Goal: Task Accomplishment & Management: Complete application form

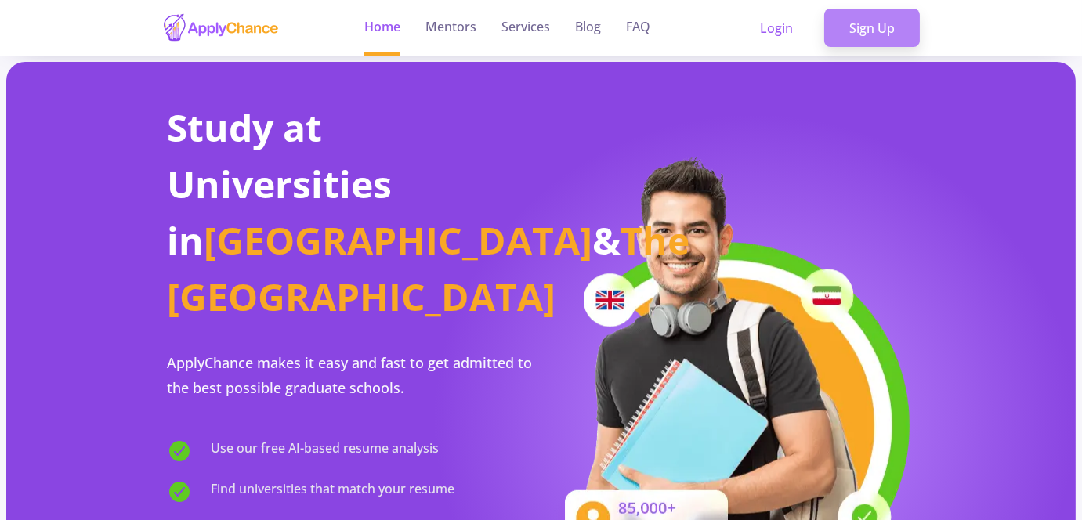
click at [874, 23] on link "Sign Up" at bounding box center [872, 28] width 96 height 39
click at [862, 38] on link "Sign Up" at bounding box center [872, 28] width 96 height 39
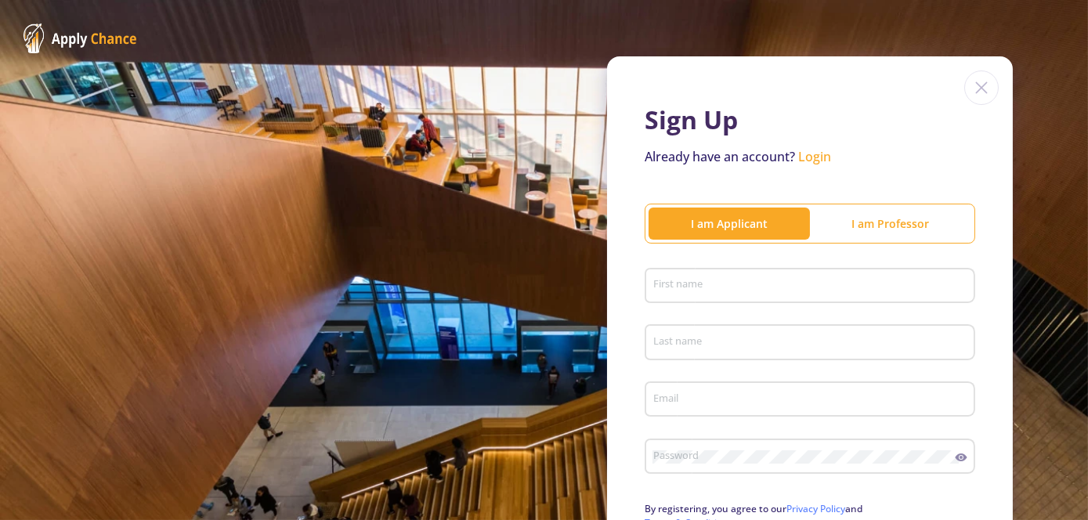
click at [852, 223] on div "I am Professor" at bounding box center [890, 223] width 161 height 31
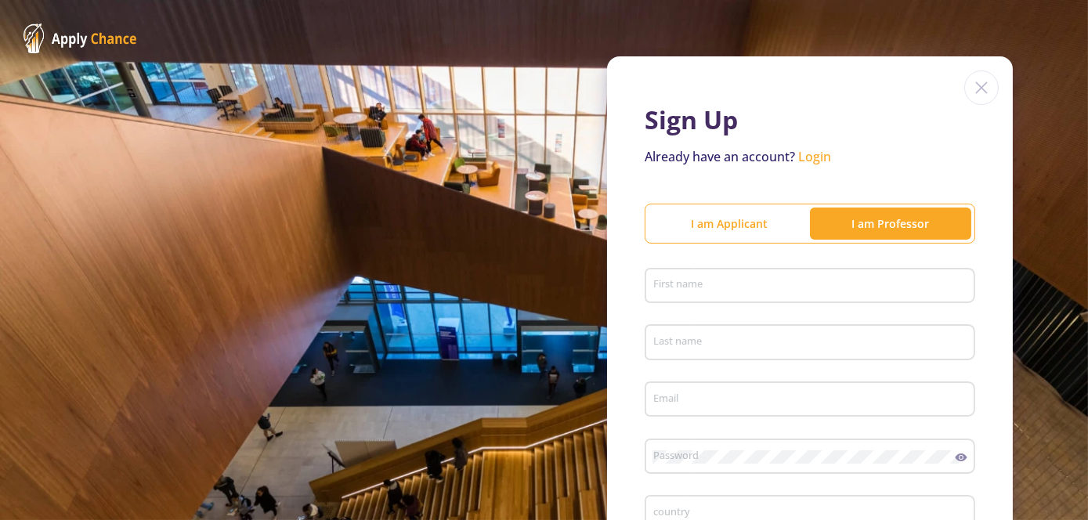
click at [766, 215] on div "I am Applicant" at bounding box center [729, 223] width 161 height 16
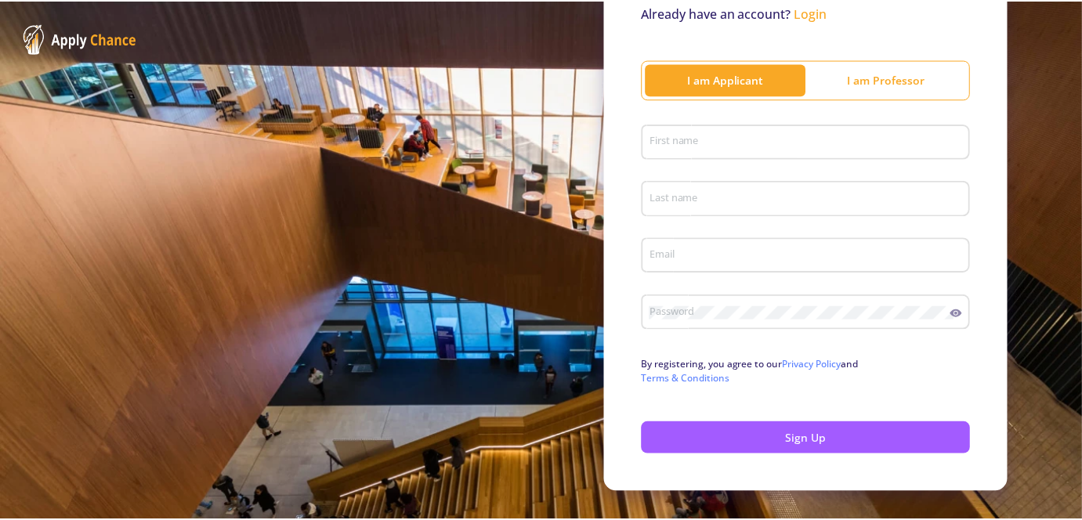
scroll to position [146, 0]
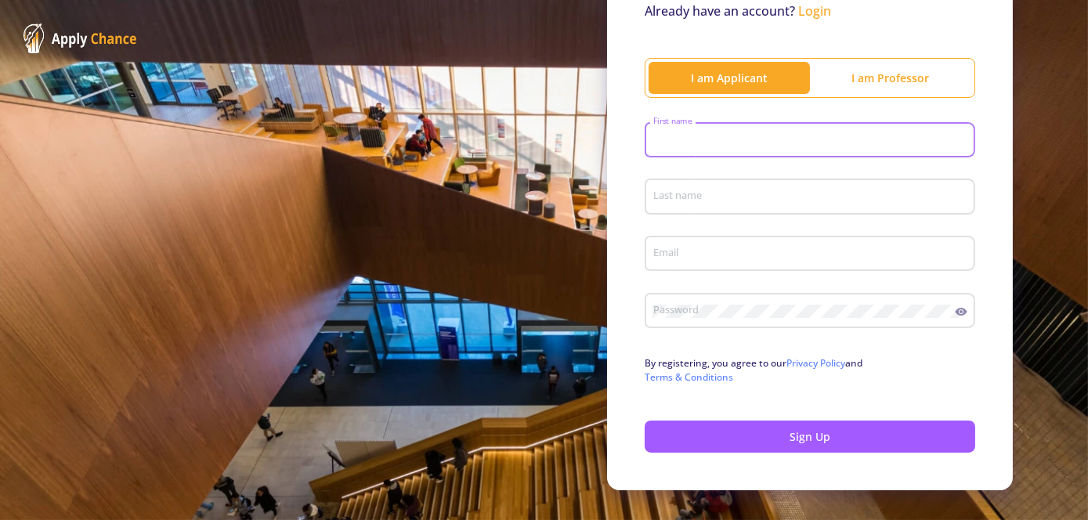
click at [704, 137] on input "First name" at bounding box center [813, 141] width 320 height 14
type input "poria"
click at [695, 197] on input "Last name" at bounding box center [813, 197] width 320 height 14
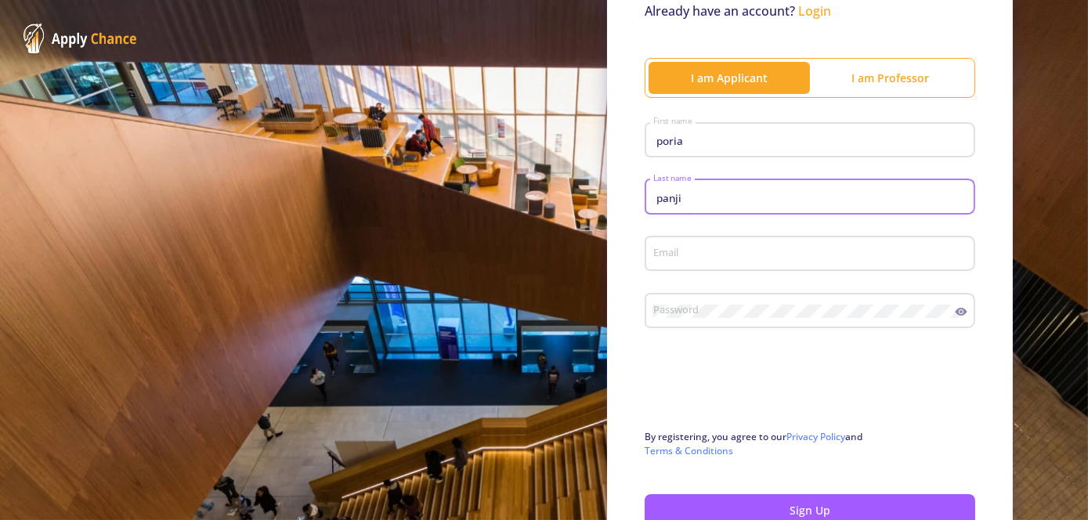
type input "panji"
click at [661, 245] on div "Email" at bounding box center [811, 250] width 316 height 41
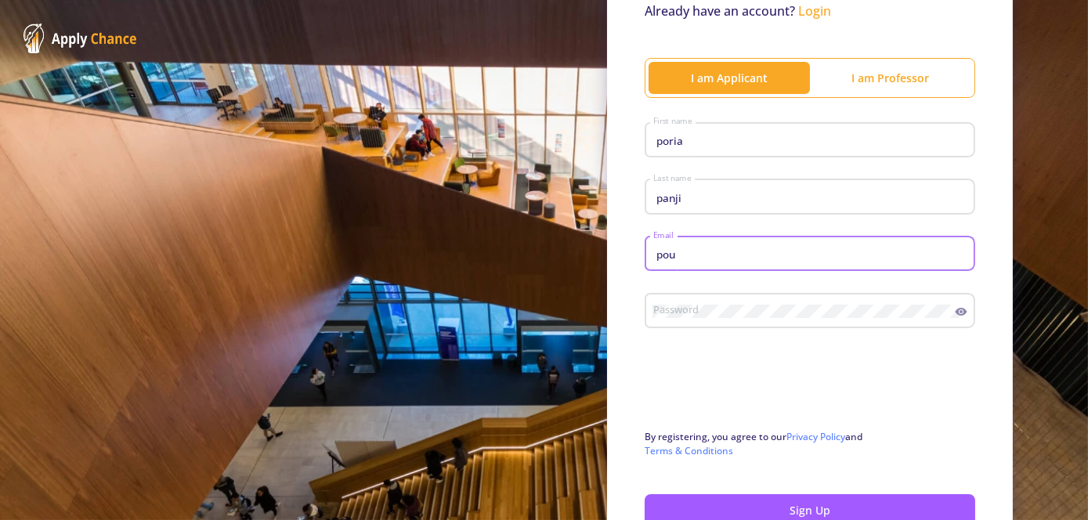
type input "[EMAIL_ADDRESS][DOMAIN_NAME]"
click at [727, 320] on div "Password" at bounding box center [804, 308] width 303 height 41
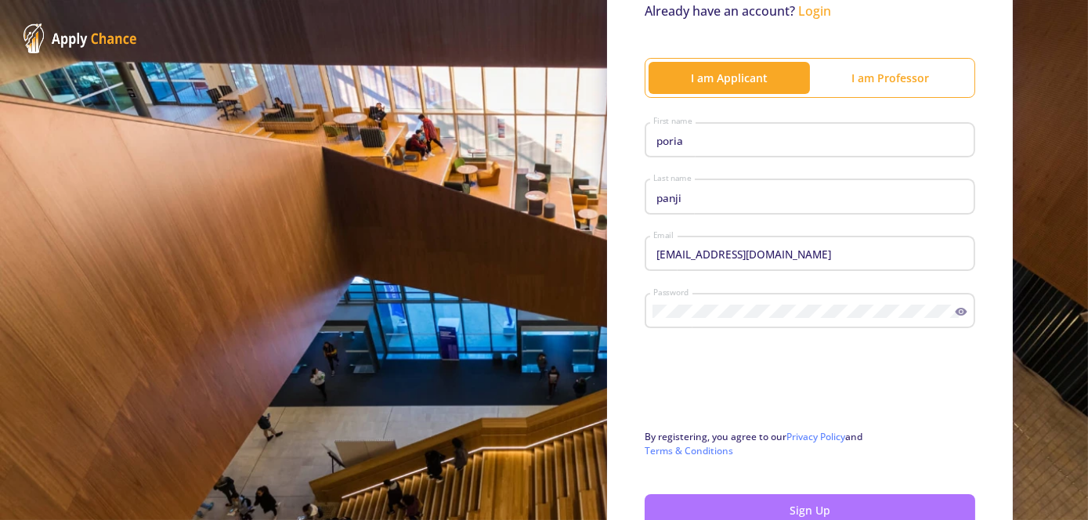
click at [751, 510] on button "Sign Up" at bounding box center [810, 510] width 331 height 32
click at [780, 505] on button "Sign Up" at bounding box center [810, 510] width 331 height 32
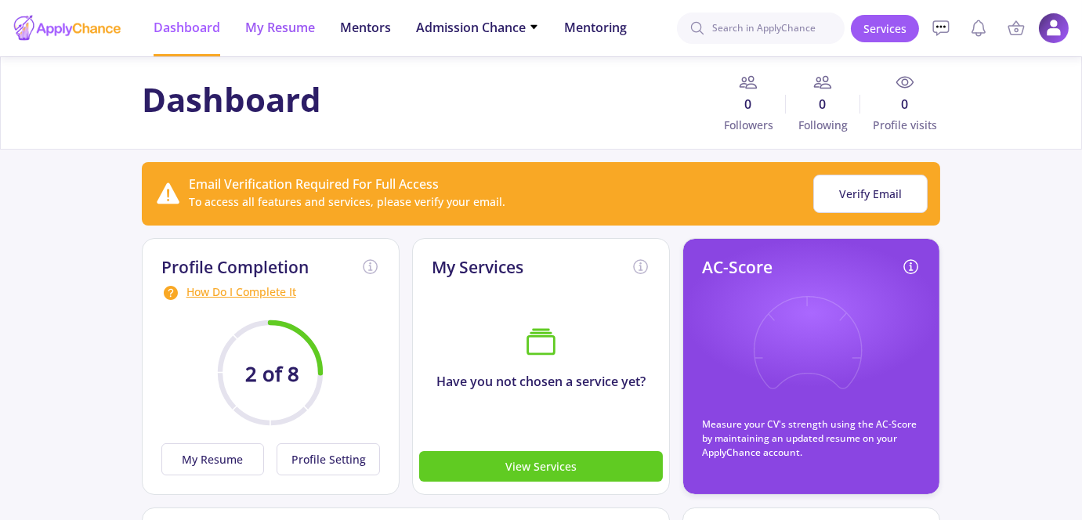
click at [263, 18] on span "My Resume" at bounding box center [280, 27] width 70 height 19
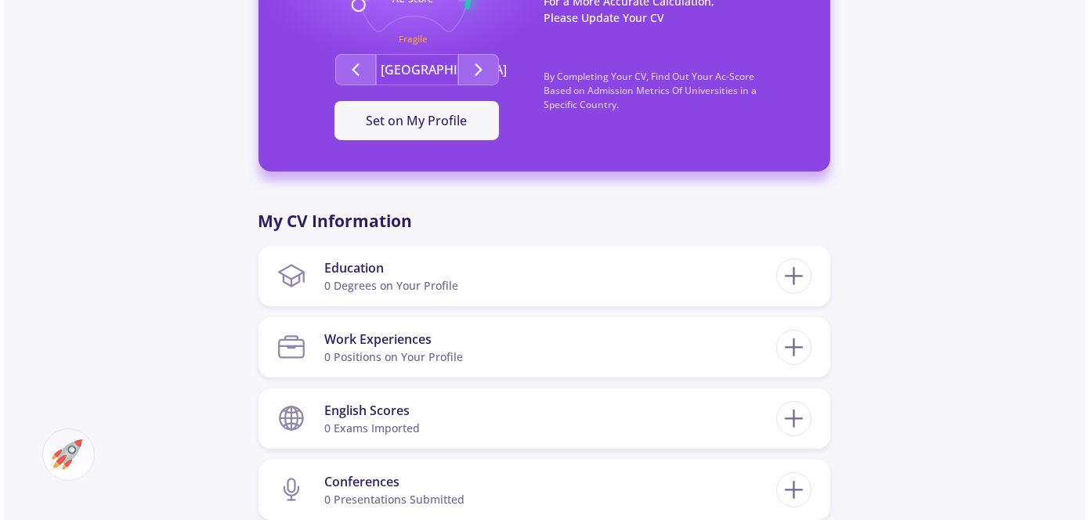
scroll to position [527, 0]
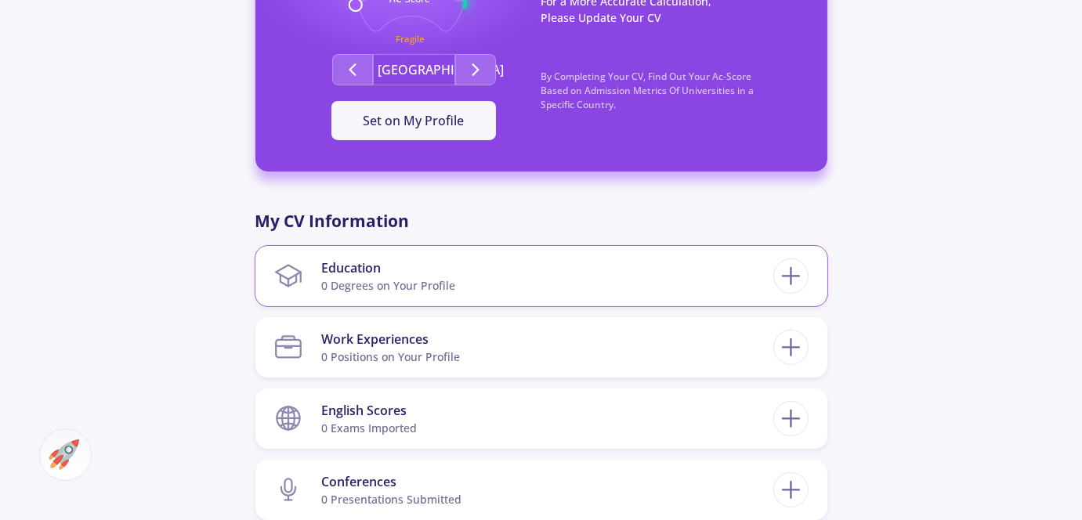
click at [422, 274] on div "Education" at bounding box center [388, 268] width 134 height 19
click at [794, 281] on icon at bounding box center [791, 276] width 29 height 29
checkbox input "false"
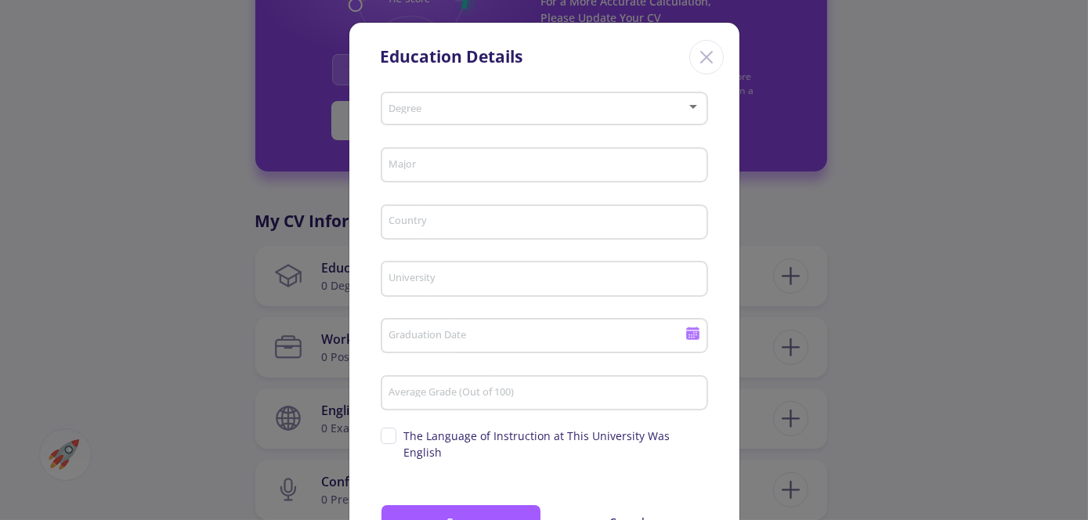
click at [693, 113] on div at bounding box center [693, 106] width 14 height 13
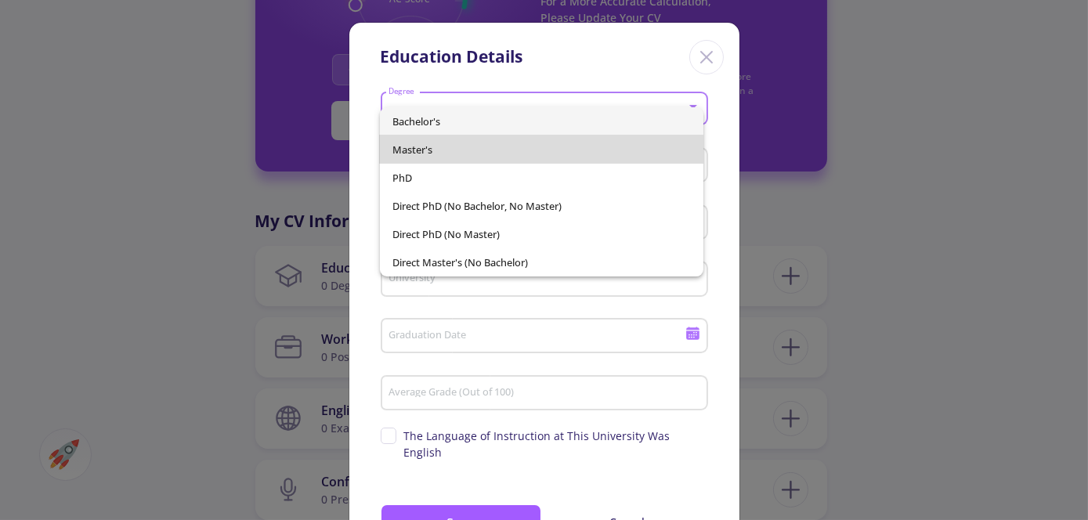
click at [526, 155] on span "Master's" at bounding box center [542, 150] width 299 height 28
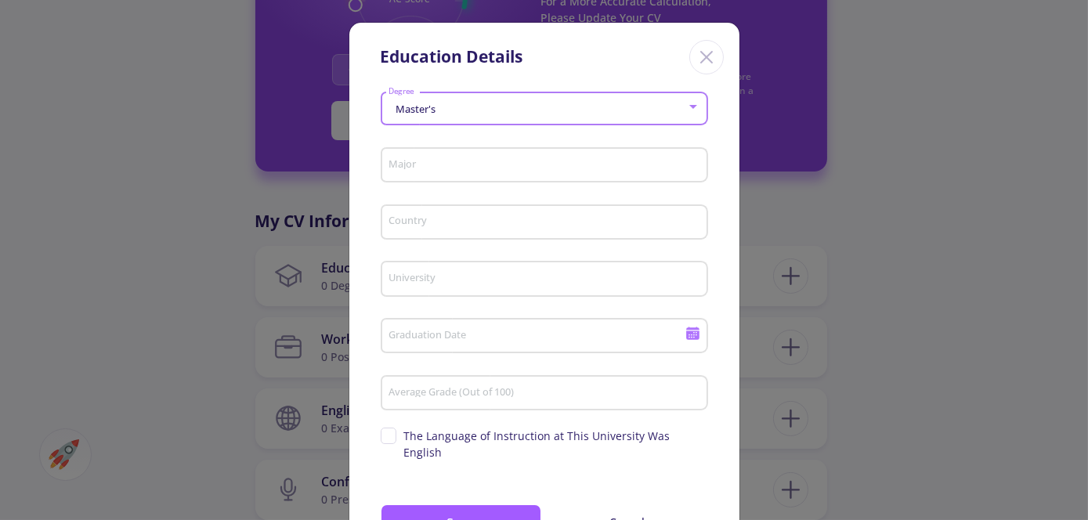
click at [487, 172] on input "Major" at bounding box center [546, 166] width 317 height 14
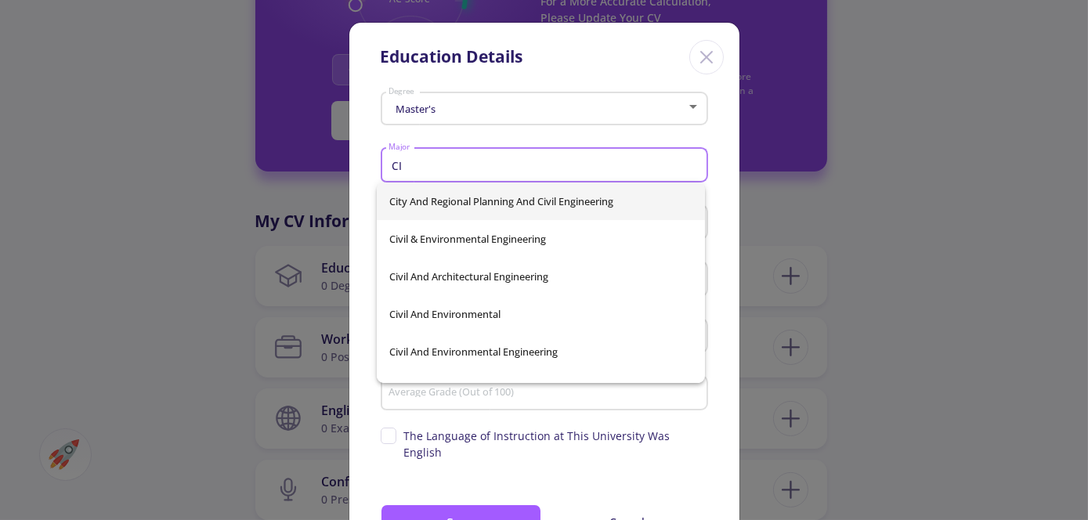
type input "C"
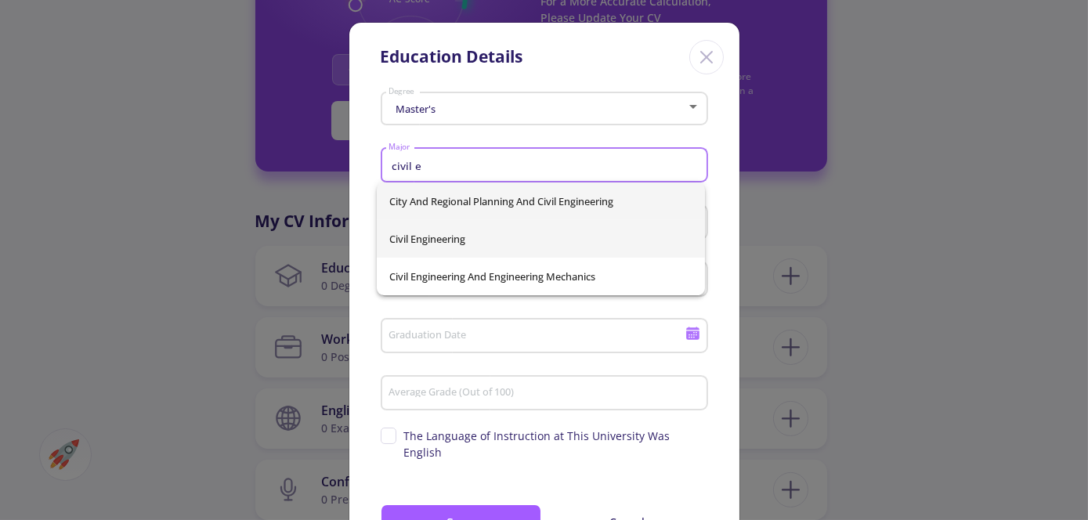
type input "civil e"
click at [448, 237] on div "City And Regional Planning And Civil Engineering Civil Engineering Civil Engine…" at bounding box center [541, 239] width 328 height 113
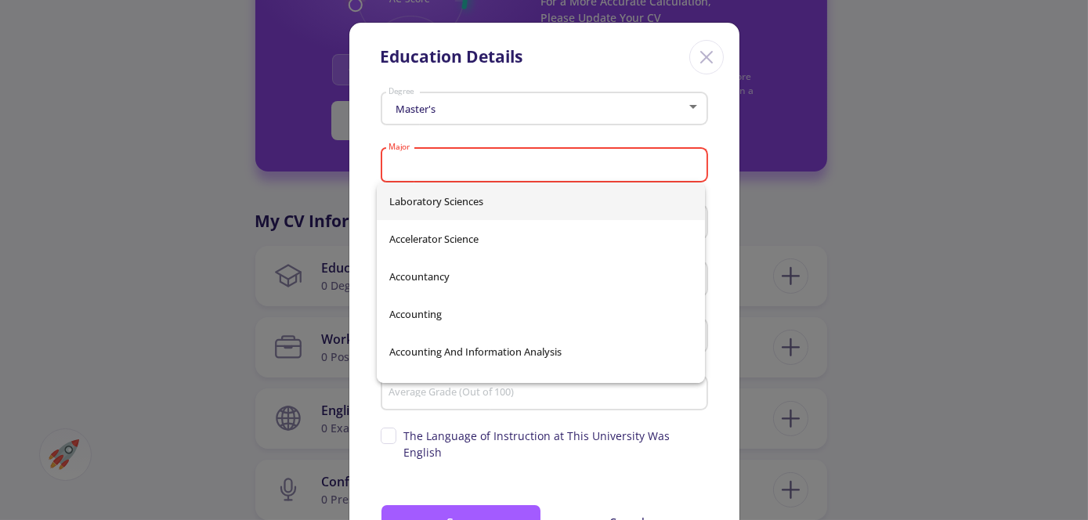
click at [432, 165] on input "Major" at bounding box center [546, 166] width 317 height 14
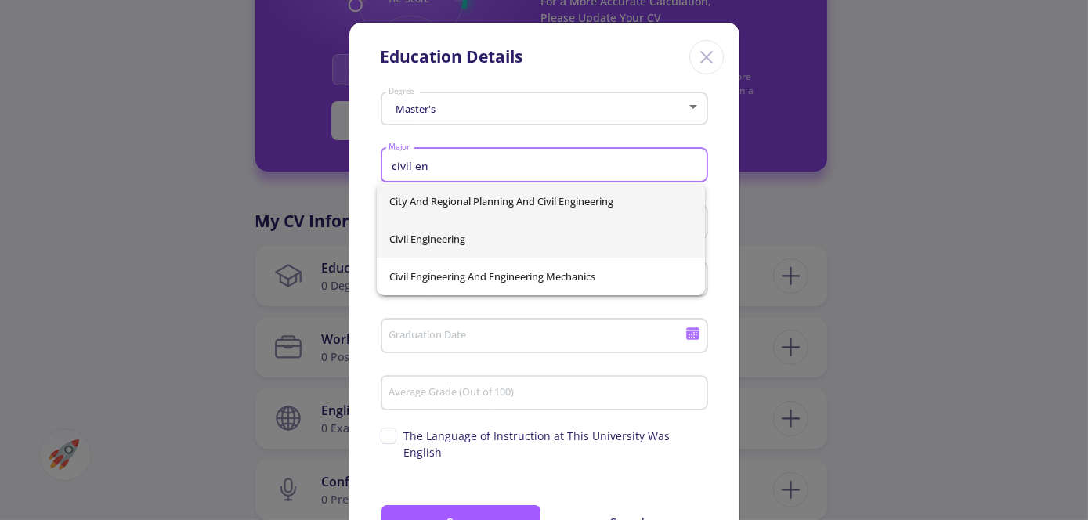
type input "civil en"
click at [471, 236] on div "City And Regional Planning And Civil Engineering Civil Engineering Civil Engine…" at bounding box center [541, 239] width 328 height 113
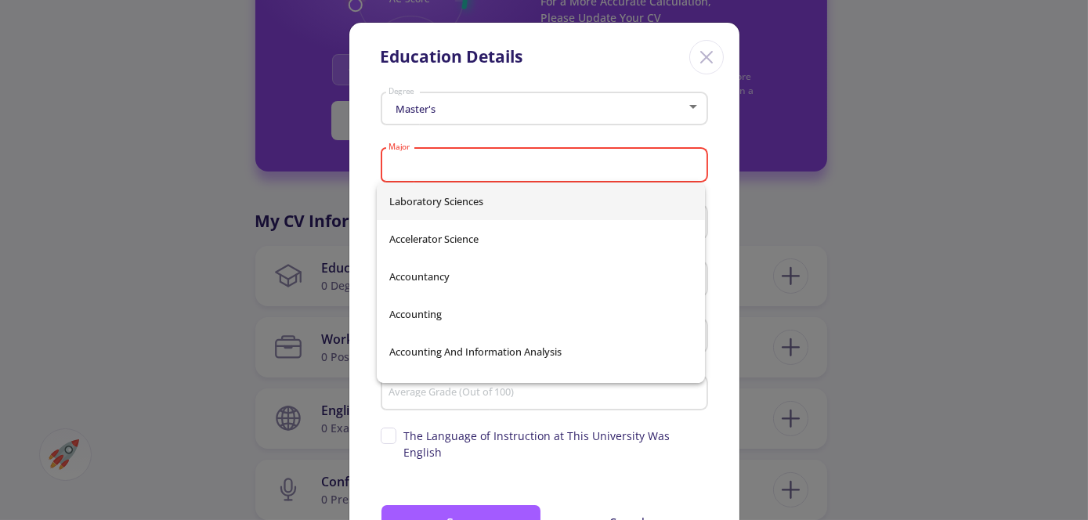
click at [584, 147] on div "Major" at bounding box center [544, 162] width 313 height 41
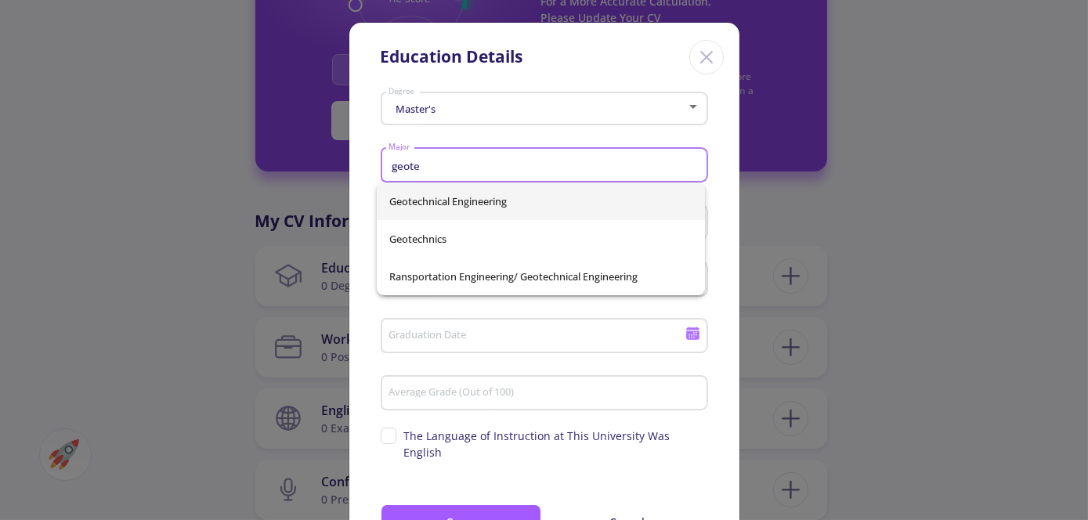
type input "geote"
click at [503, 204] on div "Geotechnical Engineering Geotechnics ransportation Engineering/ Geotechnical En…" at bounding box center [541, 239] width 328 height 113
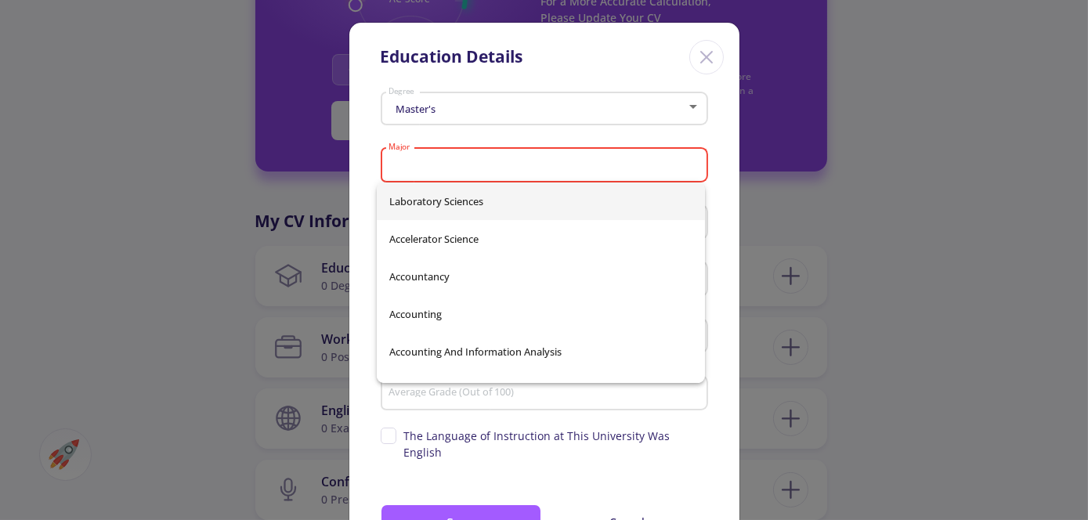
click at [672, 147] on div "Major" at bounding box center [544, 162] width 313 height 41
click at [697, 144] on div "Major" at bounding box center [545, 162] width 328 height 41
click at [697, 44] on div "Close" at bounding box center [707, 57] width 34 height 34
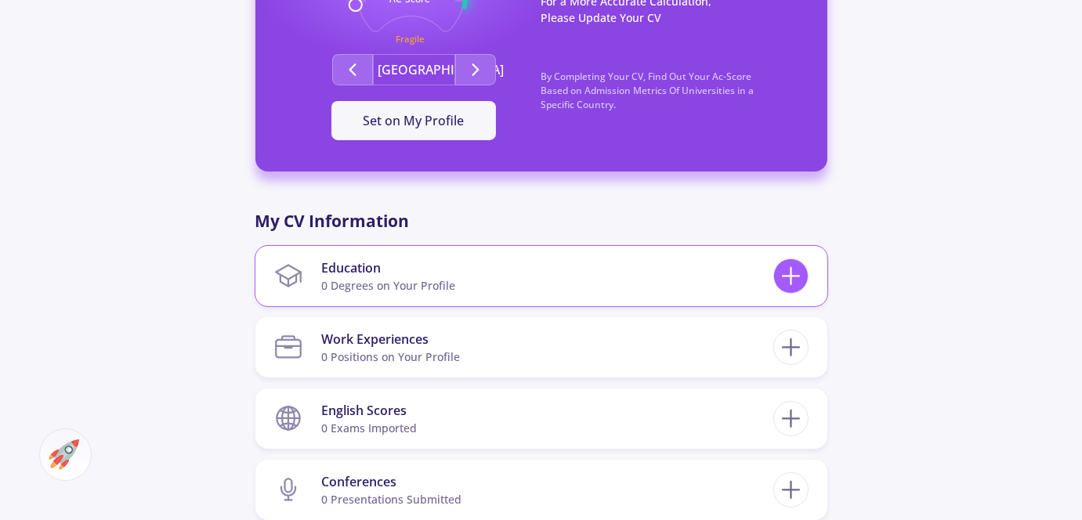
click at [793, 273] on icon at bounding box center [791, 276] width 29 height 29
checkbox input "false"
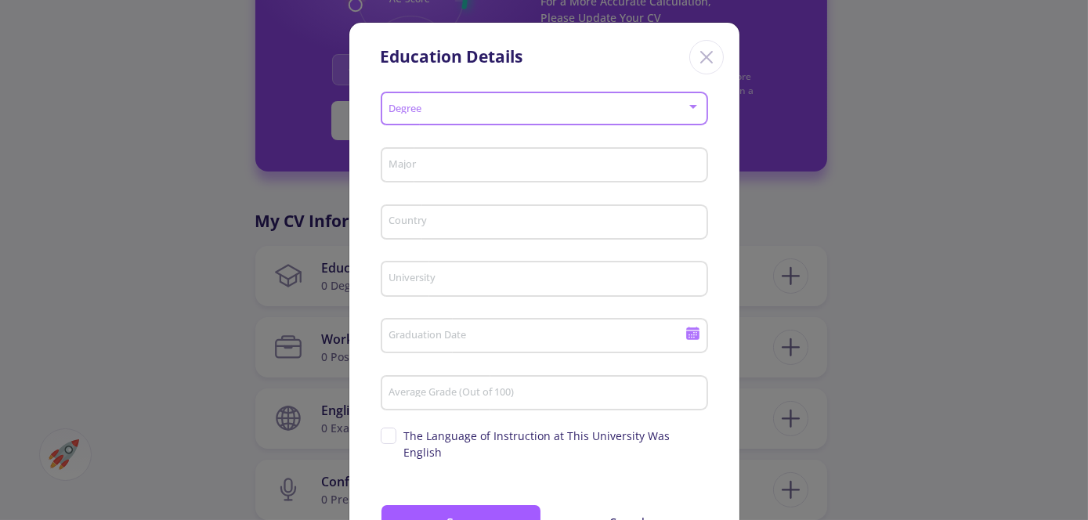
click at [696, 109] on div at bounding box center [693, 106] width 14 height 13
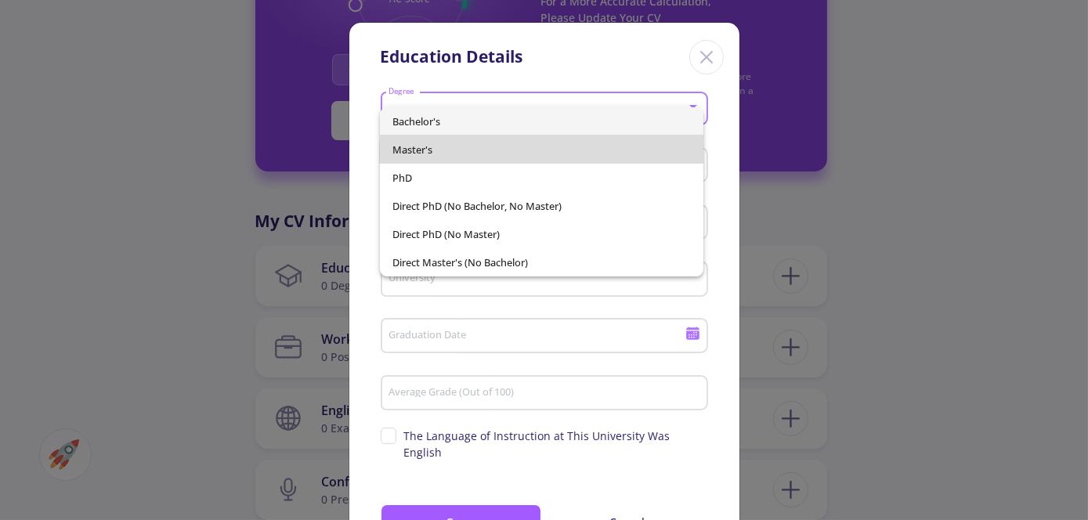
click at [554, 154] on span "Master's" at bounding box center [542, 150] width 299 height 28
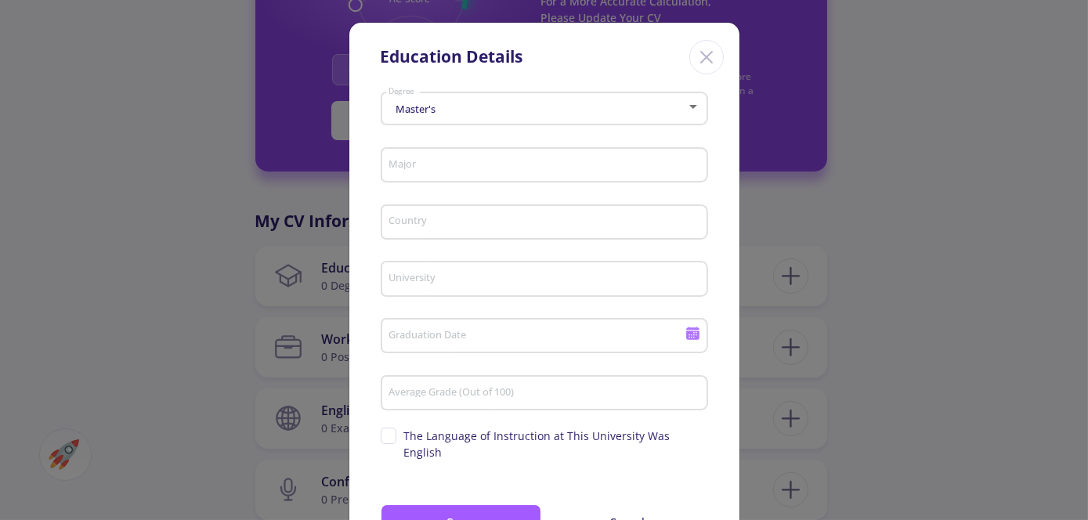
click at [483, 174] on div "Major" at bounding box center [544, 162] width 313 height 41
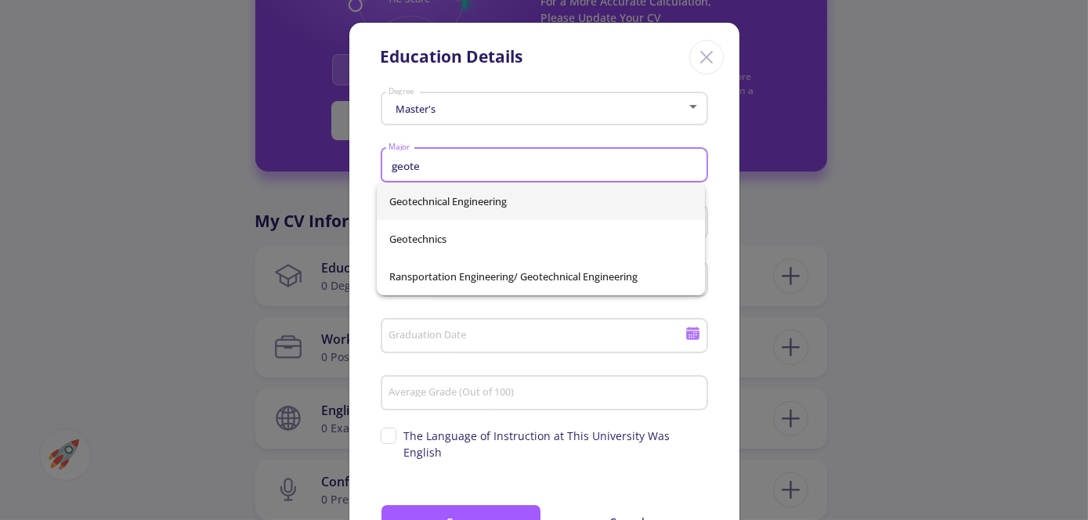
type input "geote"
click at [469, 202] on div "Geotechnical Engineering Geotechnics ransportation Engineering/ Geotechnical En…" at bounding box center [541, 239] width 328 height 113
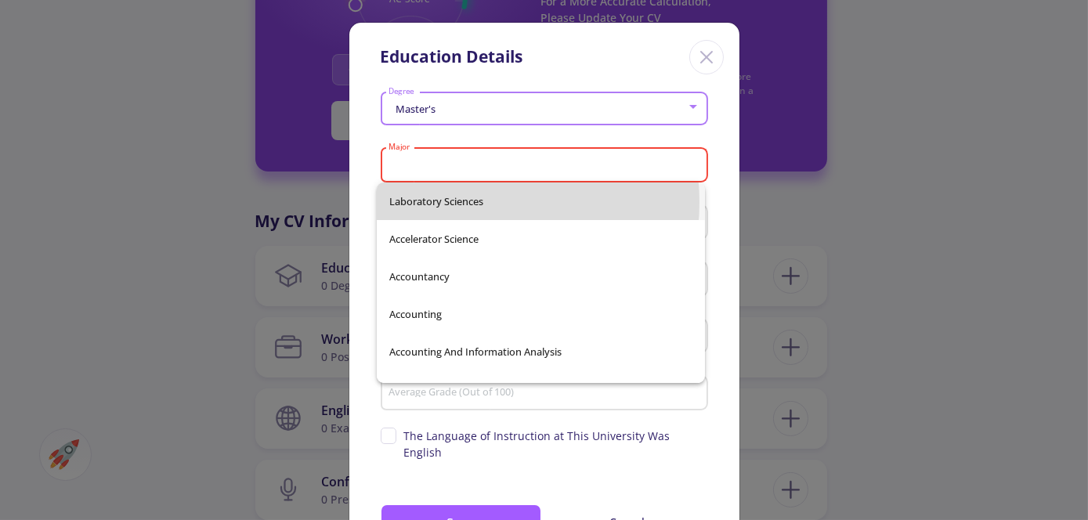
click at [469, 202] on span "Laboratory Sciences" at bounding box center [540, 202] width 303 height 38
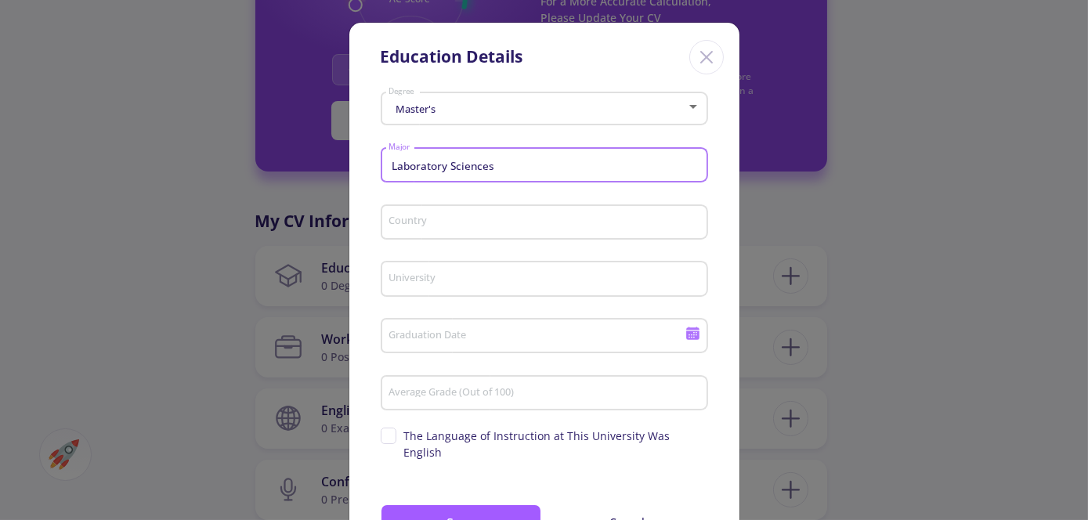
click at [501, 169] on input "Laboratory Sciences" at bounding box center [546, 166] width 317 height 14
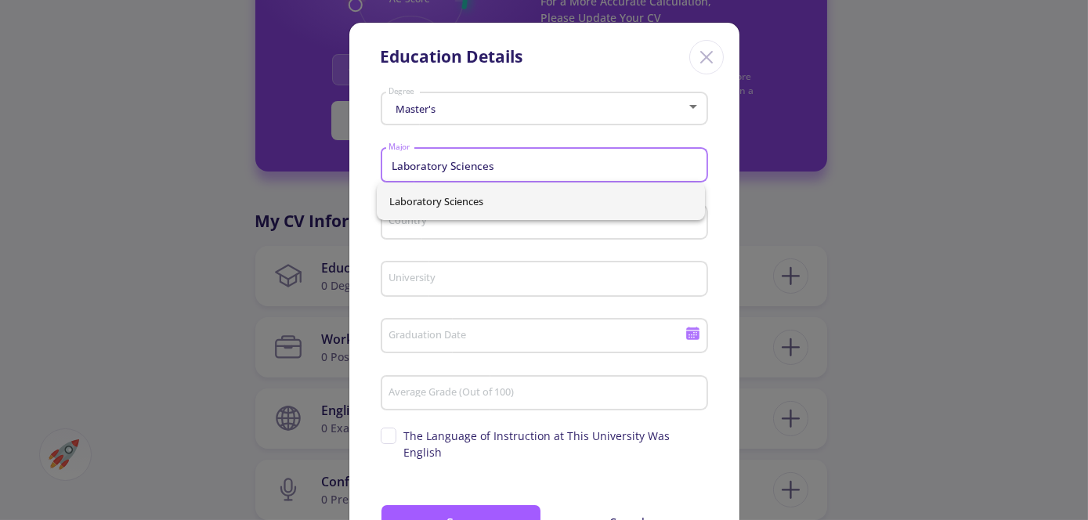
click at [501, 169] on input "Laboratory Sciences" at bounding box center [546, 166] width 317 height 14
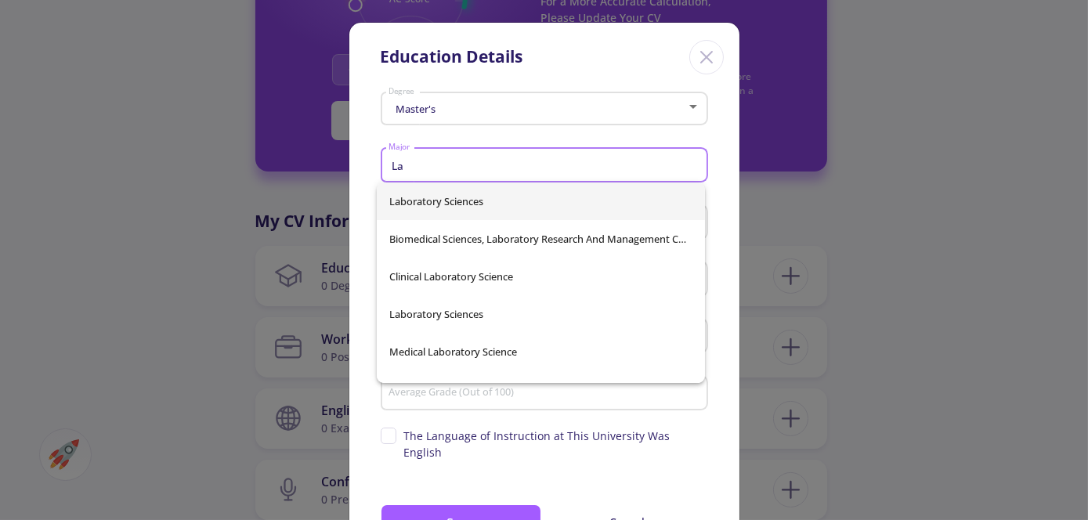
type input "L"
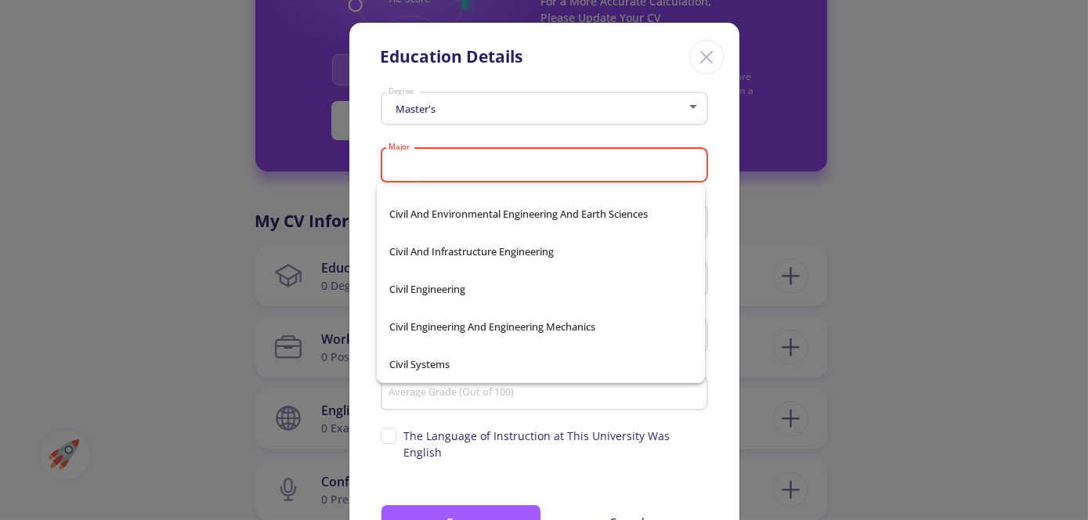
scroll to position [18373, 0]
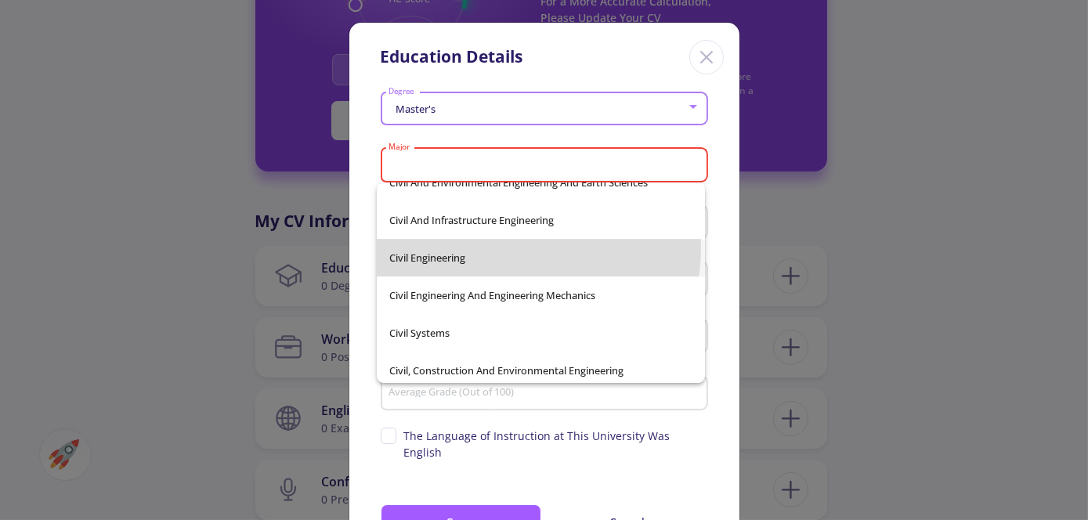
click at [502, 247] on span "Civil Engineering" at bounding box center [540, 258] width 303 height 38
type input "Civil Engineering"
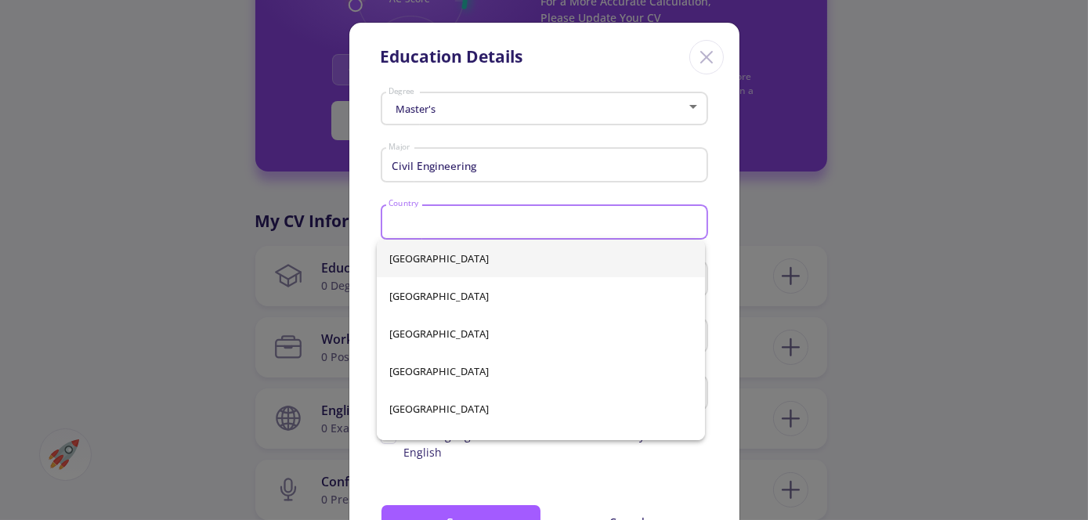
click at [476, 226] on input "Country" at bounding box center [546, 223] width 317 height 14
type input "ir"
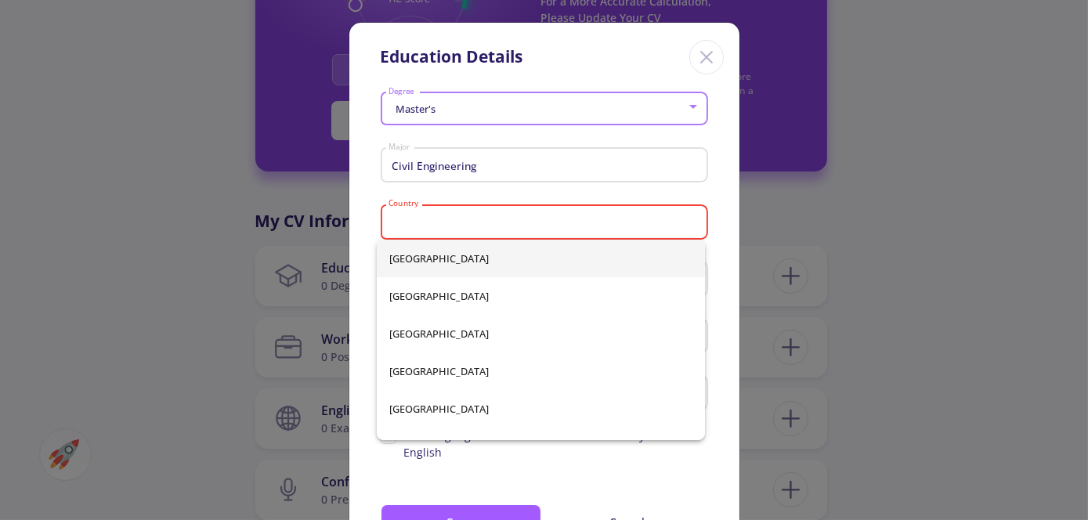
click at [446, 295] on div "[GEOGRAPHIC_DATA] [GEOGRAPHIC_DATA] [GEOGRAPHIC_DATA] [GEOGRAPHIC_DATA] [GEOGRA…" at bounding box center [541, 340] width 328 height 201
click at [689, 101] on div at bounding box center [693, 106] width 14 height 13
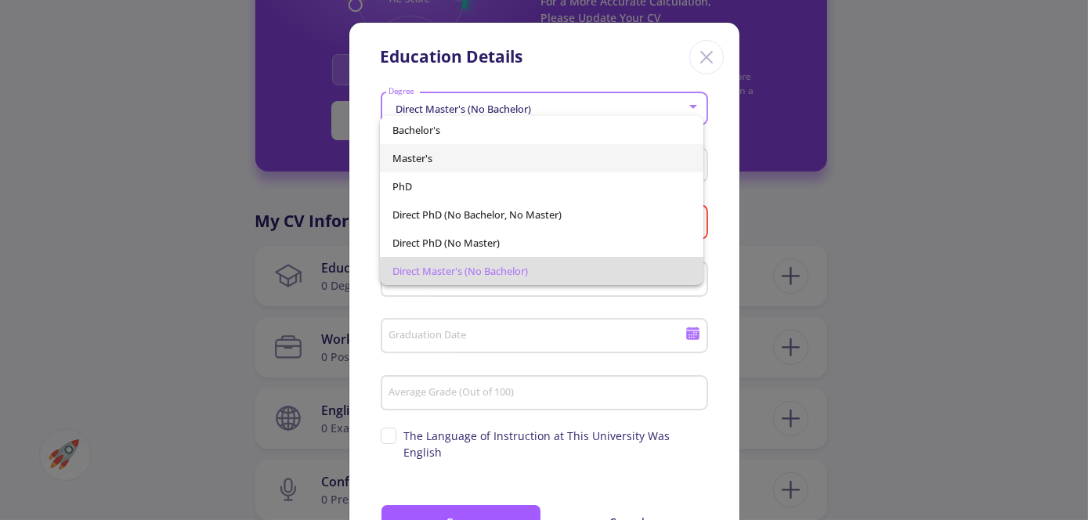
click at [471, 150] on span "Master's" at bounding box center [542, 158] width 299 height 28
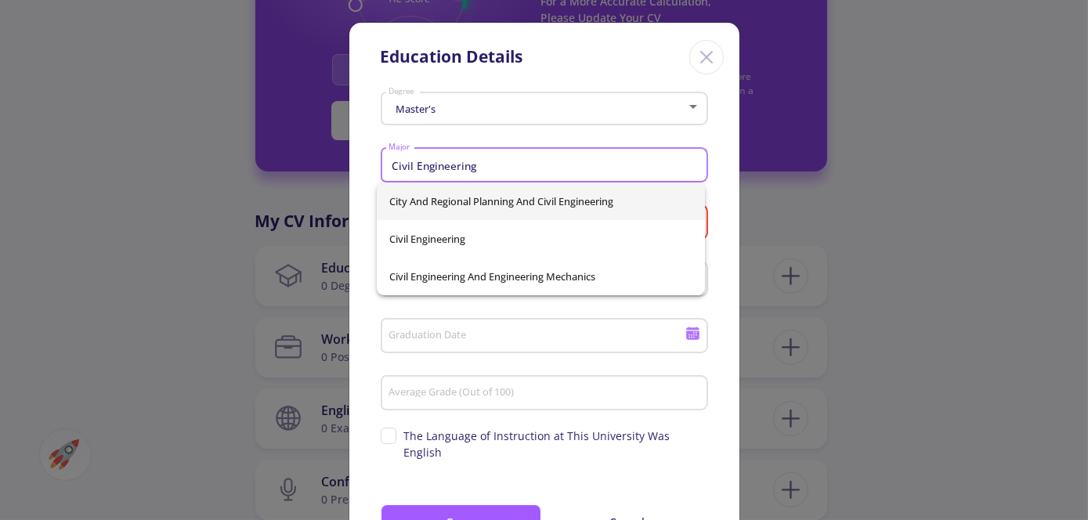
click at [517, 163] on input "Civil Engineering" at bounding box center [546, 166] width 317 height 14
type input "C"
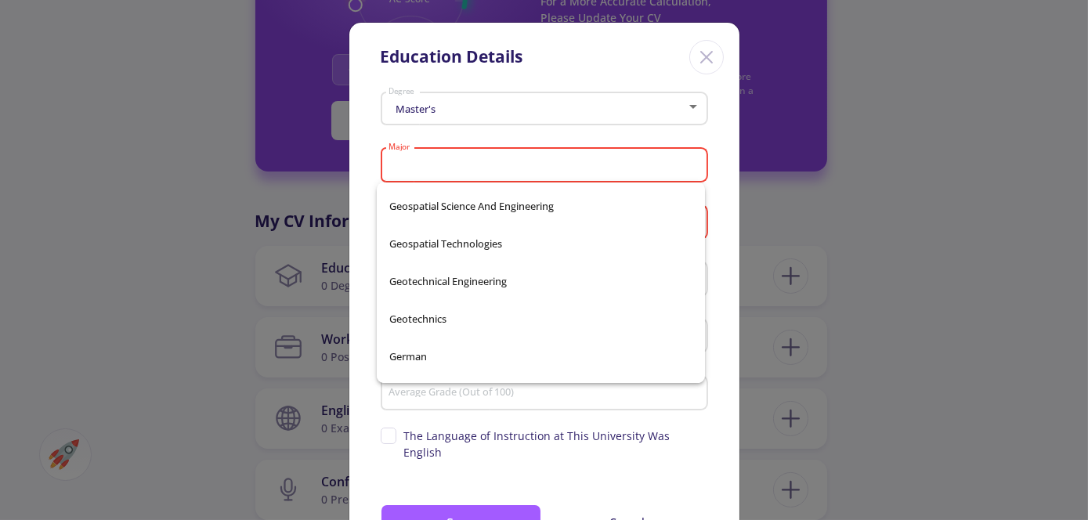
scroll to position [36530, 0]
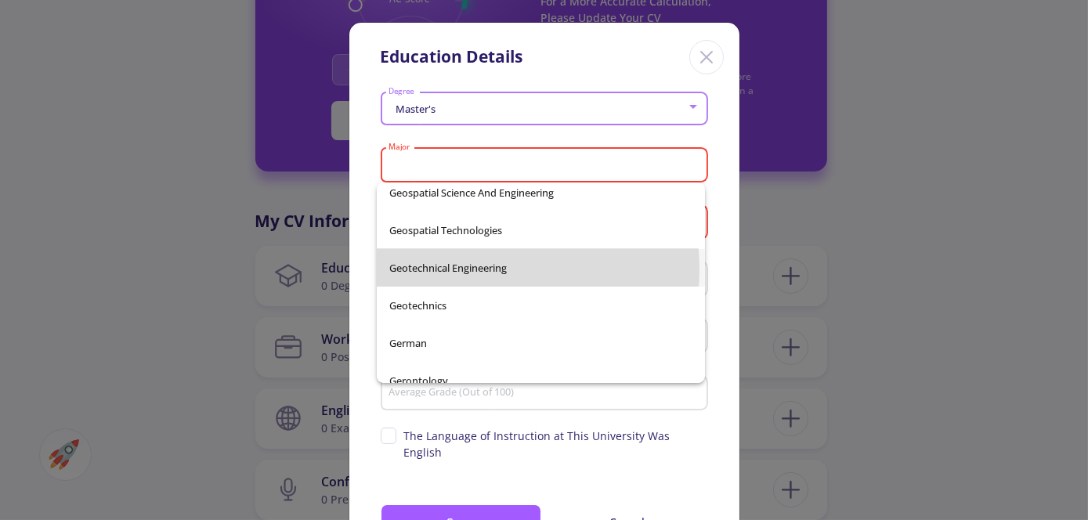
click at [476, 269] on span "Geotechnical Engineering" at bounding box center [540, 268] width 303 height 38
type input "Geotechnical Engineering"
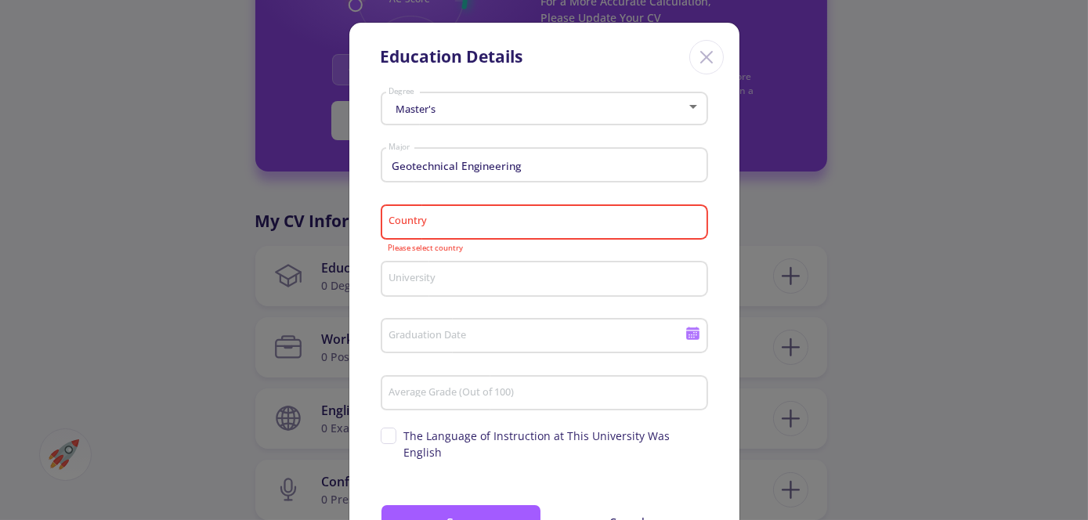
click at [457, 215] on div "Country" at bounding box center [544, 219] width 313 height 41
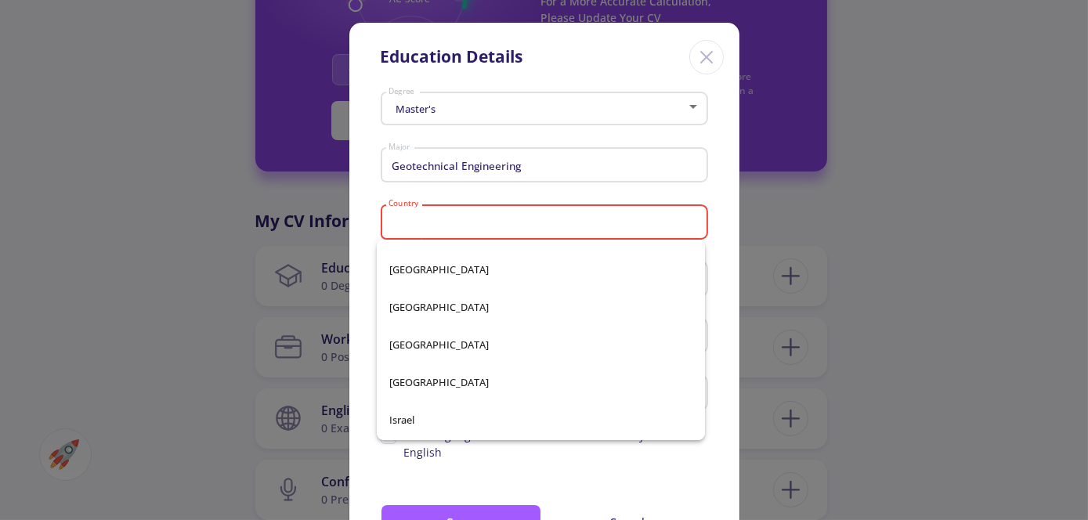
scroll to position [3224, 0]
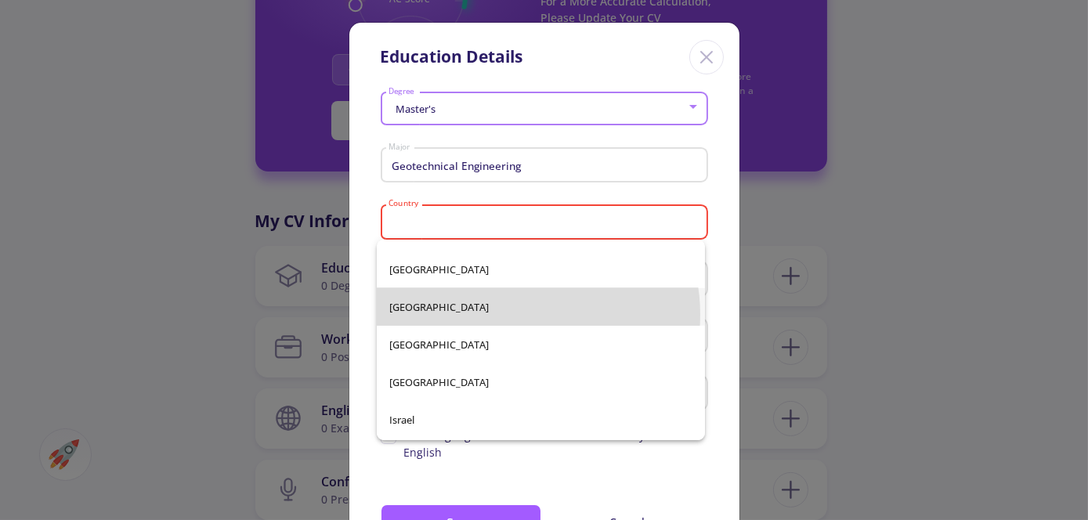
click at [511, 314] on span "[GEOGRAPHIC_DATA]" at bounding box center [540, 307] width 303 height 38
type input "[GEOGRAPHIC_DATA]"
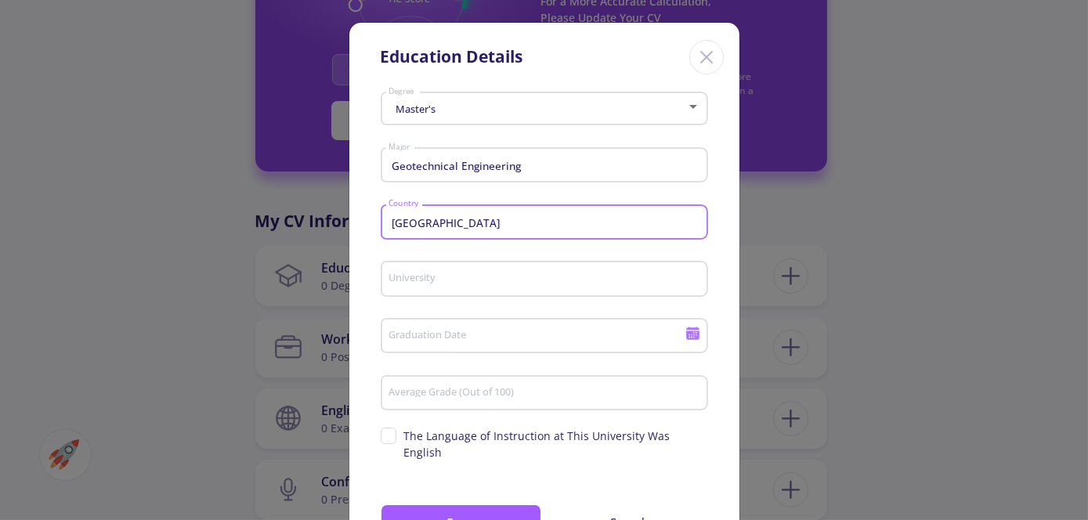
click at [482, 280] on input "University" at bounding box center [546, 280] width 317 height 14
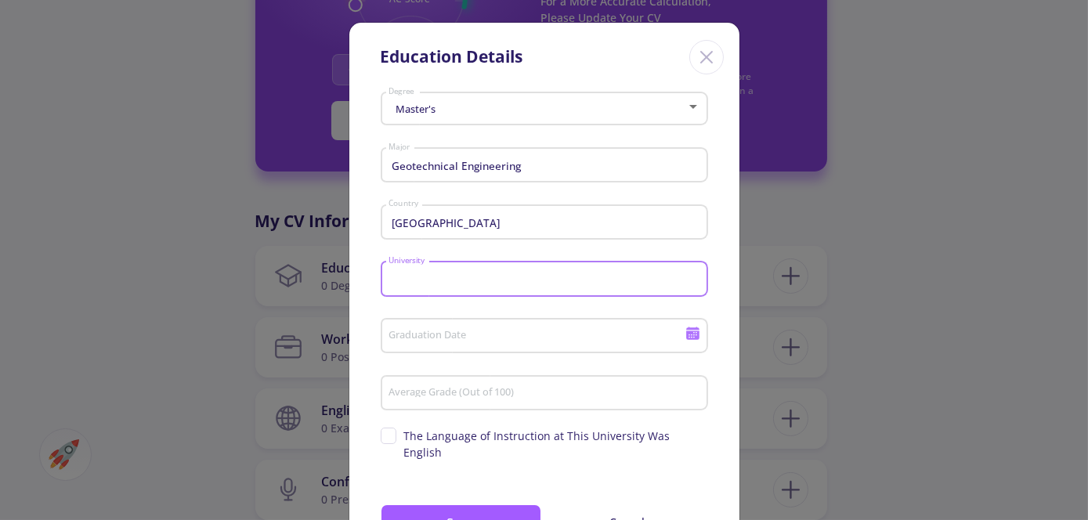
click at [482, 280] on input "University" at bounding box center [546, 280] width 317 height 14
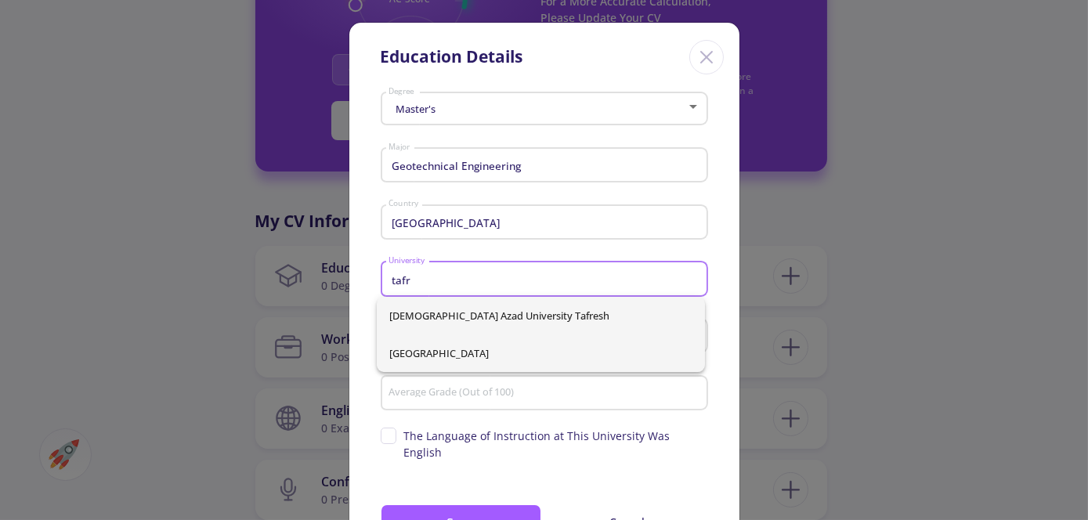
type input "tafr"
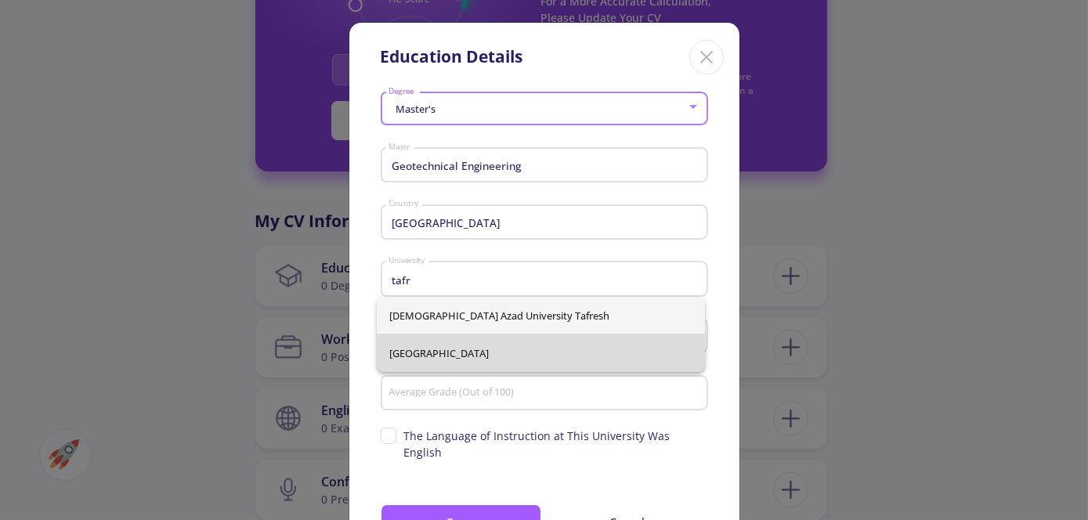
click at [436, 364] on div "[DEMOGRAPHIC_DATA] Azad University Tafresh Tafresh University" at bounding box center [541, 334] width 328 height 75
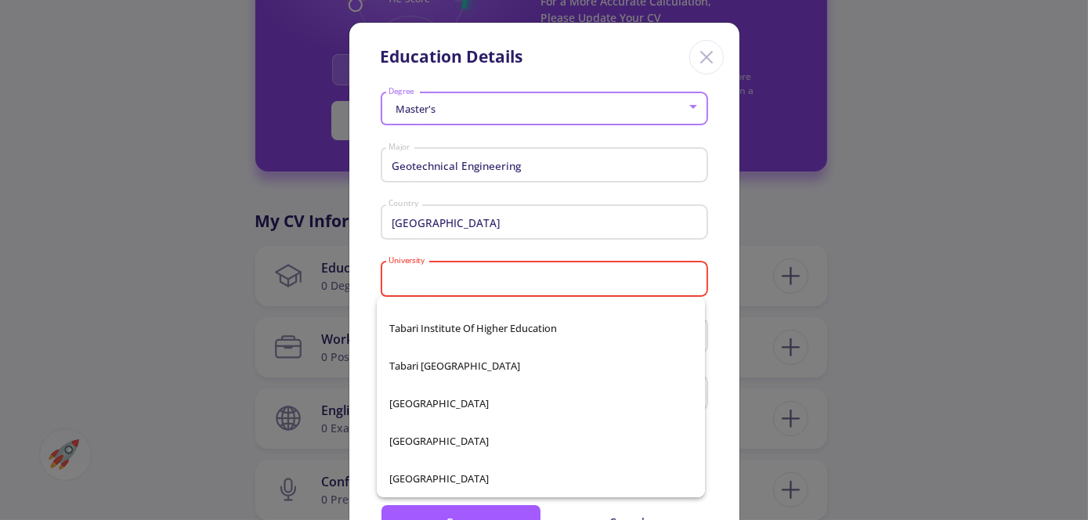
scroll to position [26153, 0]
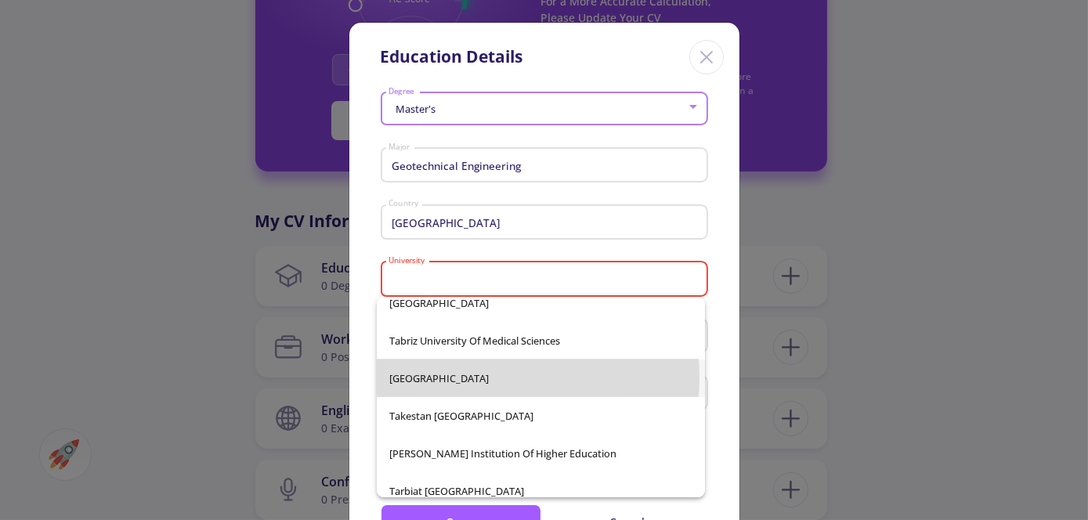
click at [461, 378] on span "[GEOGRAPHIC_DATA]" at bounding box center [540, 379] width 303 height 38
type input "[GEOGRAPHIC_DATA]"
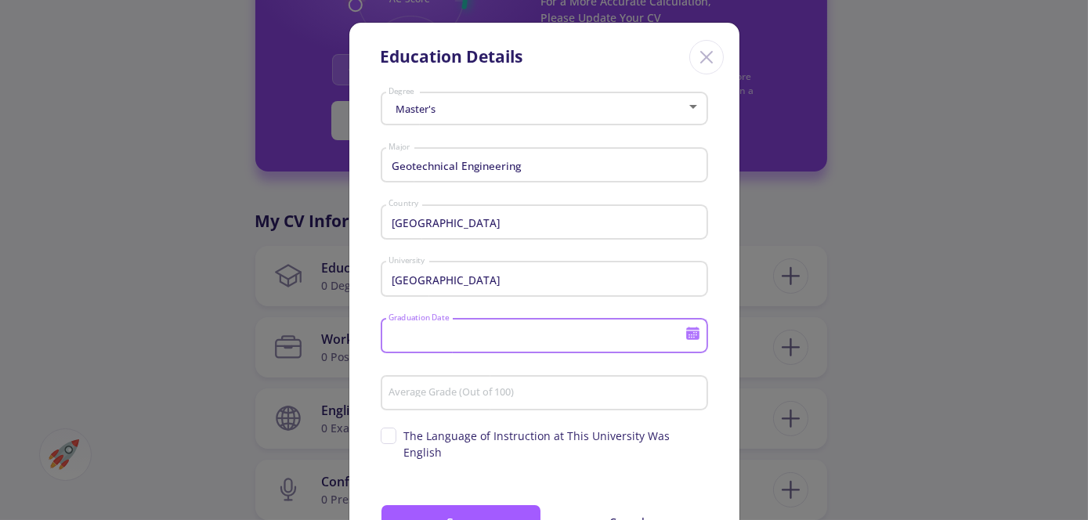
click at [498, 335] on input "Graduation Date" at bounding box center [539, 337] width 302 height 14
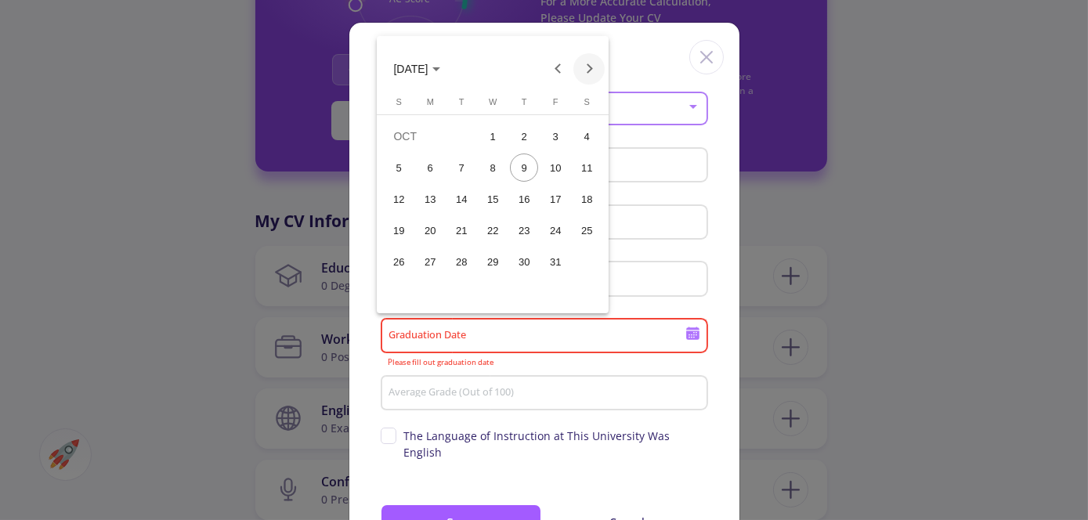
click at [582, 67] on button "Next month" at bounding box center [589, 68] width 31 height 31
click at [440, 63] on span "[DATE]" at bounding box center [416, 68] width 46 height 13
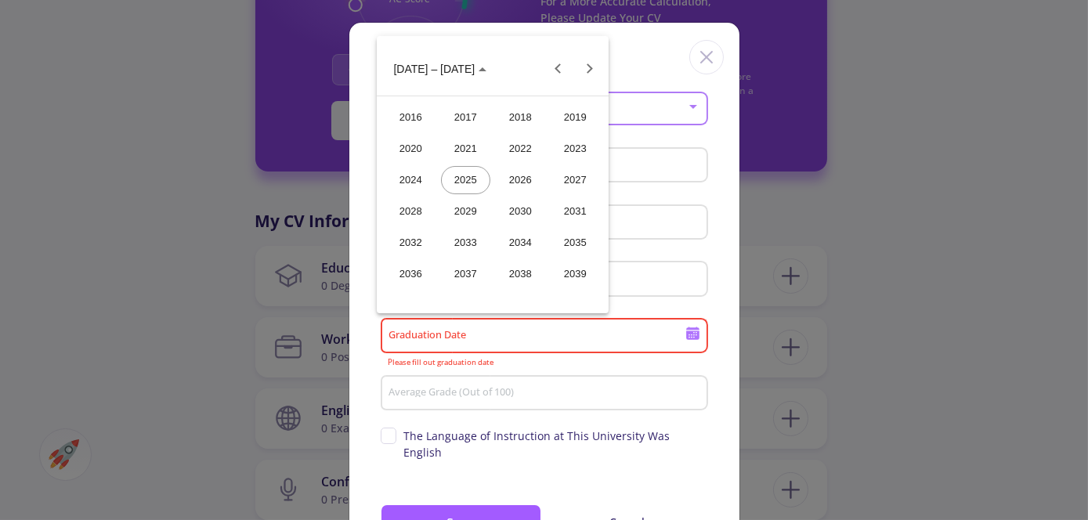
click at [526, 177] on div "2026" at bounding box center [520, 180] width 49 height 28
click at [431, 207] on div "SEP" at bounding box center [410, 211] width 49 height 28
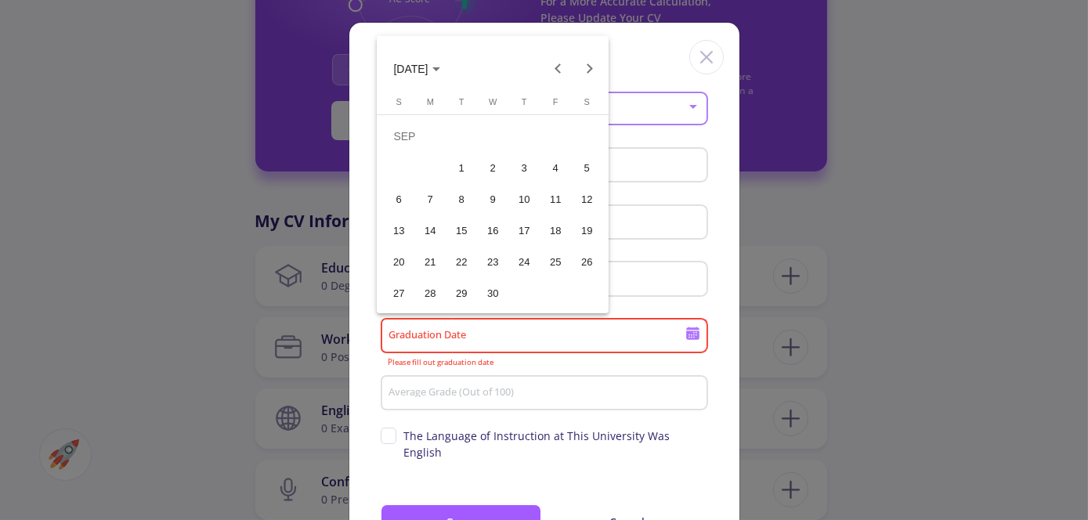
click at [519, 190] on div "10" at bounding box center [524, 199] width 28 height 28
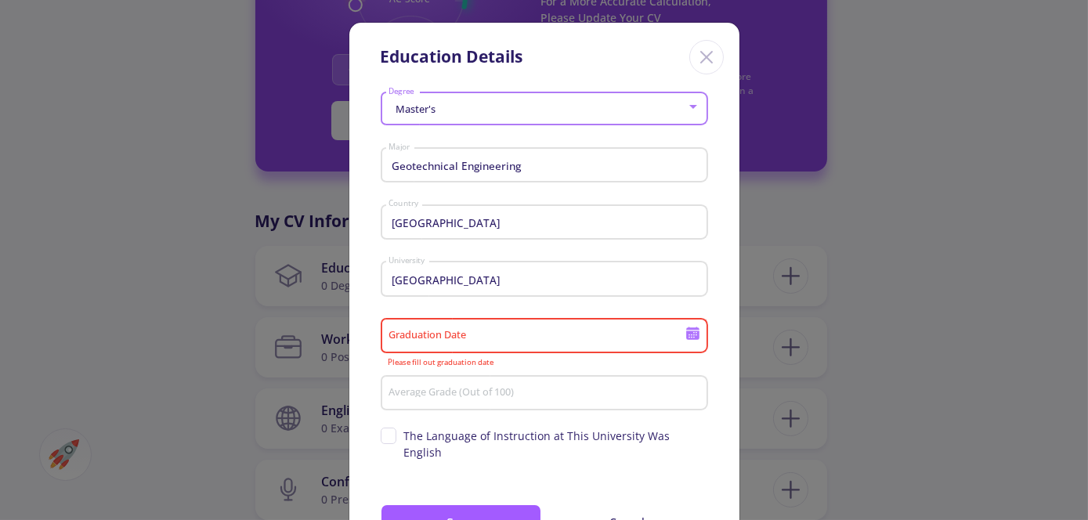
type input "[DATE]"
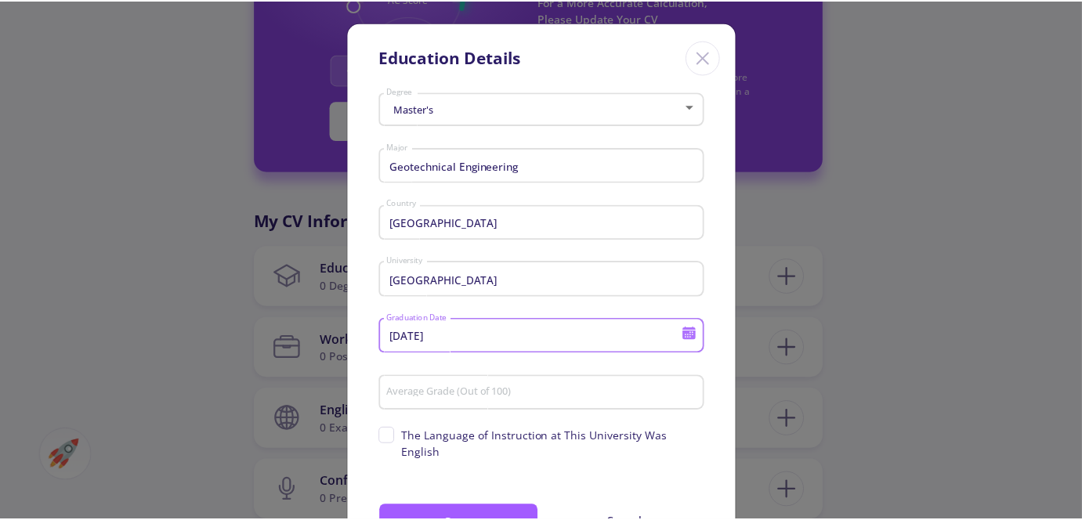
scroll to position [67, 0]
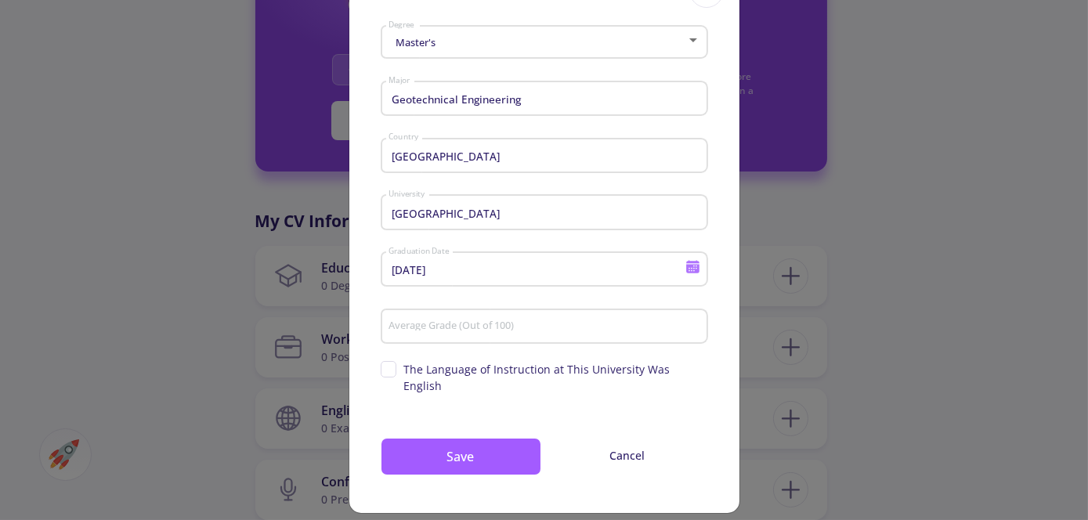
click at [512, 336] on div "Average Grade (Out of 100)" at bounding box center [544, 323] width 313 height 41
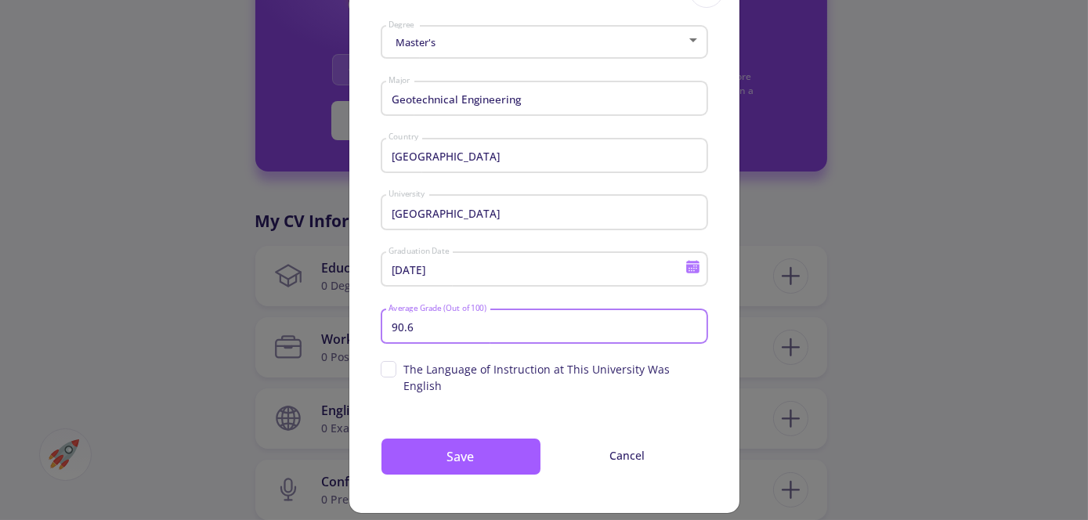
type input "90.6"
click at [386, 371] on span "The Language of Instruction at This University Was English" at bounding box center [545, 377] width 328 height 33
click at [386, 371] on input "The Language of Instruction at This University Was English" at bounding box center [386, 366] width 10 height 10
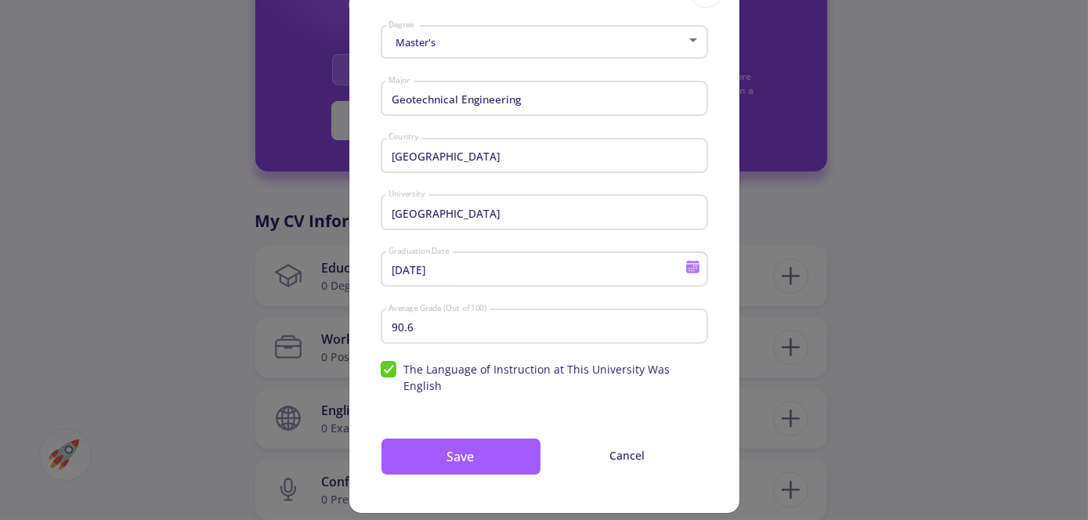
click at [386, 371] on span "The Language of Instruction at This University Was English" at bounding box center [545, 377] width 328 height 33
click at [386, 371] on input "The Language of Instruction at This University Was English" at bounding box center [386, 366] width 10 height 10
checkbox input "false"
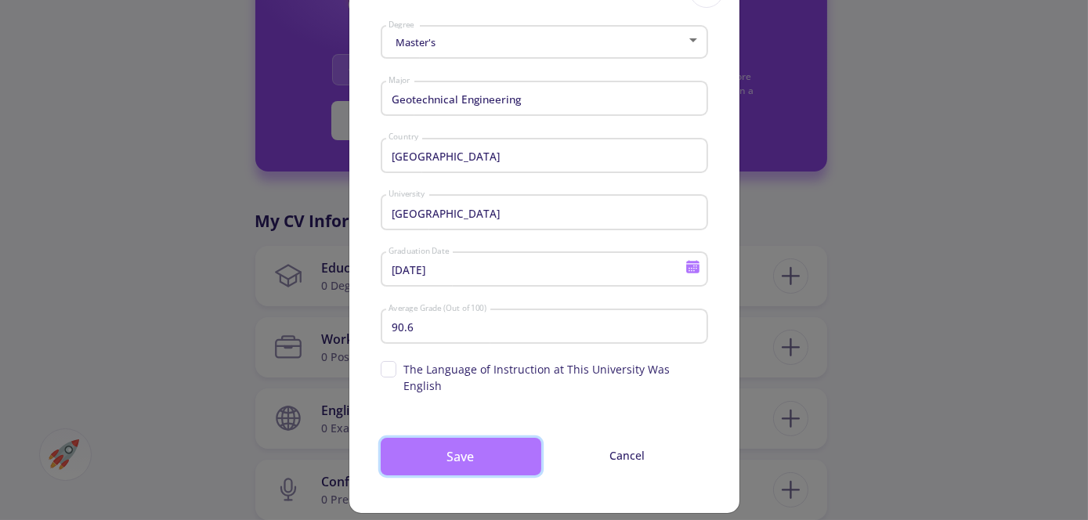
click at [425, 440] on button "Save" at bounding box center [461, 457] width 161 height 38
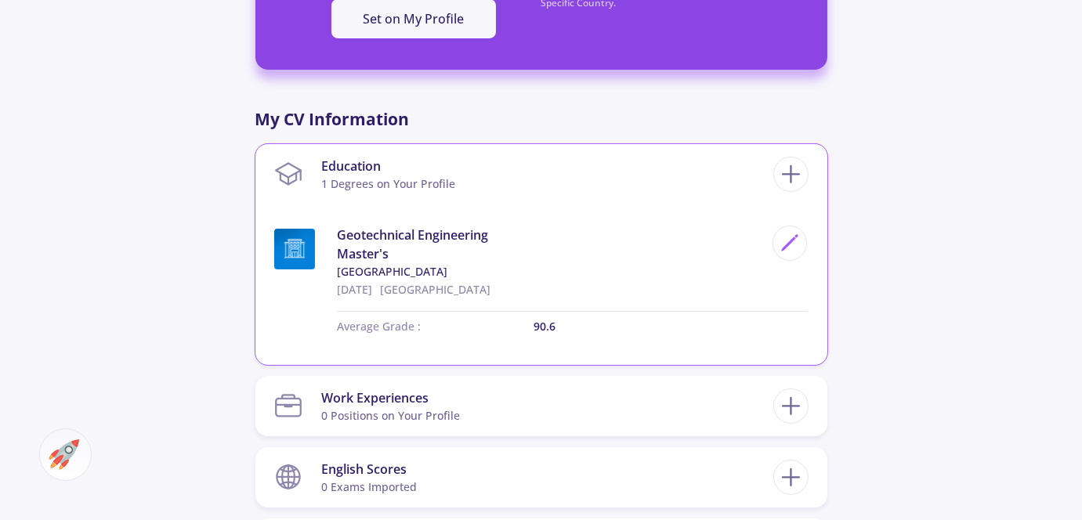
scroll to position [654, 0]
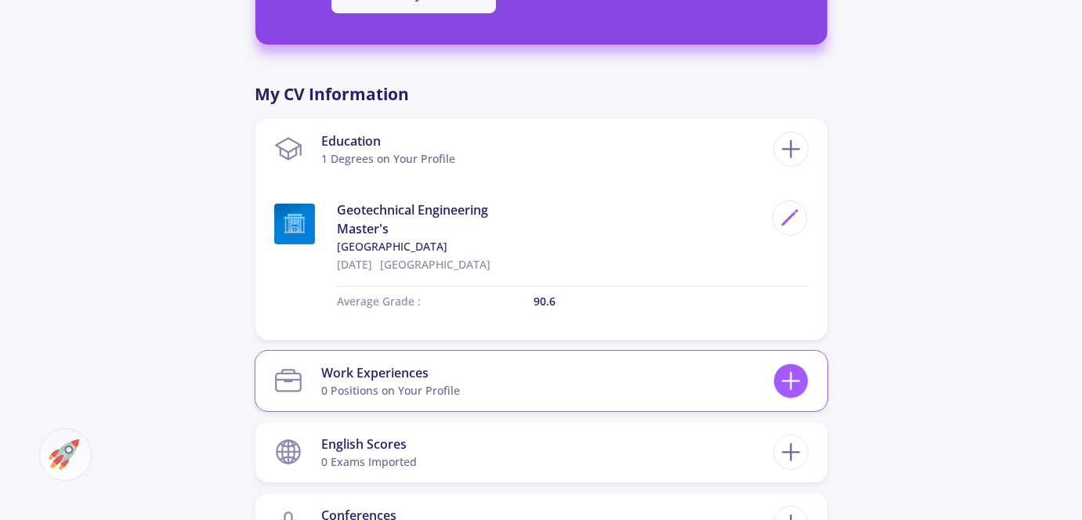
click at [792, 375] on icon at bounding box center [791, 381] width 29 height 29
checkbox input "false"
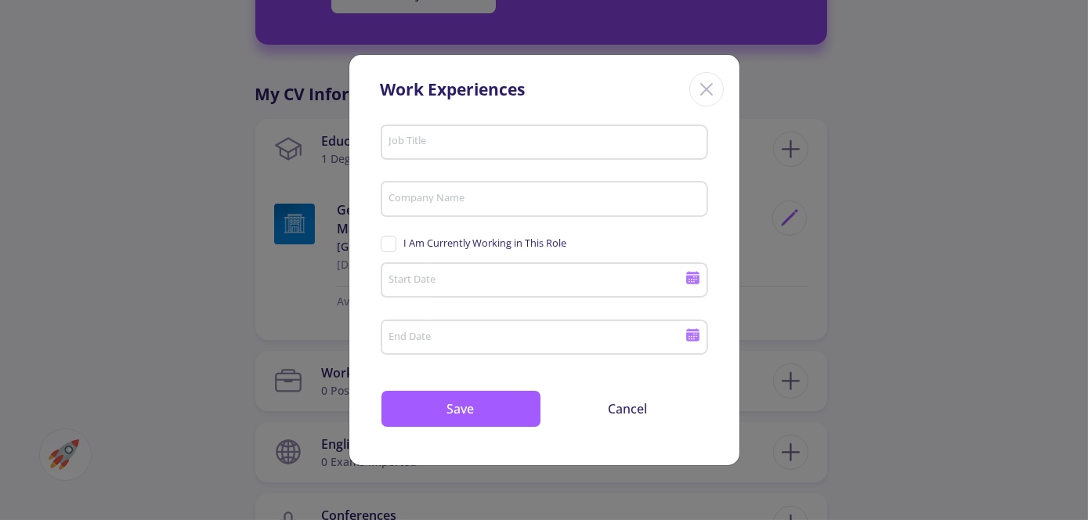
click at [542, 150] on div "Job Title" at bounding box center [544, 138] width 313 height 41
type input "civil engineer"
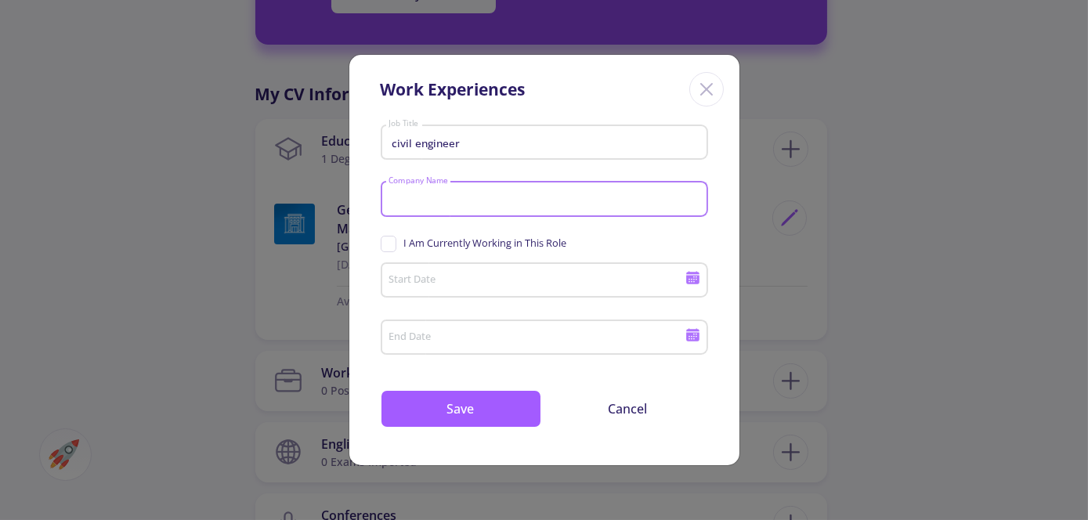
click at [446, 197] on input "Company Name" at bounding box center [546, 200] width 317 height 14
type input "sadra saze"
click at [389, 243] on span "I Am Currently Working in This Role" at bounding box center [474, 243] width 186 height 15
click at [389, 243] on input "I Am Currently Working in This Role" at bounding box center [386, 241] width 10 height 10
checkbox input "true"
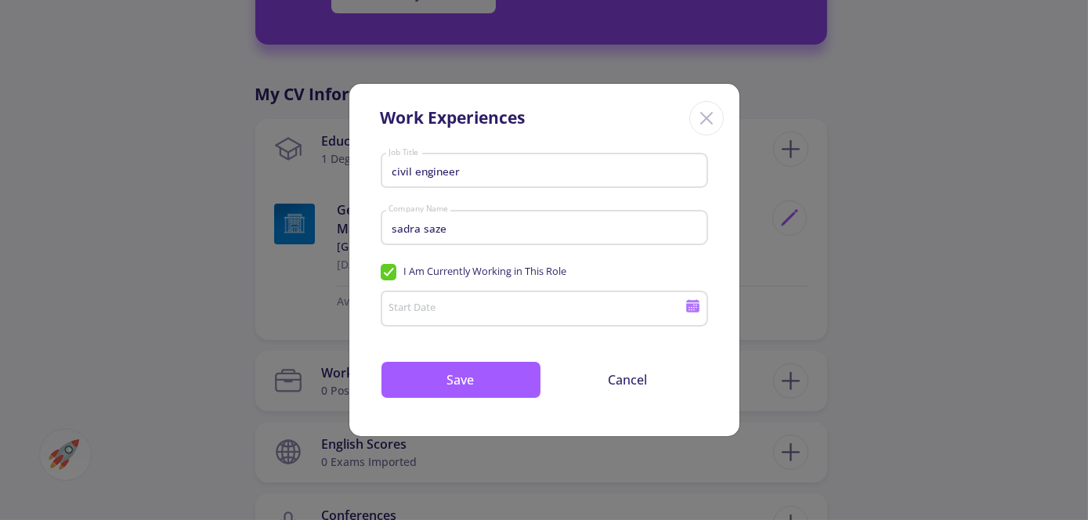
click at [687, 305] on icon at bounding box center [692, 308] width 13 height 9
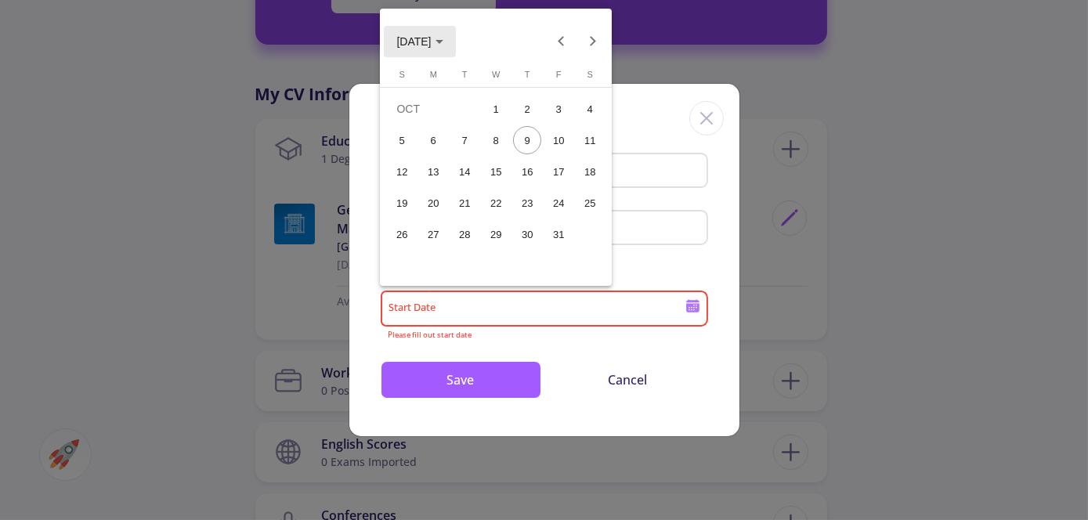
click at [443, 45] on span "[DATE]" at bounding box center [419, 40] width 46 height 13
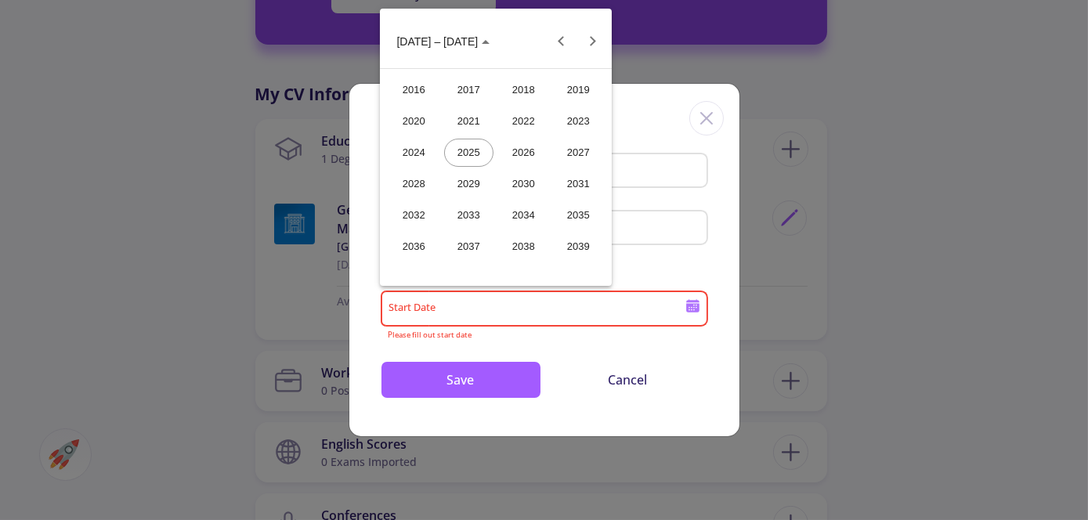
click at [418, 155] on div "2024" at bounding box center [413, 153] width 49 height 28
click at [454, 162] on div "JUN" at bounding box center [468, 153] width 49 height 28
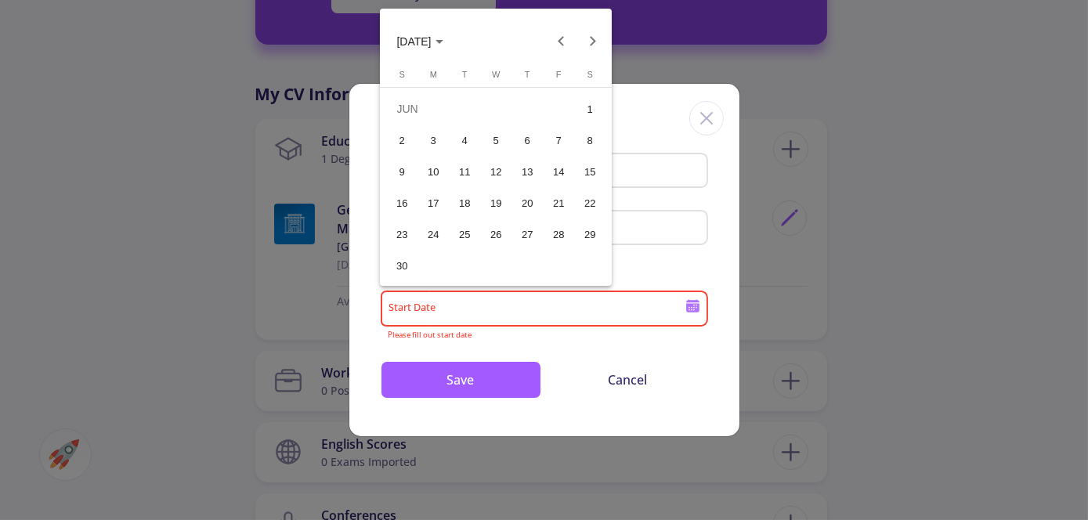
drag, startPoint x: 476, startPoint y: 194, endPoint x: 470, endPoint y: 206, distance: 13.3
click at [470, 206] on div "18" at bounding box center [465, 203] width 28 height 28
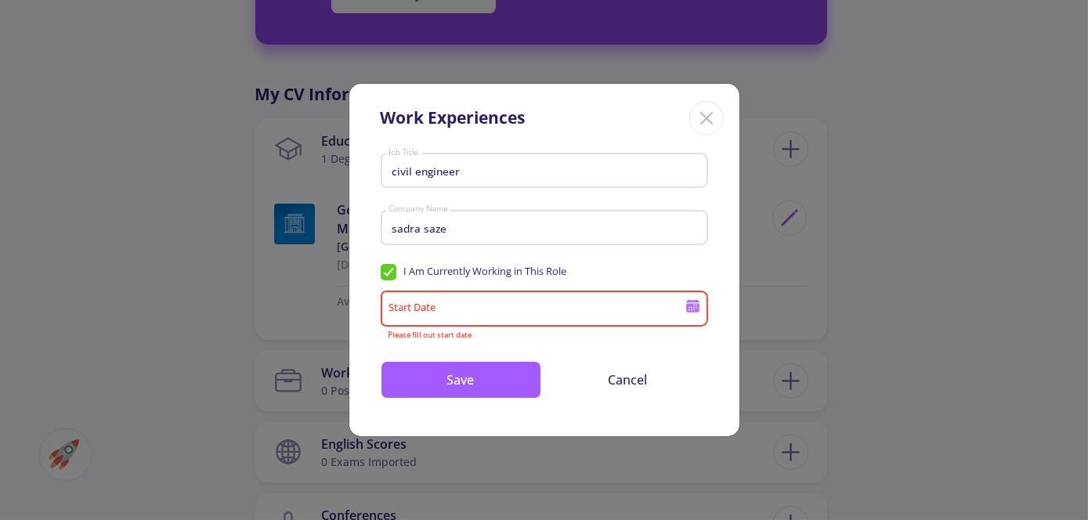
type input "[DATE]"
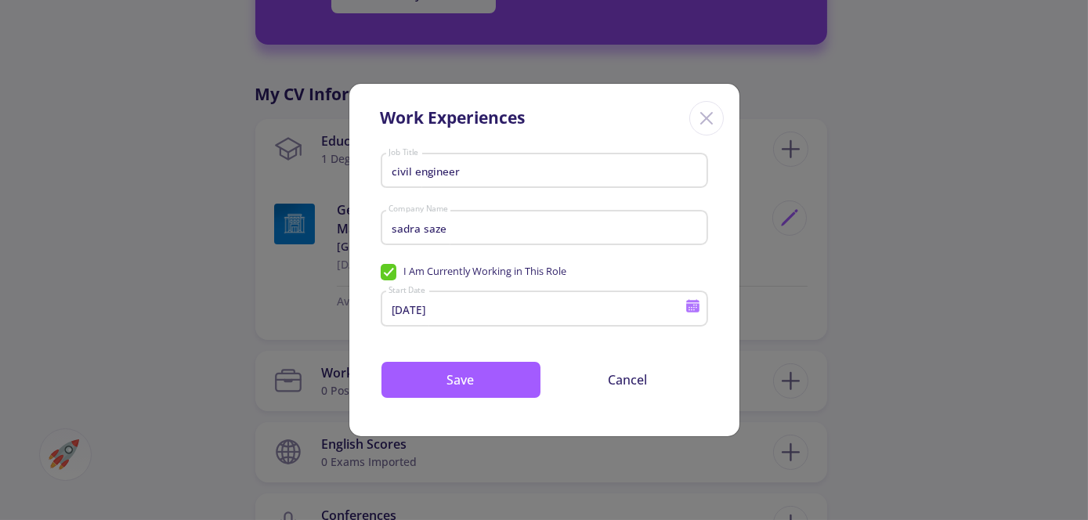
click at [470, 206] on div "sadra saze Company Name" at bounding box center [544, 225] width 313 height 41
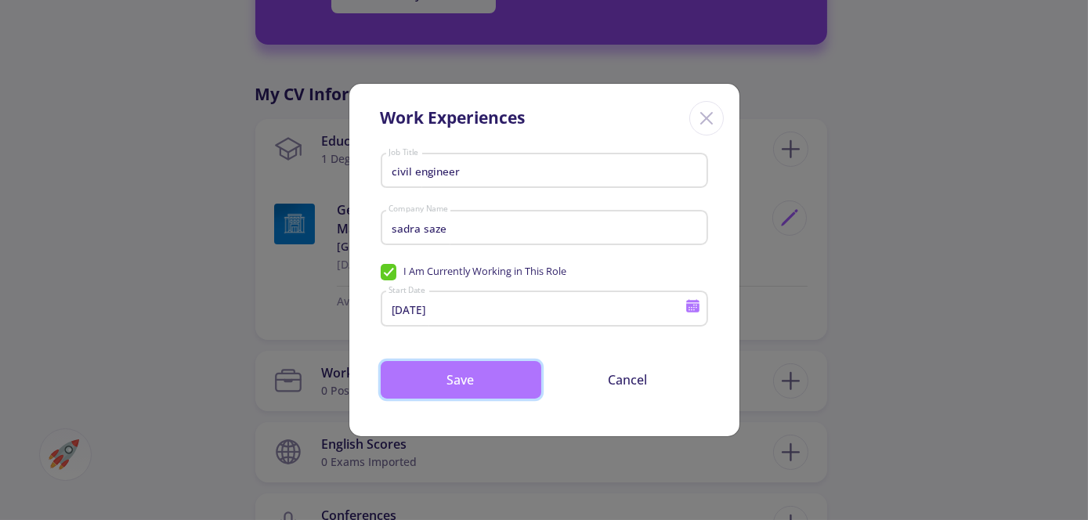
click at [448, 378] on button "Save" at bounding box center [461, 380] width 161 height 38
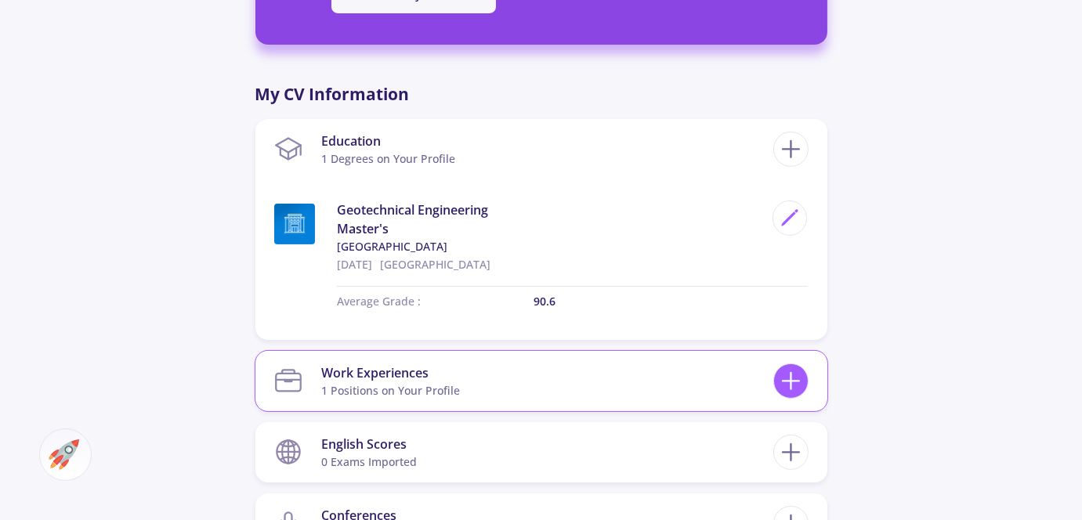
click at [788, 382] on line at bounding box center [791, 382] width 16 height 0
checkbox input "false"
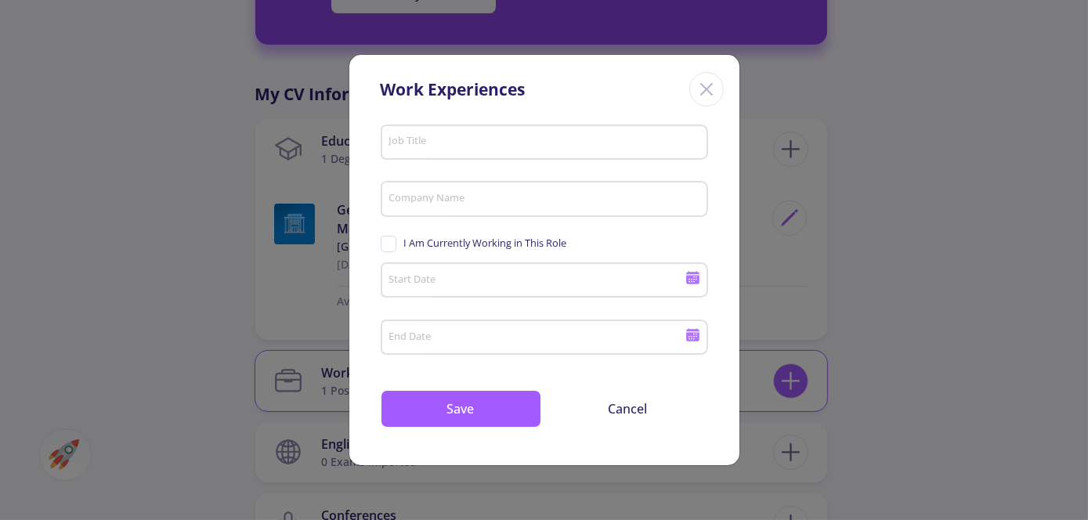
click at [788, 381] on div "Work Experiences Job Title Company Name I Am Currently Working in This Role Sta…" at bounding box center [544, 260] width 1088 height 520
click at [237, 351] on div "Work Experiences Job Title Company Name I Am Currently Working in This Role Sta…" at bounding box center [544, 260] width 1088 height 520
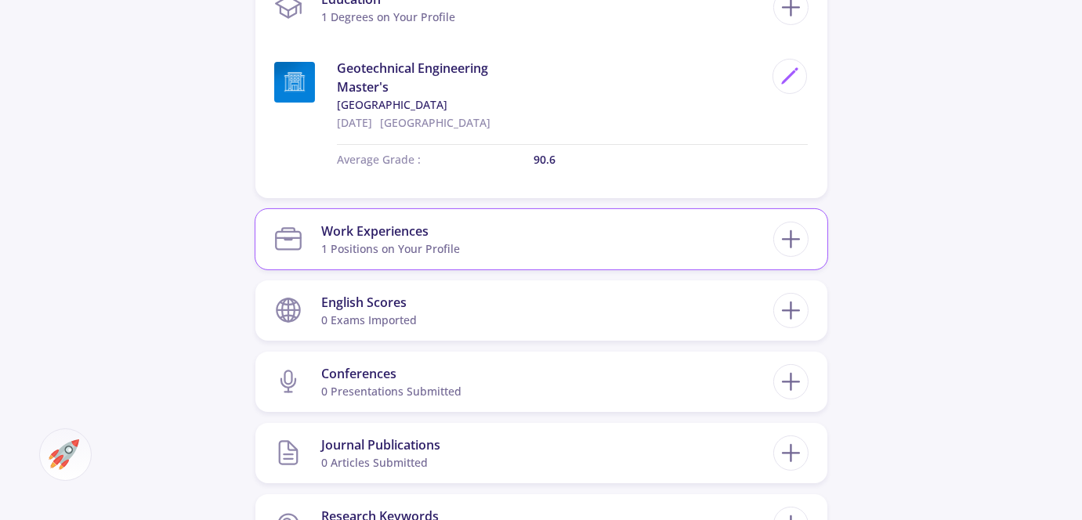
scroll to position [798, 0]
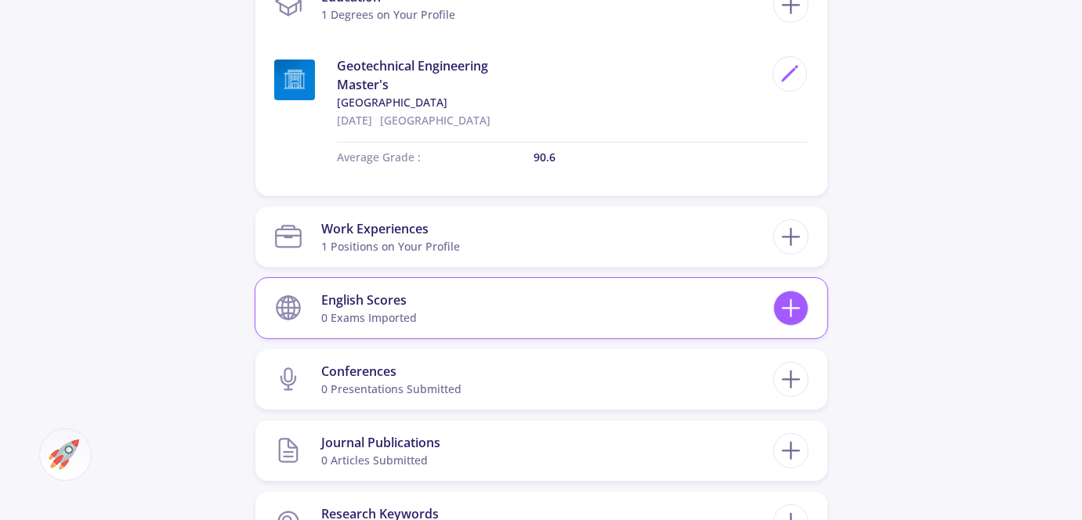
click at [780, 320] on icon at bounding box center [791, 308] width 29 height 29
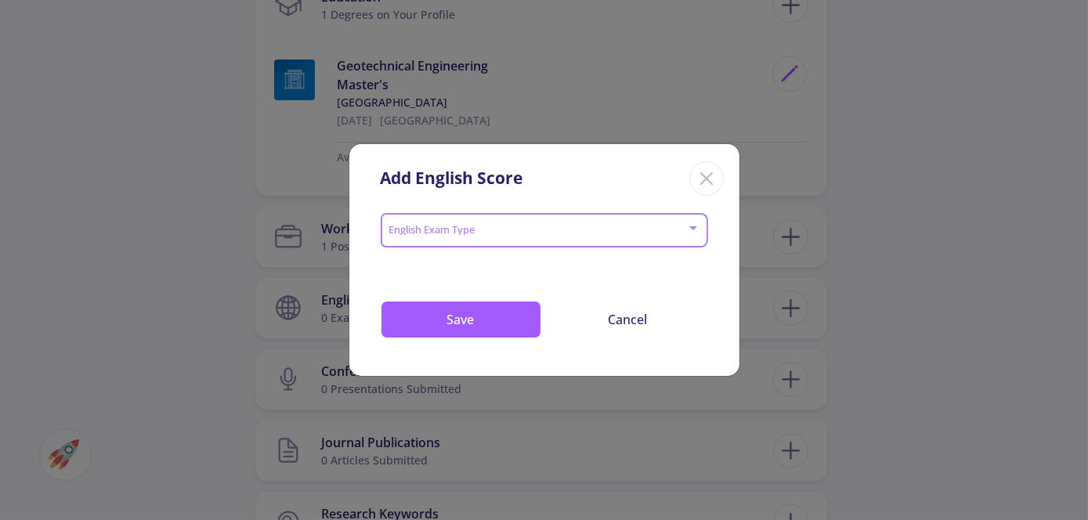
click at [631, 232] on span at bounding box center [539, 230] width 295 height 11
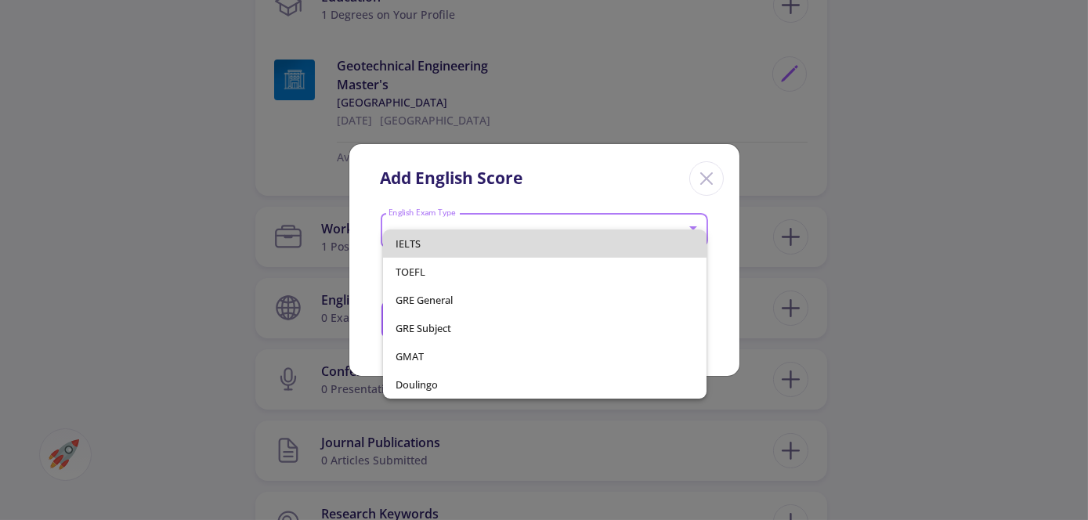
click at [631, 232] on span "IELTS" at bounding box center [545, 244] width 299 height 28
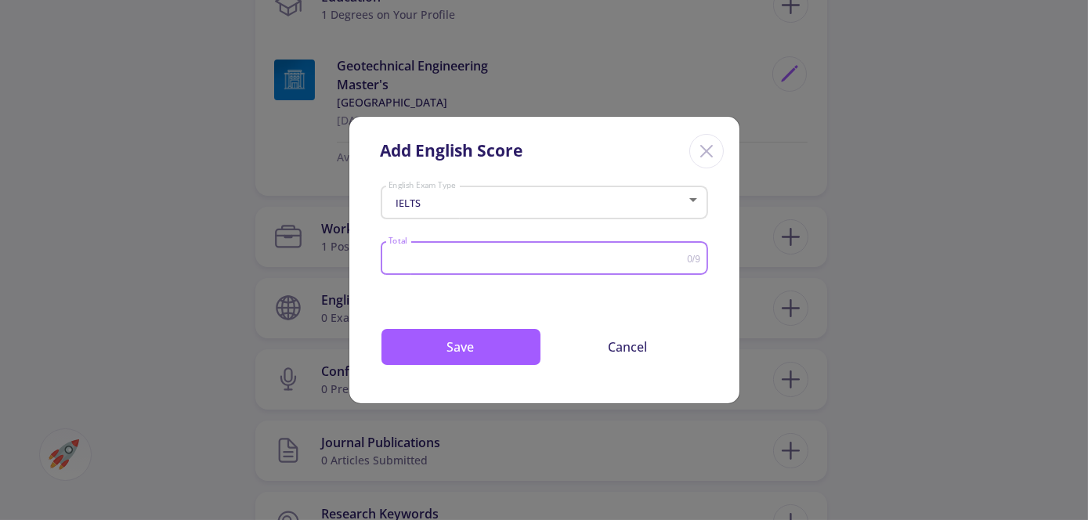
click at [603, 259] on input "Total" at bounding box center [537, 259] width 299 height 12
type input "6"
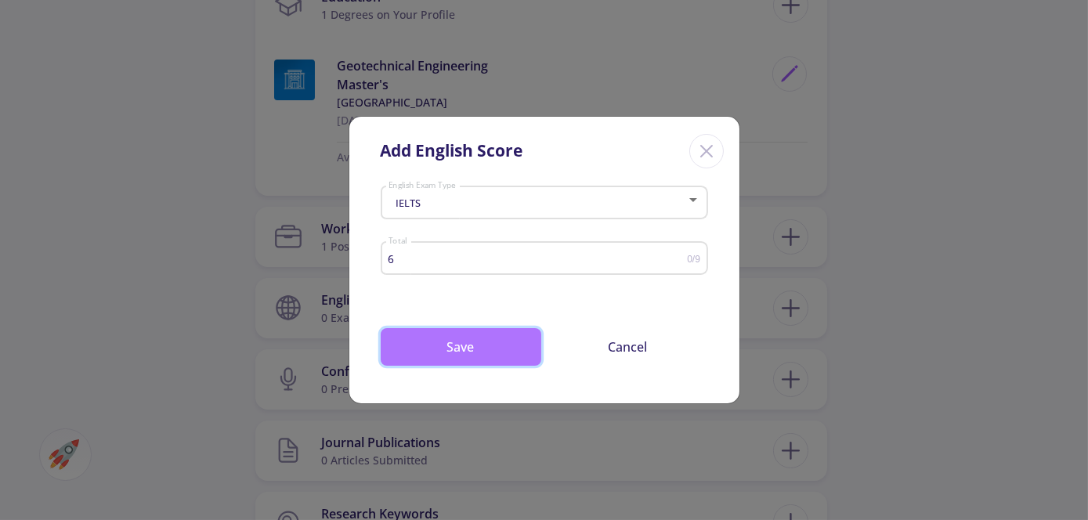
click at [461, 341] on button "Save" at bounding box center [461, 347] width 161 height 38
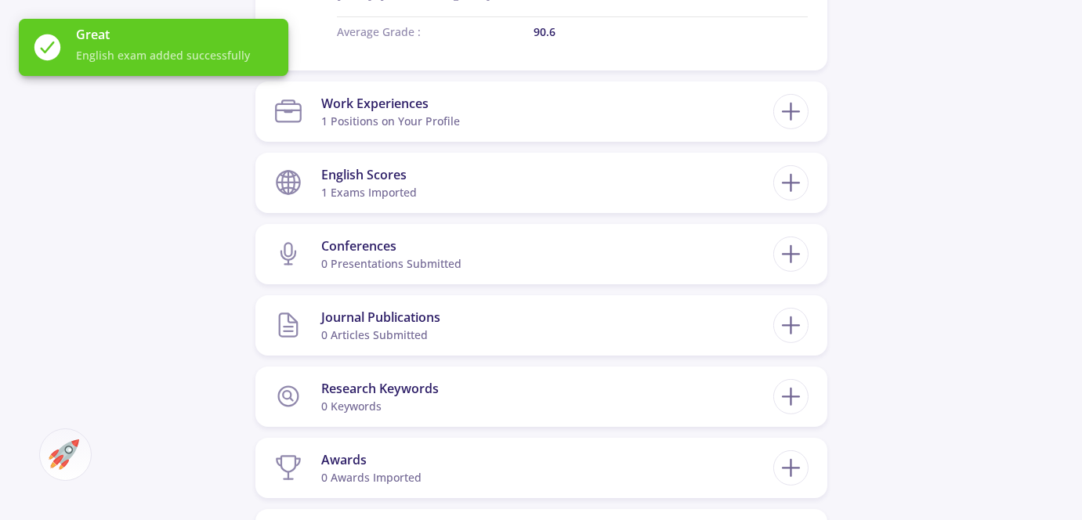
scroll to position [927, 0]
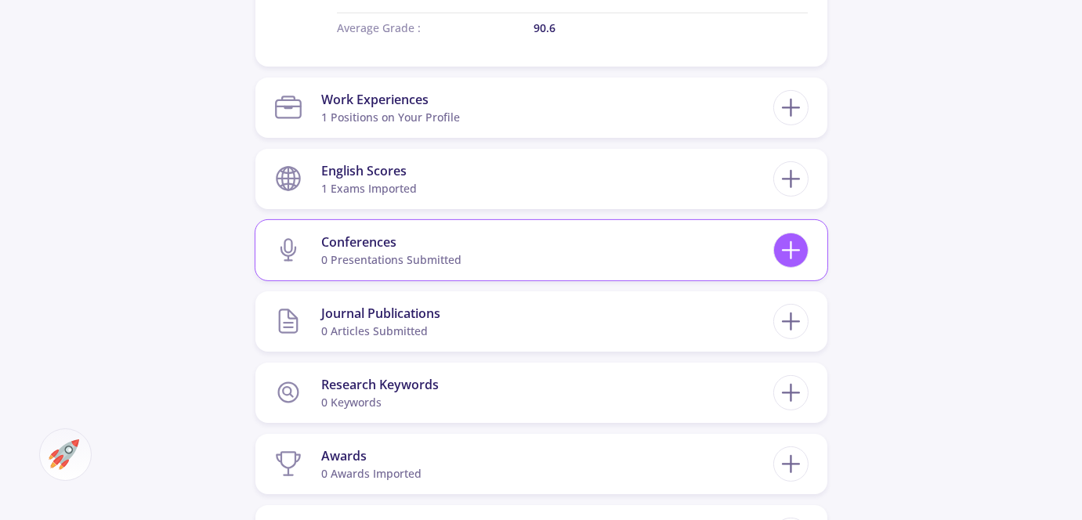
click at [806, 249] on div at bounding box center [790, 250] width 35 height 35
click at [798, 248] on icon at bounding box center [791, 250] width 29 height 29
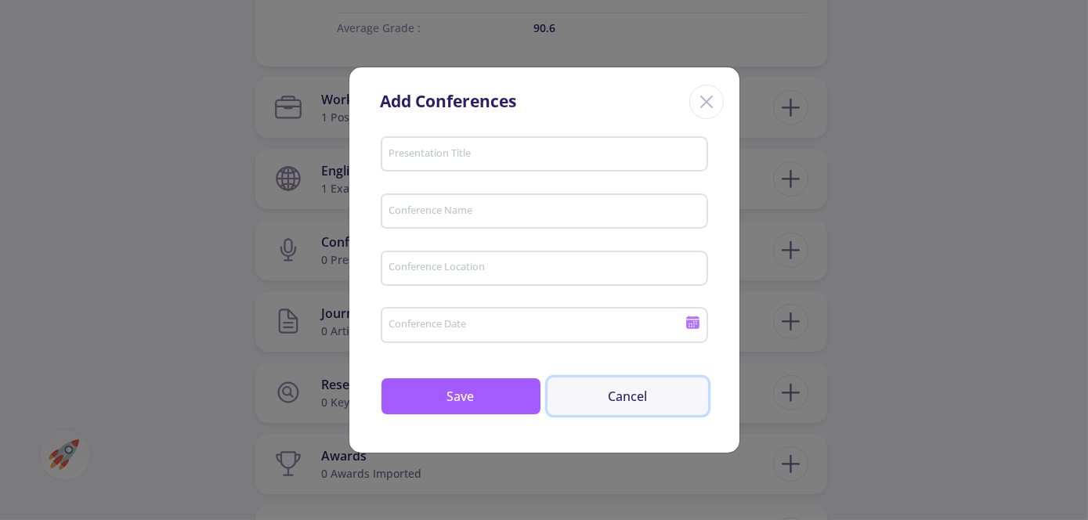
click at [613, 397] on button "Cancel" at bounding box center [628, 397] width 161 height 38
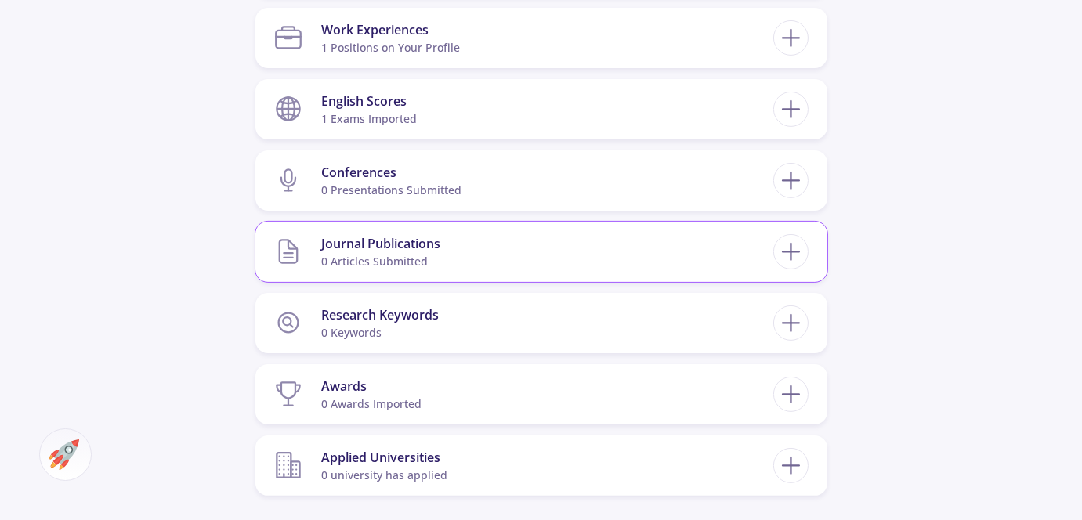
scroll to position [997, 0]
click at [782, 254] on icon at bounding box center [791, 251] width 29 height 29
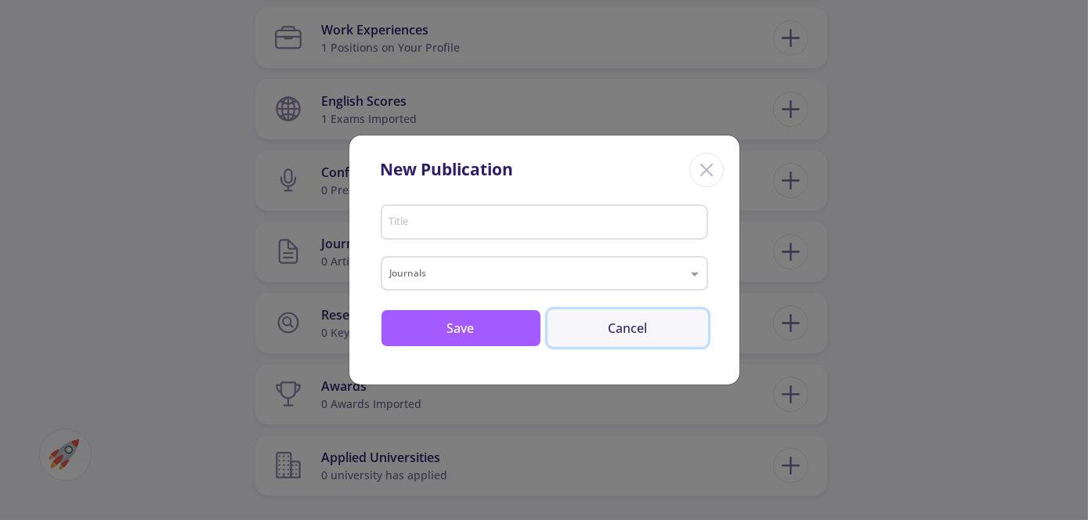
click at [648, 332] on button "Cancel" at bounding box center [628, 329] width 161 height 38
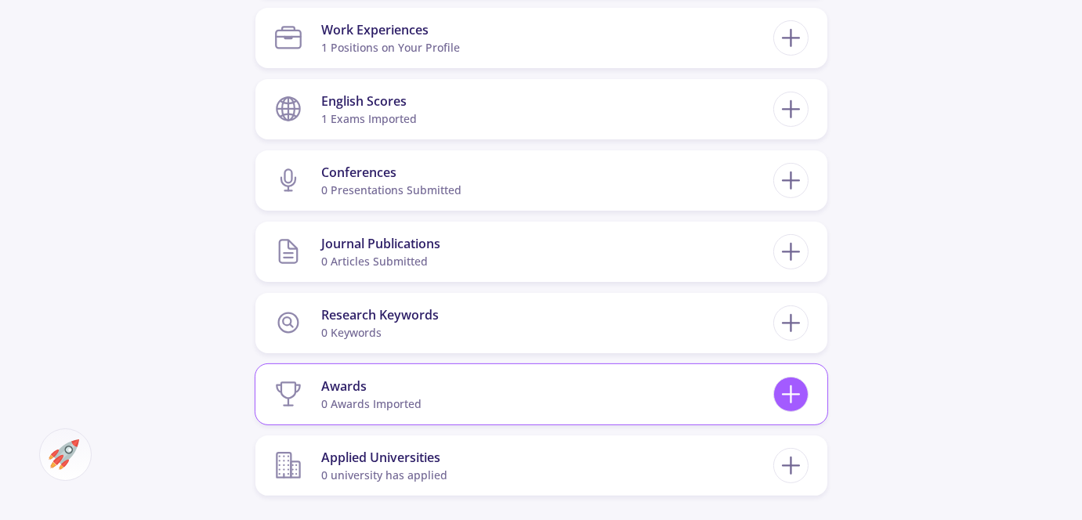
click at [788, 403] on icon at bounding box center [791, 394] width 29 height 29
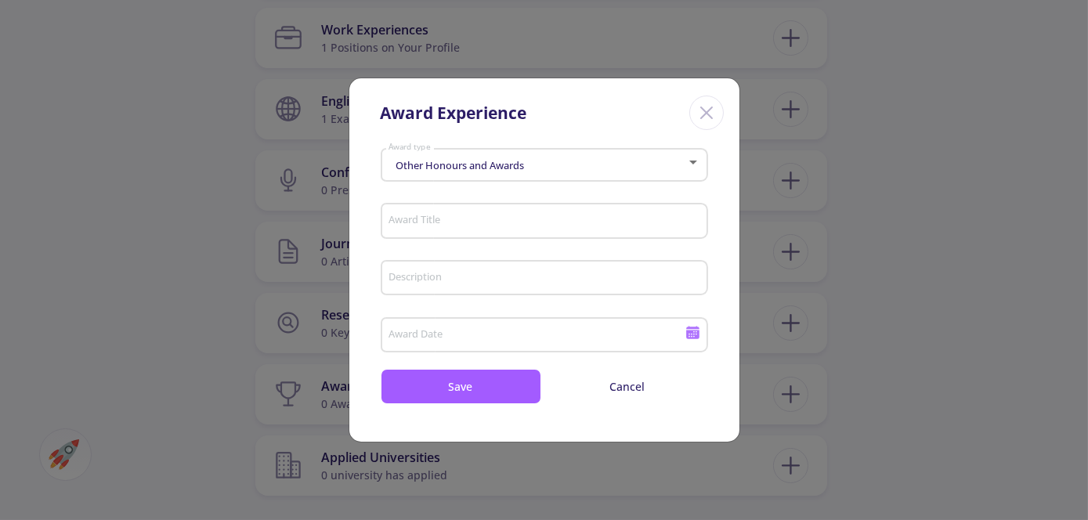
click at [708, 128] on div "Close" at bounding box center [707, 113] width 34 height 34
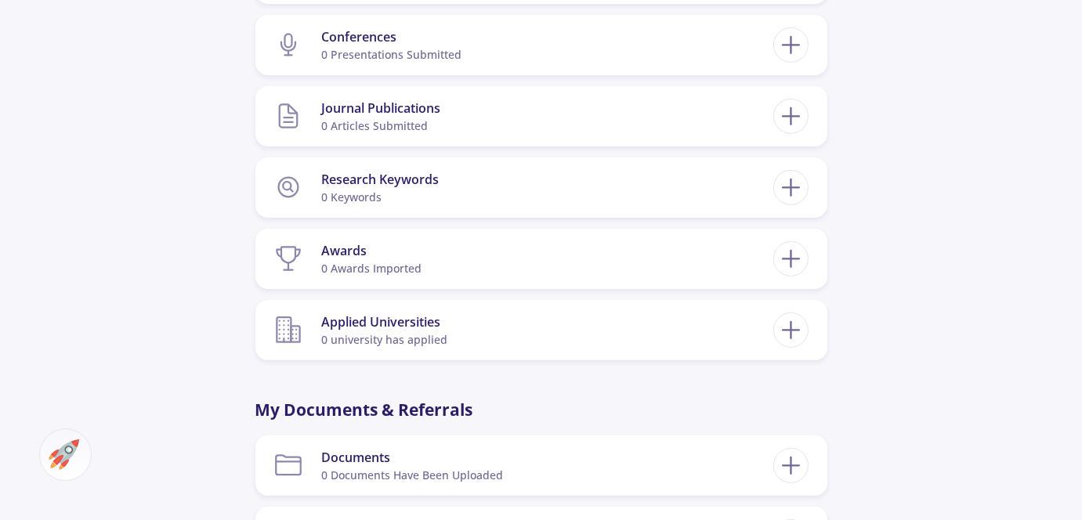
scroll to position [1134, 0]
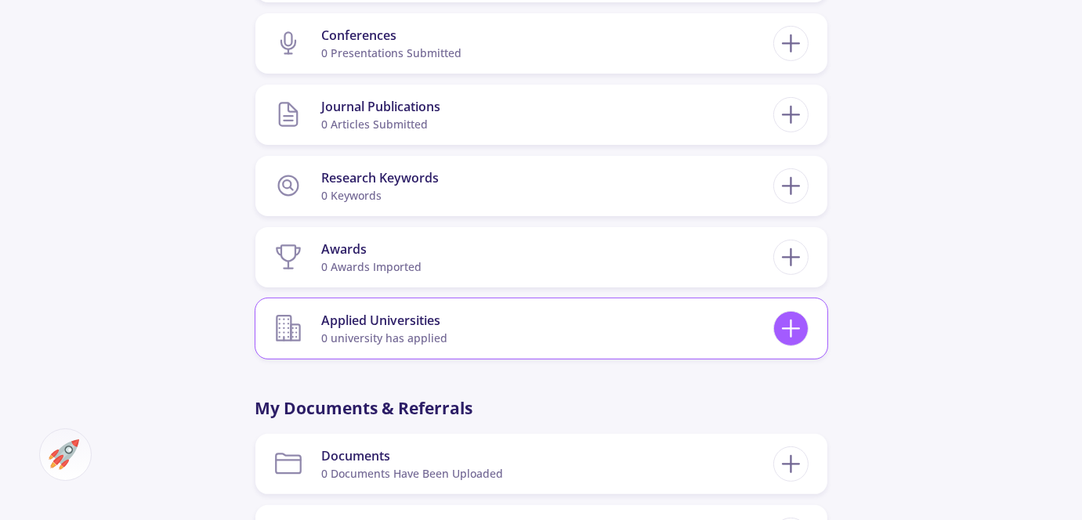
click at [793, 329] on line at bounding box center [791, 329] width 16 height 0
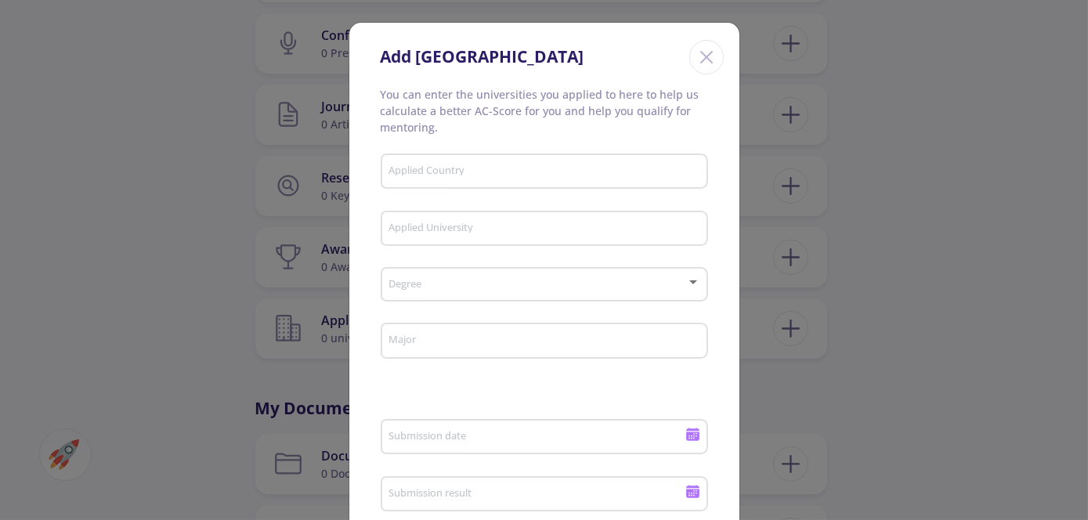
click at [701, 68] on icon "Close" at bounding box center [706, 57] width 25 height 25
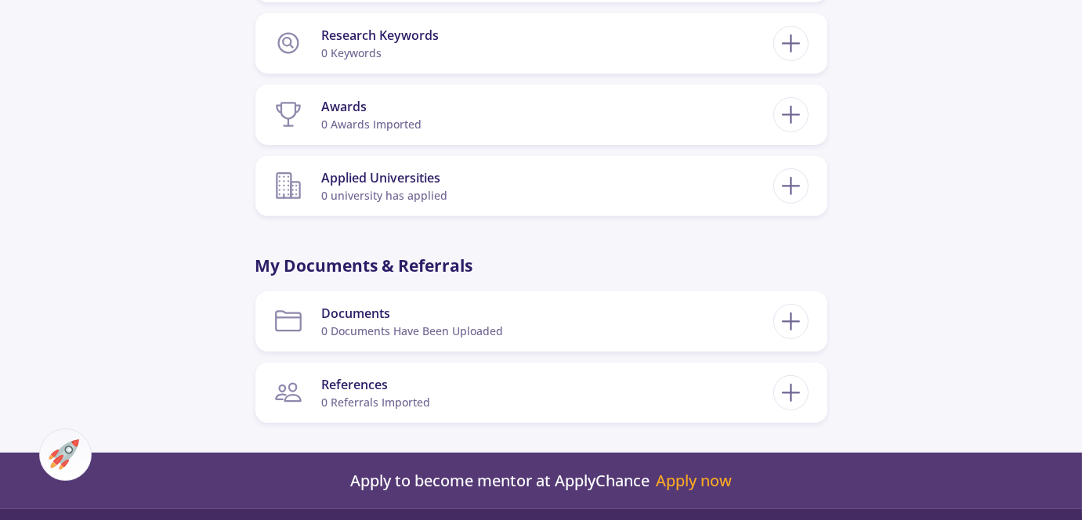
scroll to position [1279, 0]
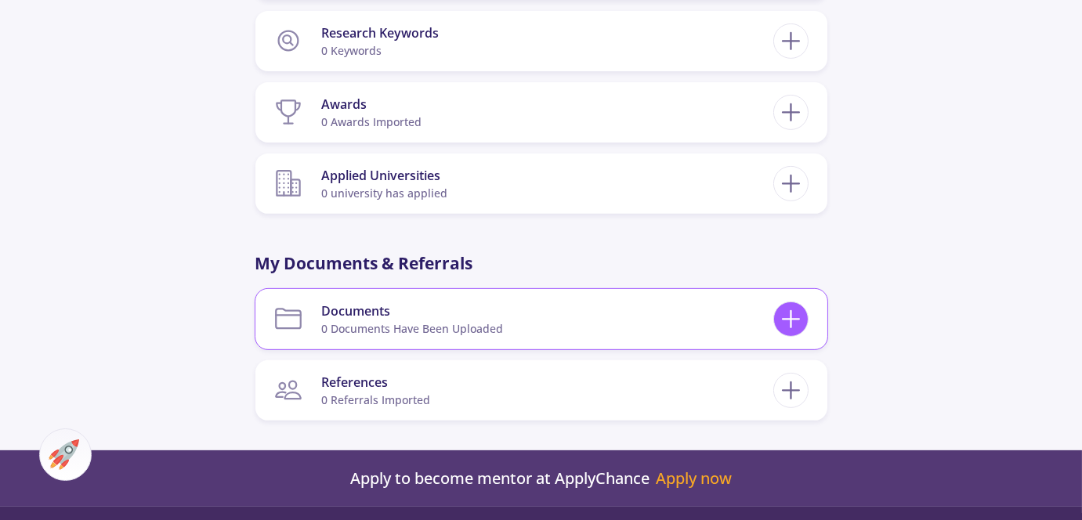
click at [781, 324] on icon at bounding box center [791, 319] width 29 height 29
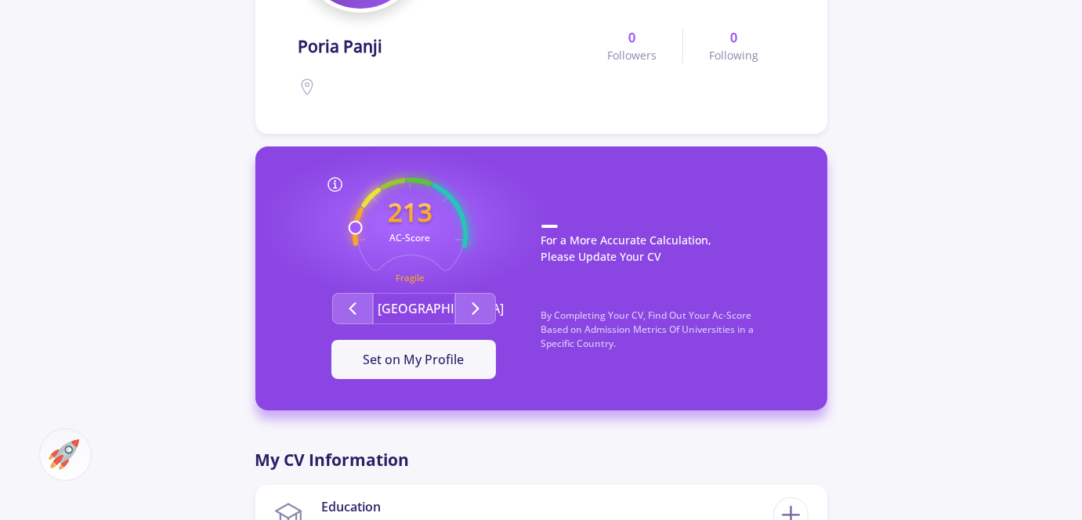
scroll to position [287, 0]
click at [461, 310] on button "Second group" at bounding box center [475, 309] width 41 height 31
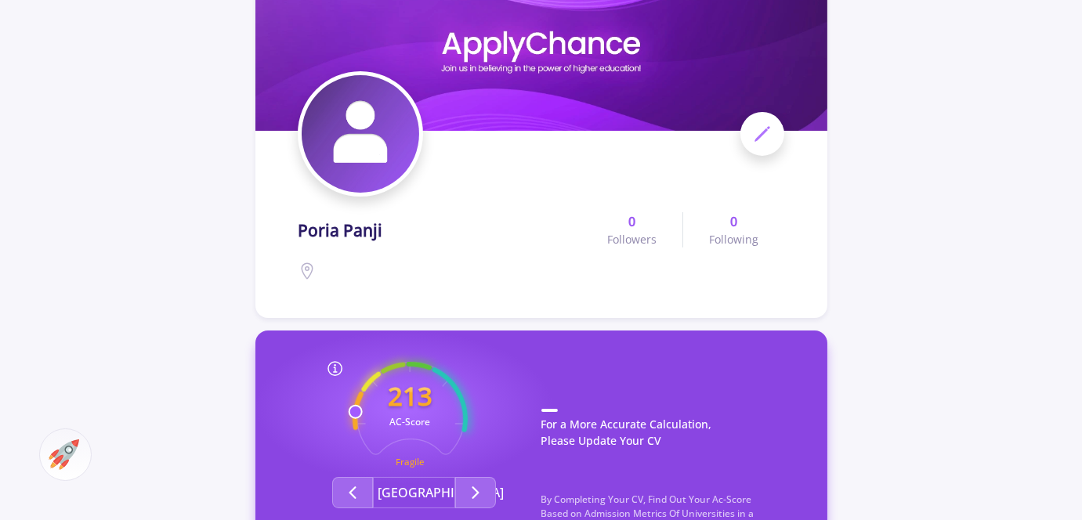
scroll to position [0, 0]
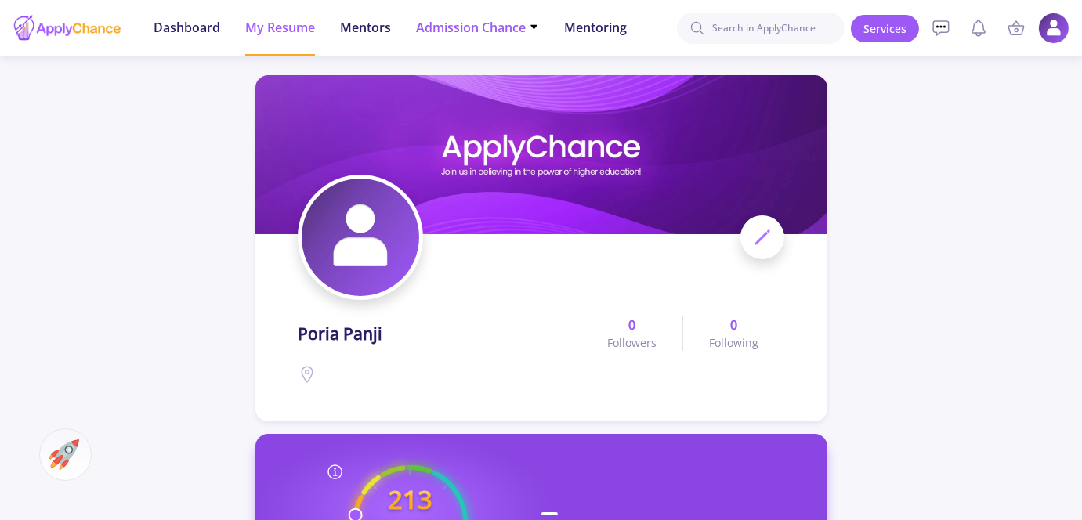
click at [487, 31] on span "Admission Chance" at bounding box center [477, 27] width 123 height 19
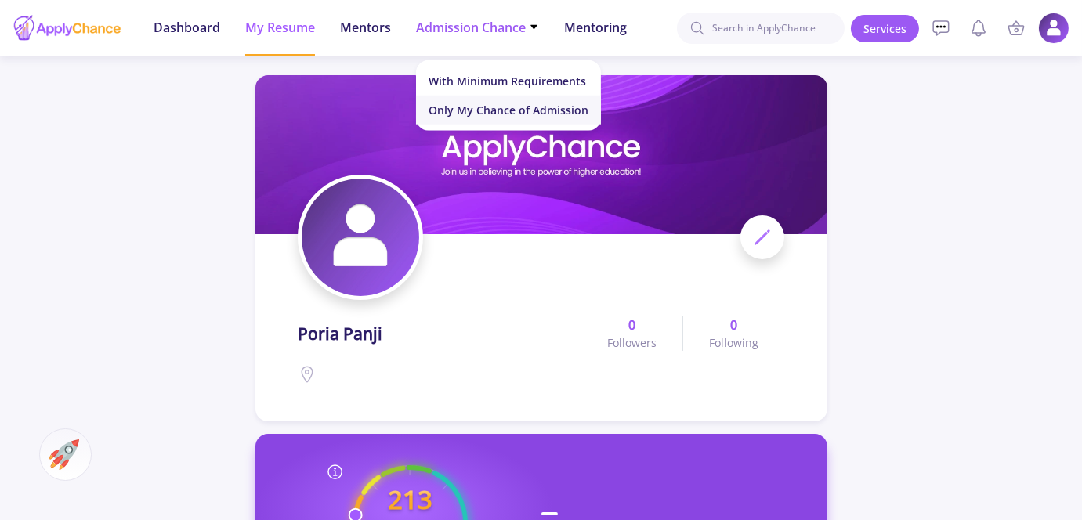
click at [509, 110] on link "Only My Chance of Admission" at bounding box center [508, 110] width 185 height 29
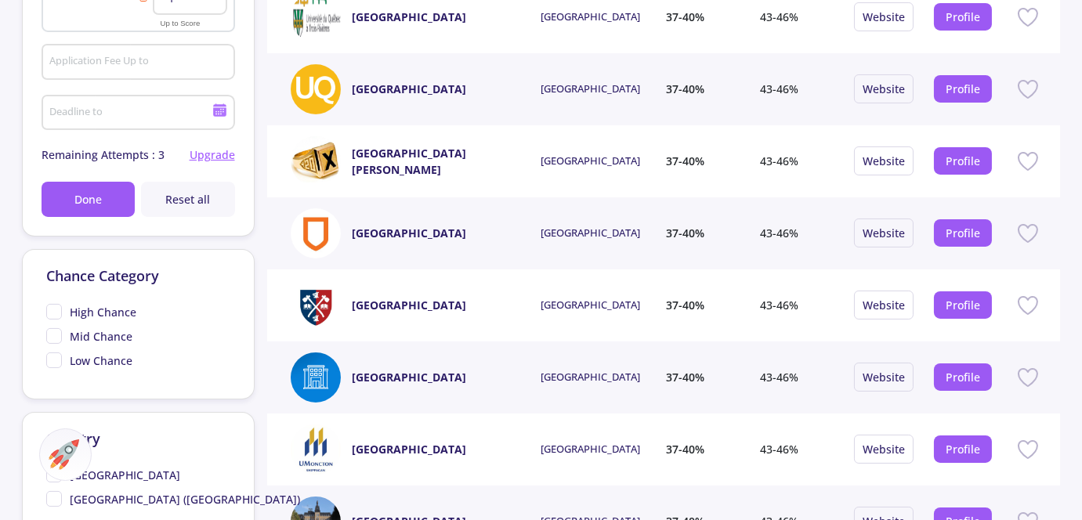
scroll to position [445, 0]
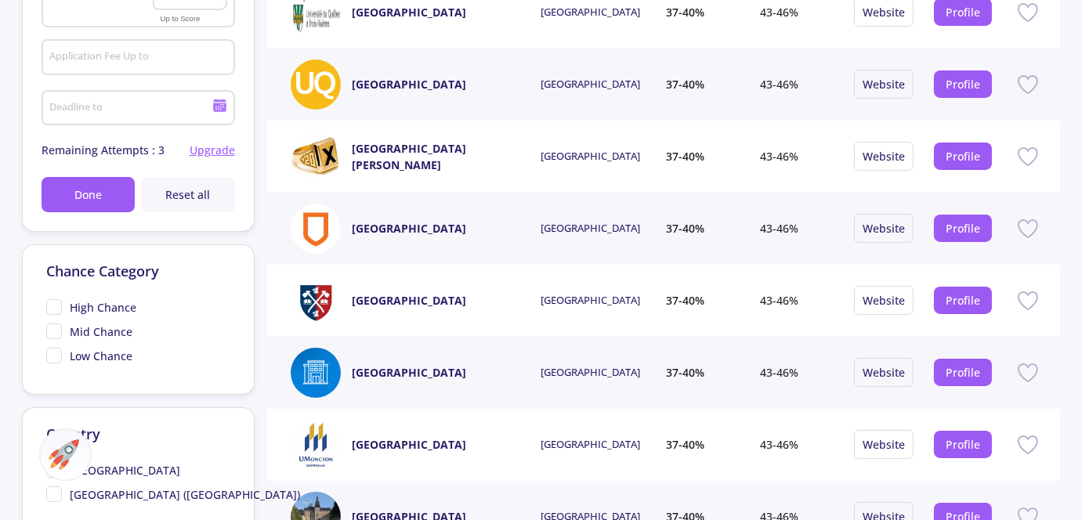
click at [51, 357] on span "Low Chance" at bounding box center [89, 356] width 86 height 16
click at [51, 357] on input "Low Chance" at bounding box center [51, 353] width 10 height 10
checkbox input "true"
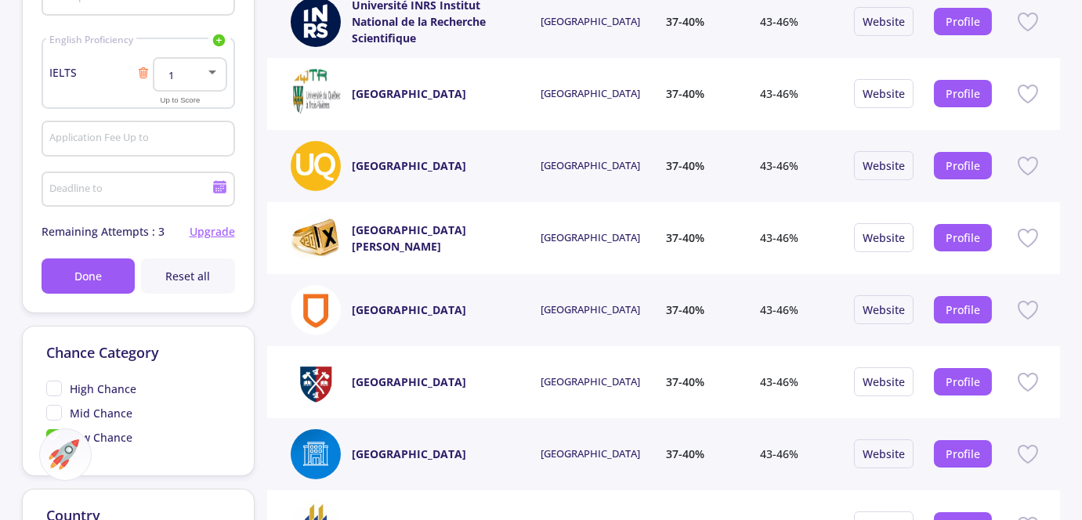
scroll to position [396, 0]
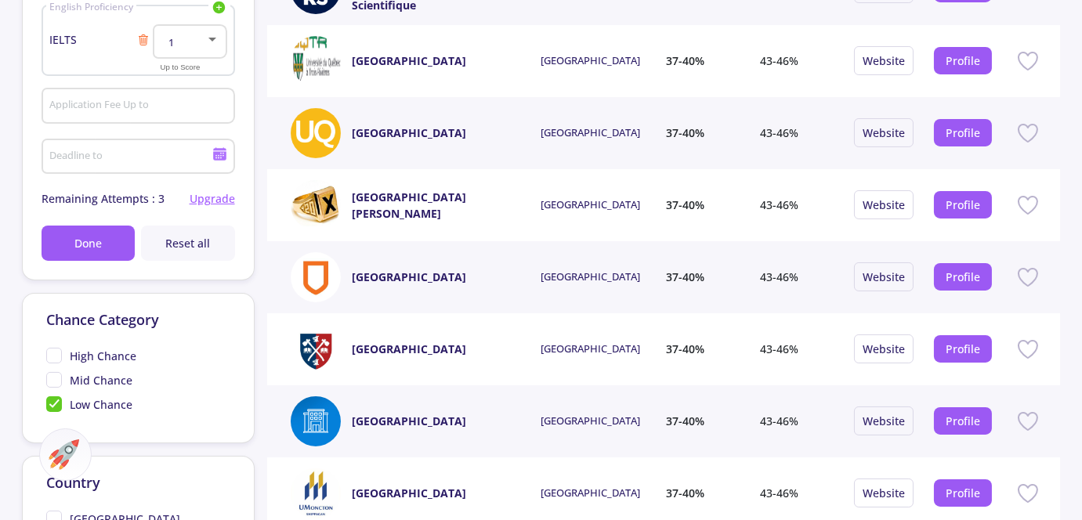
click at [89, 357] on span "High Chance" at bounding box center [103, 356] width 67 height 16
click at [56, 357] on input "High Chance" at bounding box center [51, 353] width 10 height 10
checkbox input "true"
click at [78, 404] on span "Low Chance" at bounding box center [101, 404] width 63 height 16
click at [56, 404] on input "Low Chance" at bounding box center [51, 401] width 10 height 10
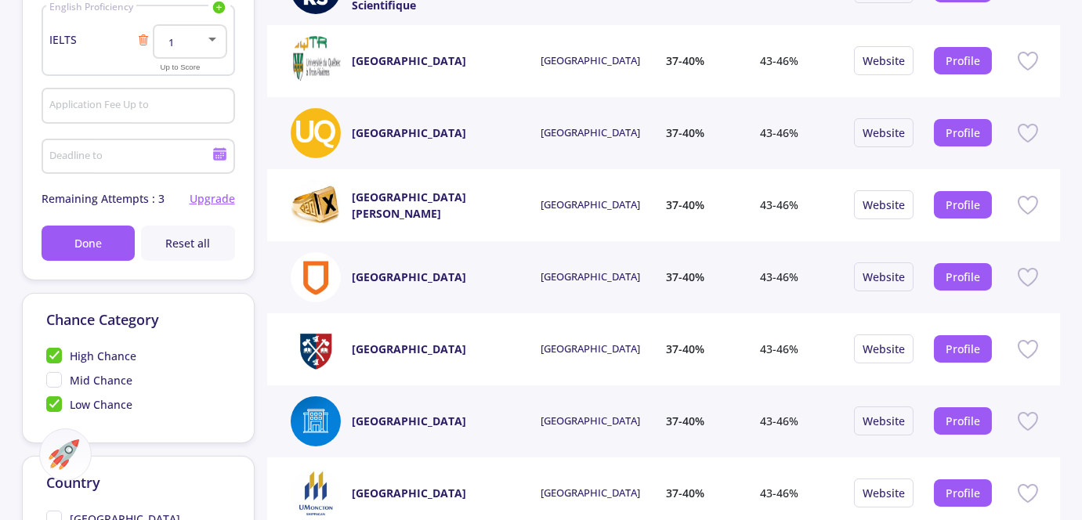
checkbox input "false"
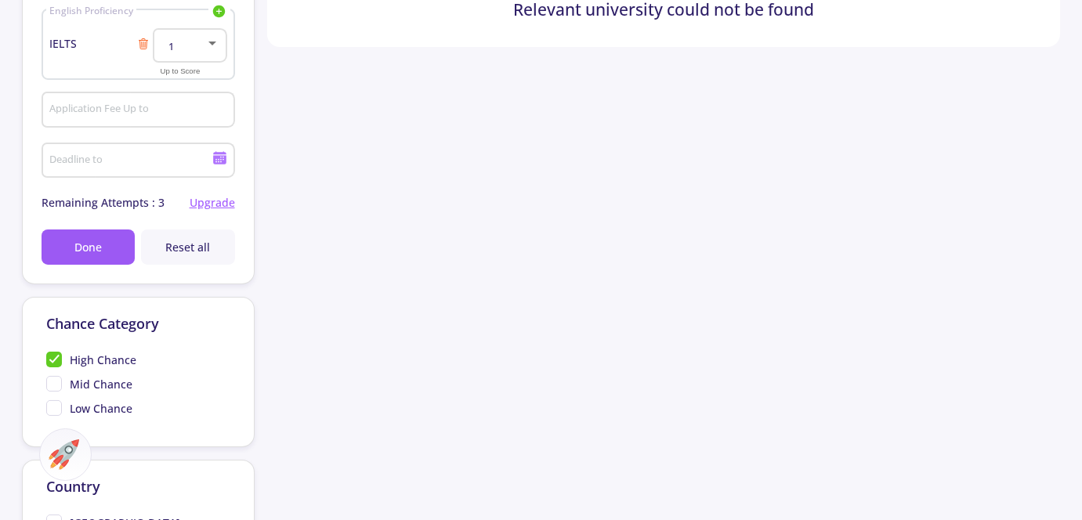
scroll to position [399, 0]
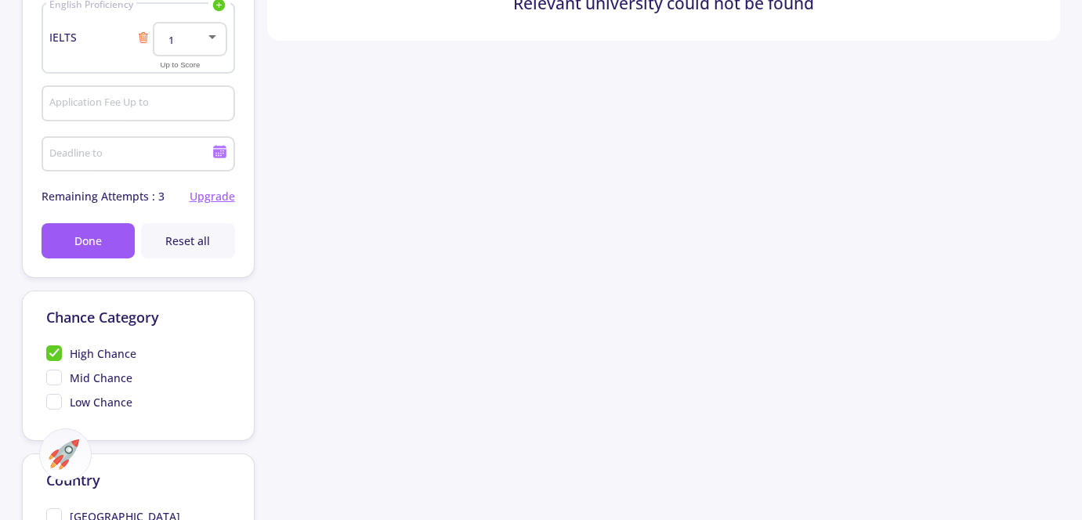
click at [89, 368] on div "Mid Chance" at bounding box center [138, 380] width 184 height 24
click at [71, 372] on span "Mid Chance" at bounding box center [101, 378] width 63 height 16
click at [56, 372] on input "Mid Chance" at bounding box center [51, 375] width 10 height 10
checkbox input "true"
click at [53, 349] on span "High Chance" at bounding box center [91, 354] width 90 height 16
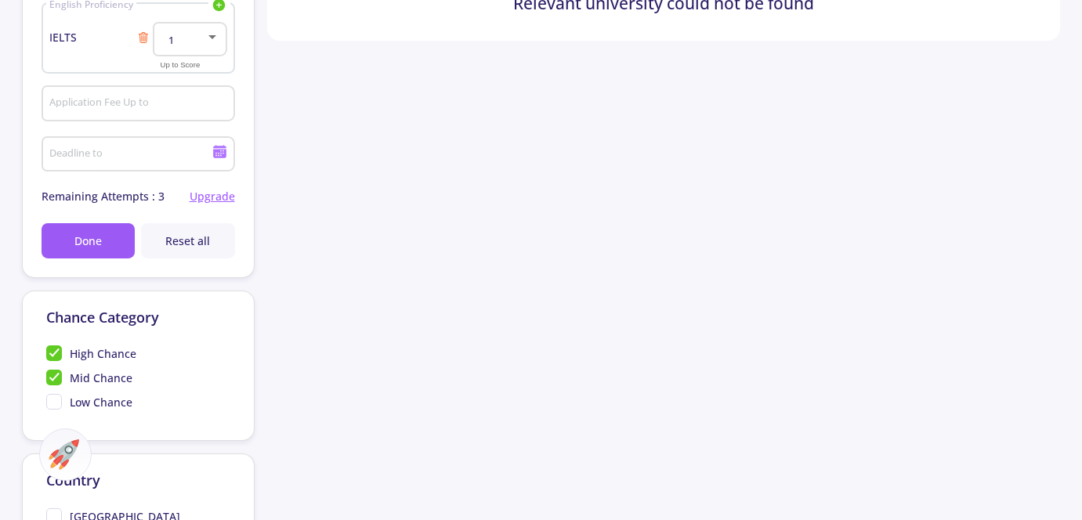
click at [53, 349] on input "High Chance" at bounding box center [51, 351] width 10 height 10
checkbox input "false"
click at [76, 404] on span "Low Chance" at bounding box center [101, 402] width 63 height 16
click at [56, 404] on input "Low Chance" at bounding box center [51, 399] width 10 height 10
checkbox input "true"
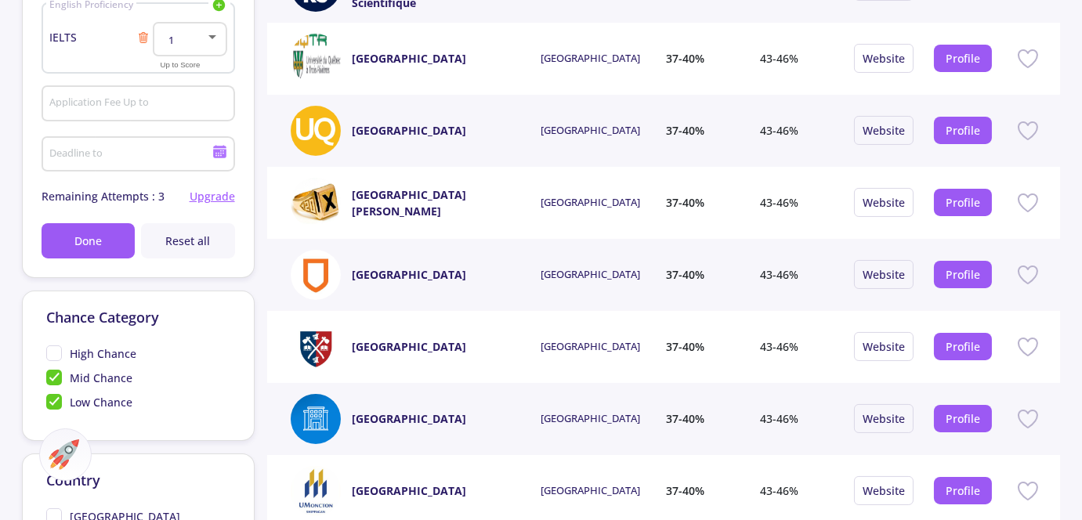
click at [53, 378] on span "Mid Chance" at bounding box center [89, 378] width 86 height 16
click at [53, 378] on input "Mid Chance" at bounding box center [51, 375] width 10 height 10
checkbox input "false"
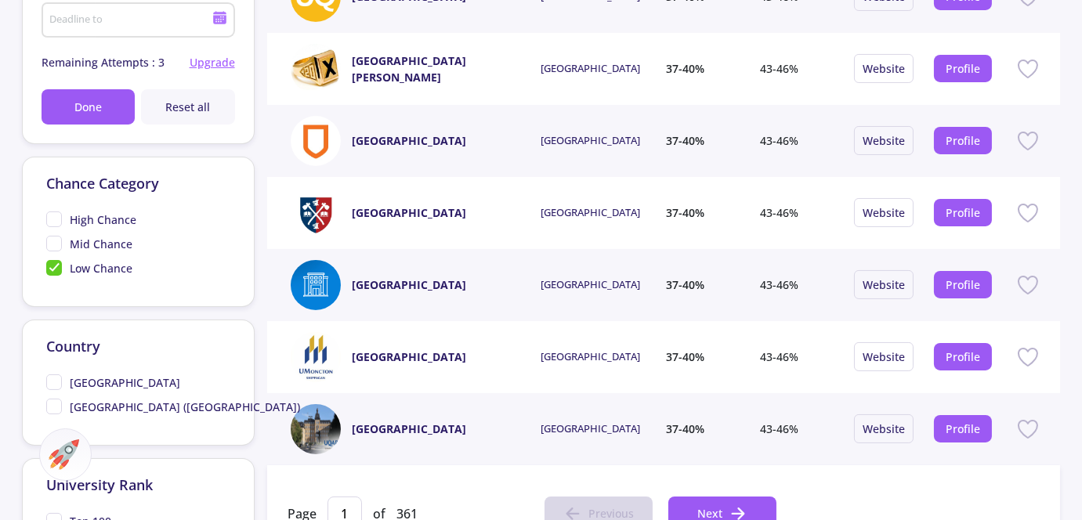
scroll to position [530, 0]
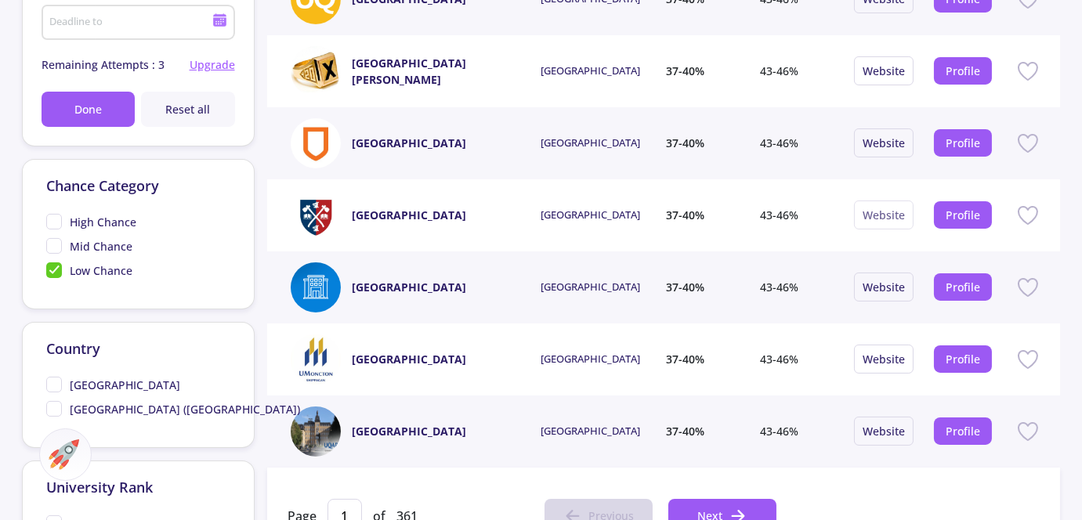
click at [884, 222] on button "Website" at bounding box center [884, 215] width 60 height 29
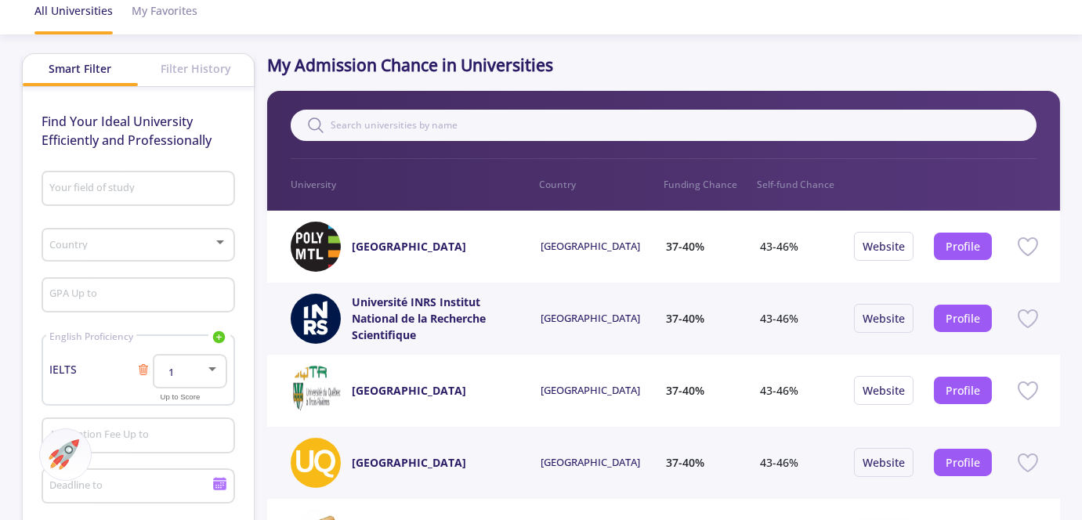
scroll to position [0, 0]
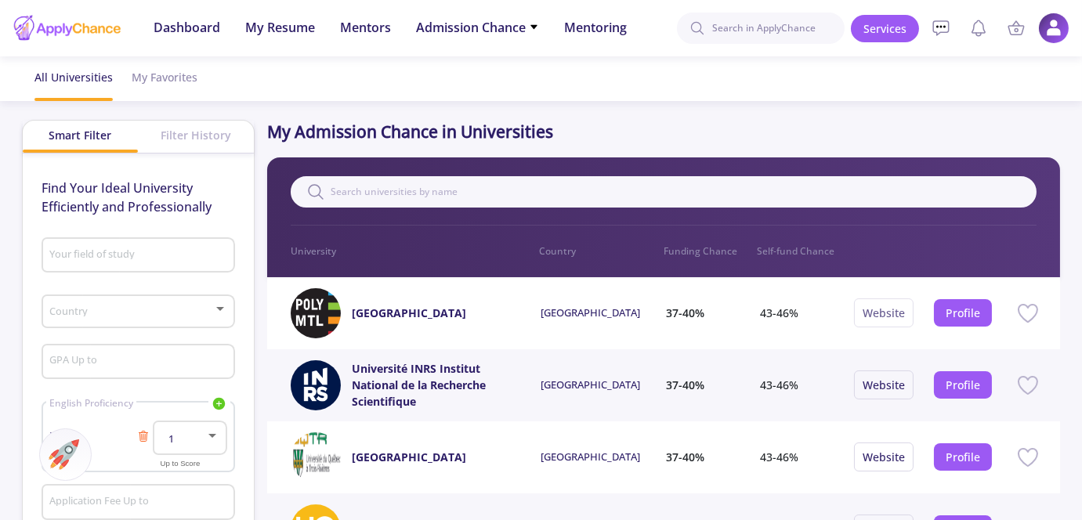
click at [878, 313] on link "Website" at bounding box center [884, 313] width 42 height 15
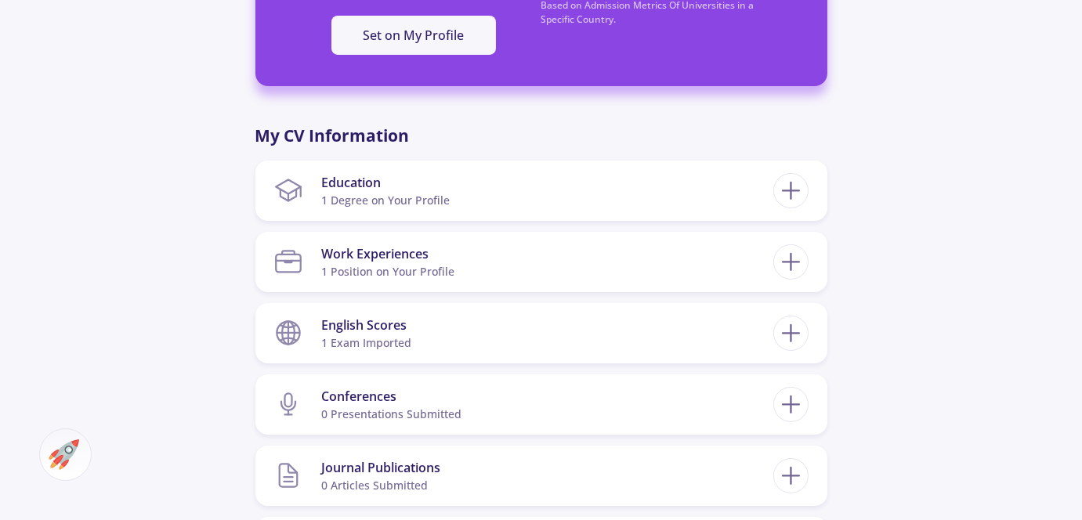
scroll to position [616, 0]
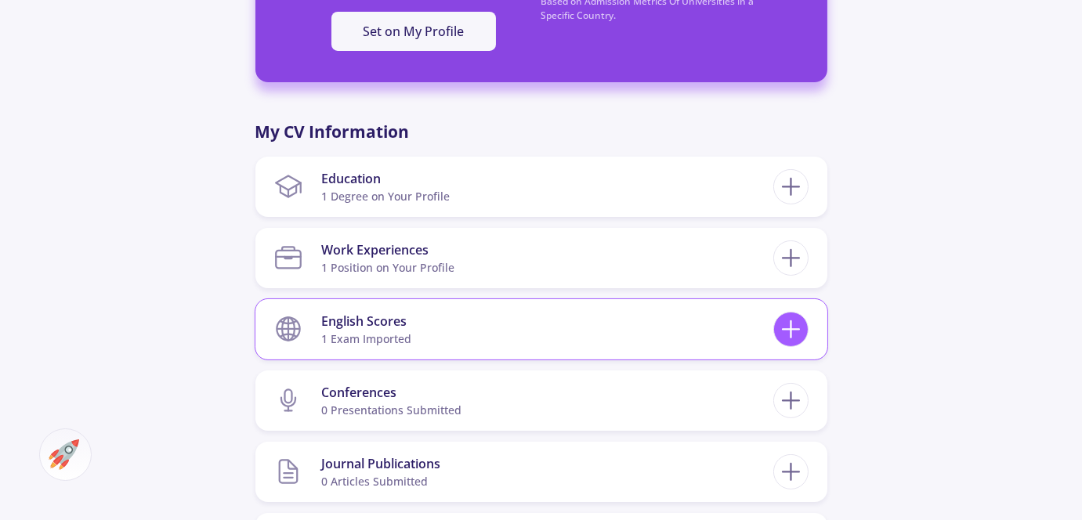
click at [787, 327] on icon at bounding box center [791, 329] width 29 height 29
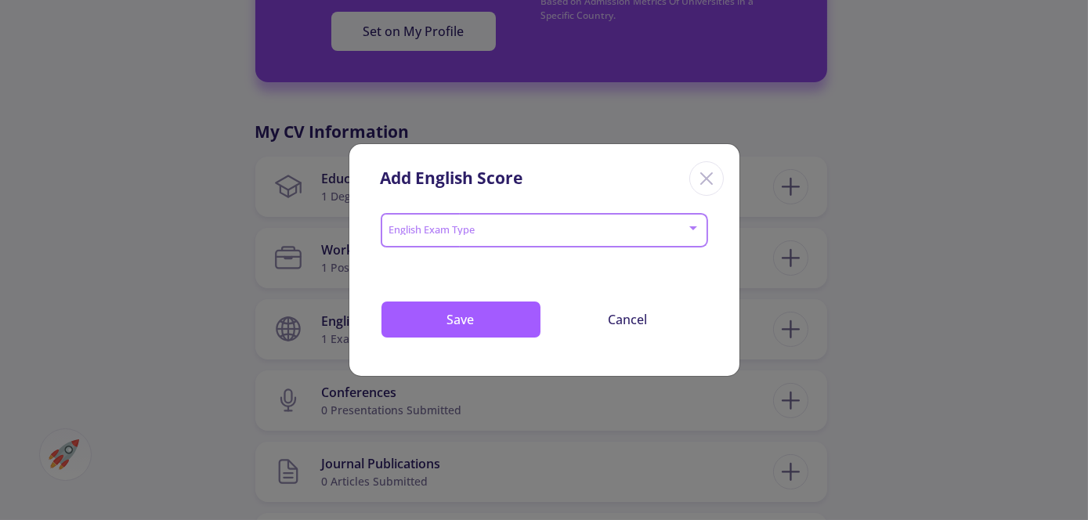
click at [686, 226] on span at bounding box center [539, 230] width 295 height 11
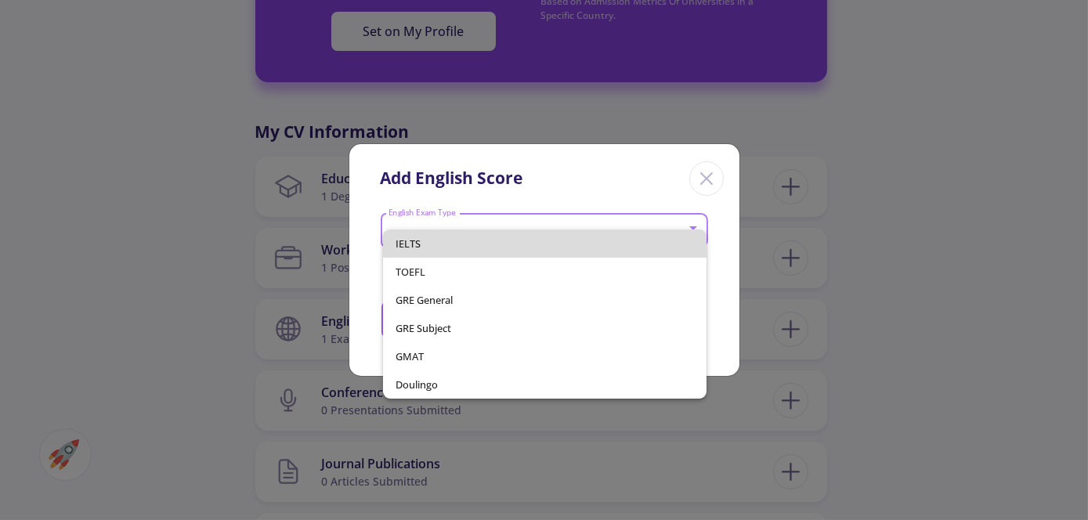
click at [661, 230] on span "IELTS" at bounding box center [545, 244] width 299 height 28
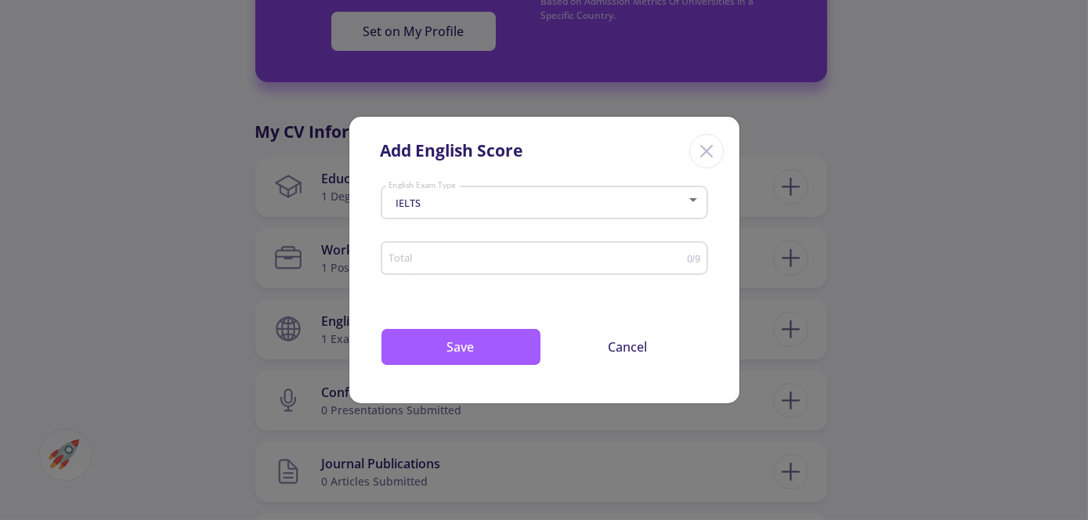
click at [636, 265] on div "Total" at bounding box center [537, 255] width 299 height 39
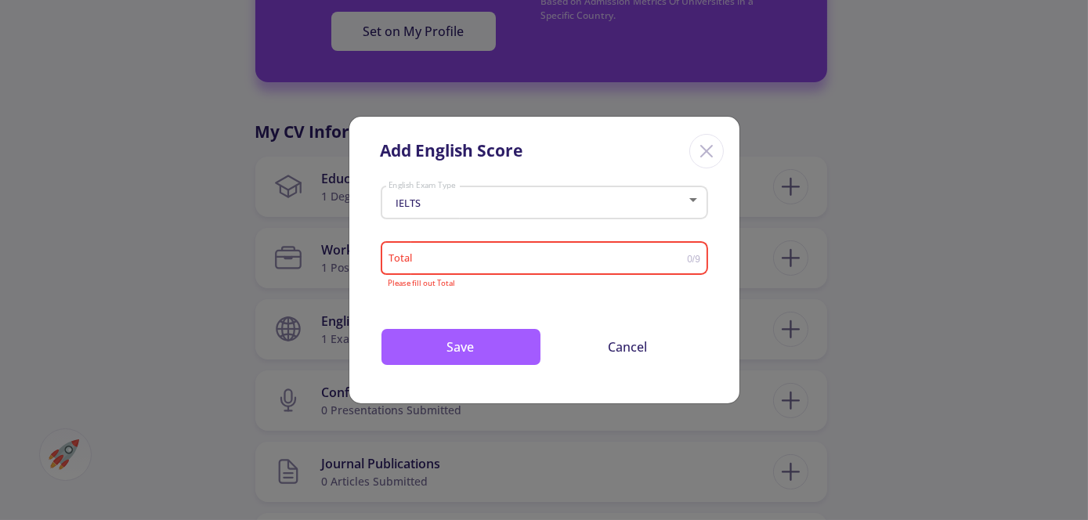
click at [636, 265] on div "Total" at bounding box center [537, 255] width 299 height 39
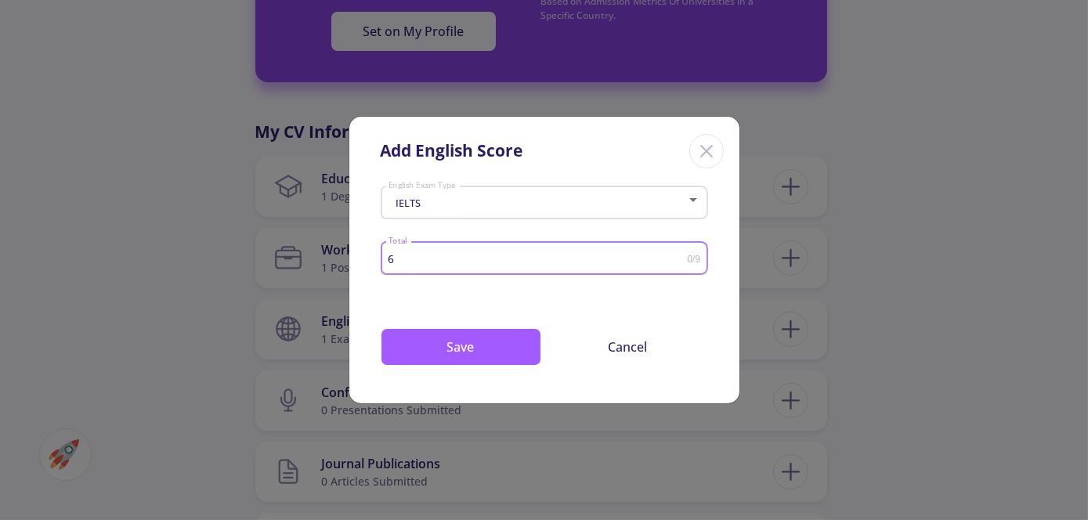
type input "6.5"
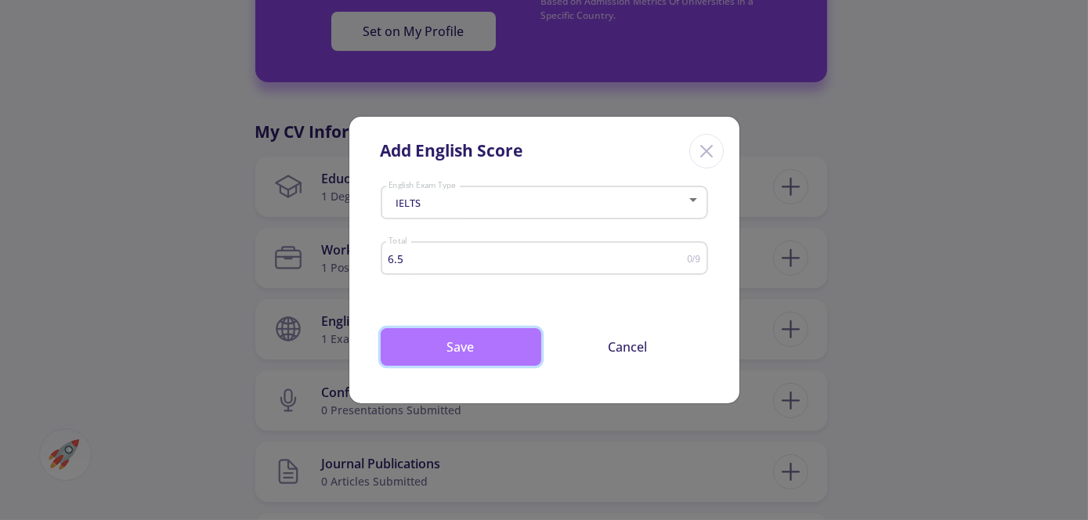
click at [487, 345] on button "Save" at bounding box center [461, 347] width 161 height 38
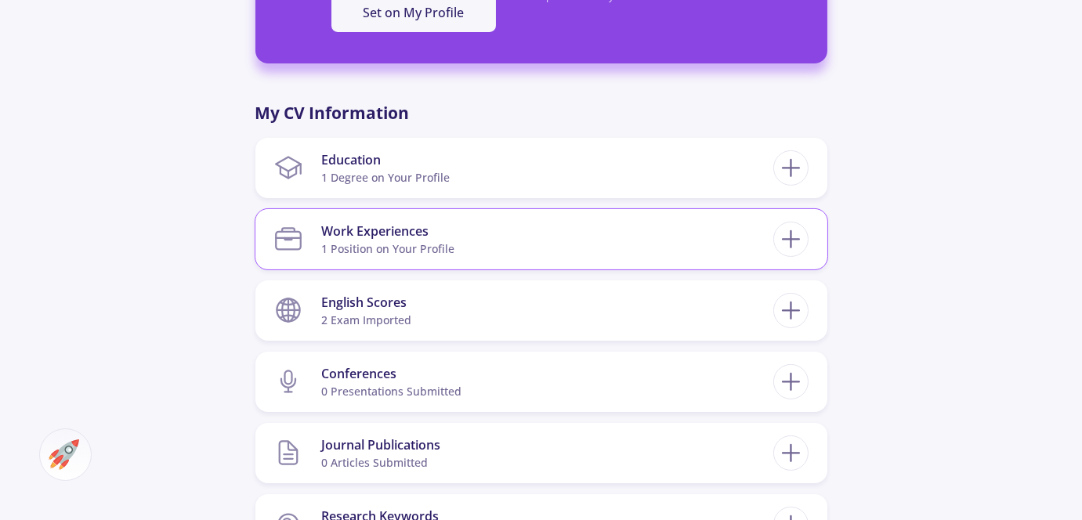
scroll to position [637, 0]
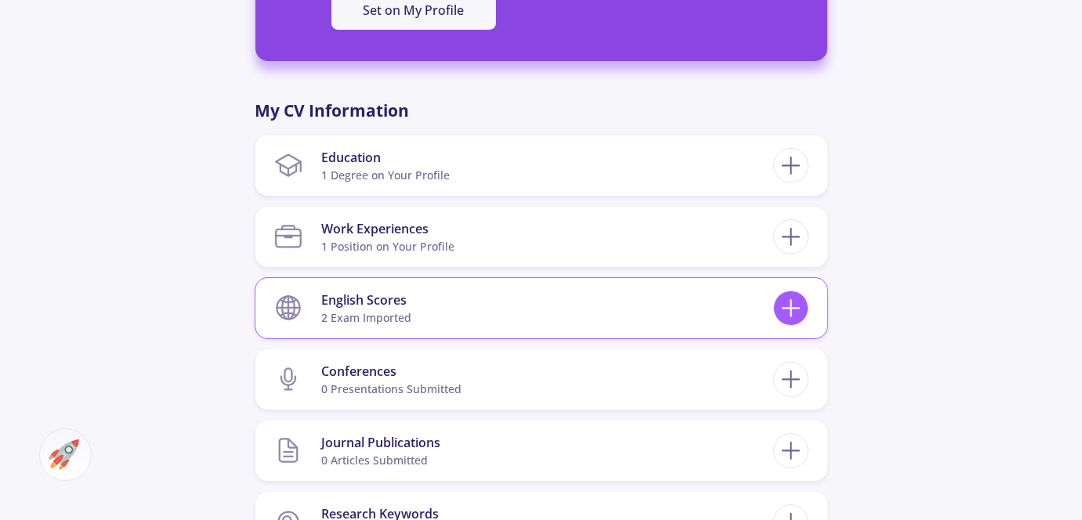
click at [795, 309] on line at bounding box center [791, 309] width 16 height 0
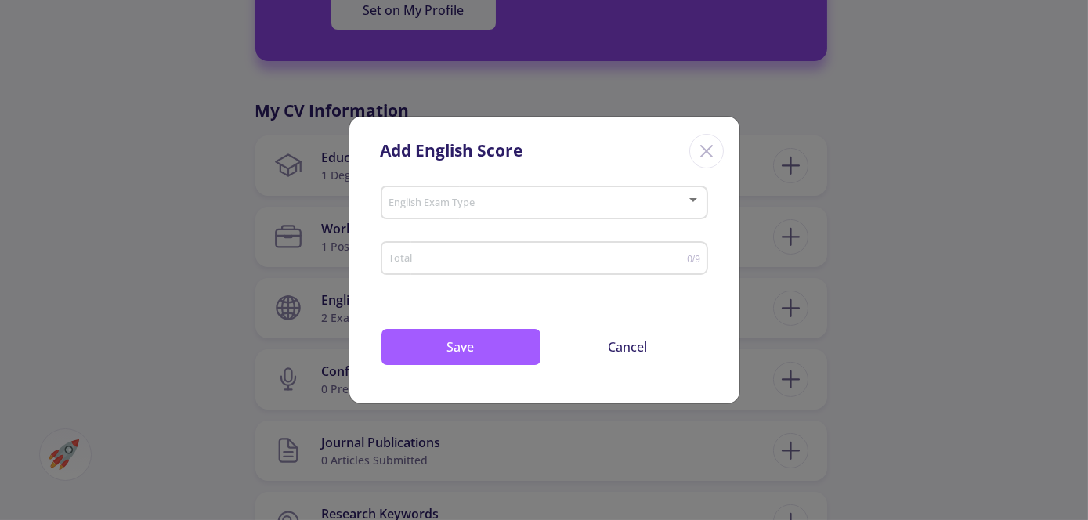
click at [700, 206] on div at bounding box center [693, 200] width 14 height 13
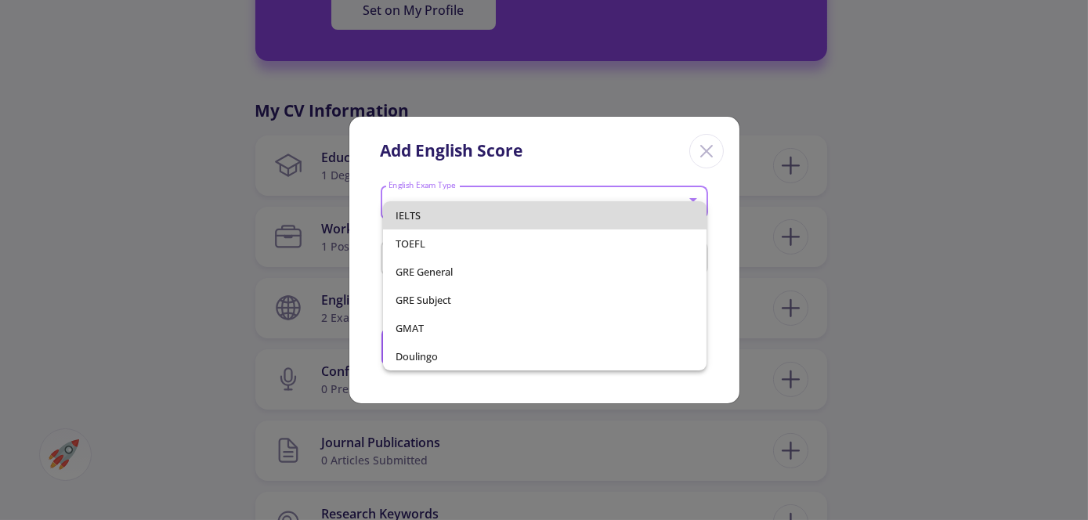
click at [569, 220] on span "IELTS" at bounding box center [545, 215] width 299 height 28
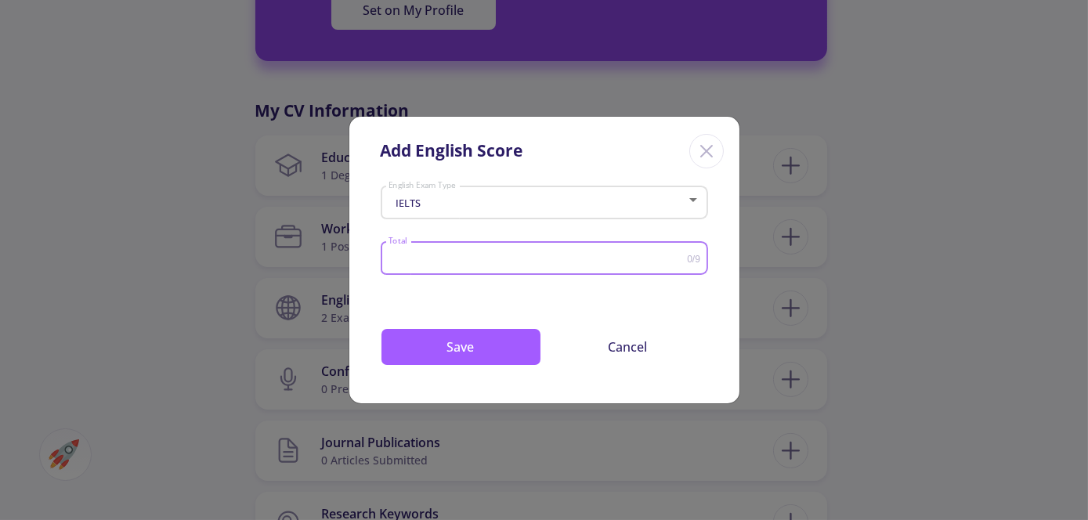
click at [632, 257] on input "Total" at bounding box center [537, 259] width 299 height 12
type input "6"
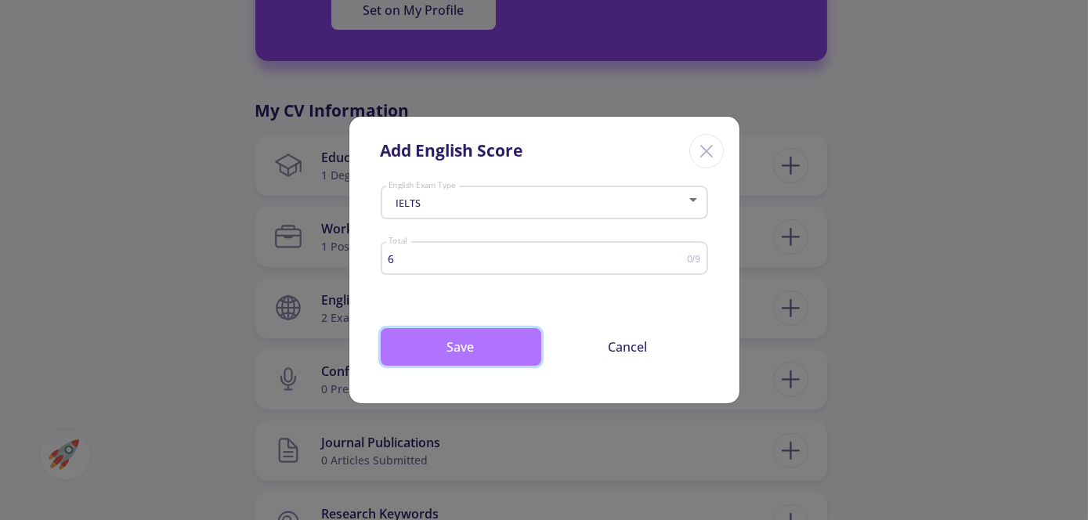
click at [462, 356] on button "Save" at bounding box center [461, 347] width 161 height 38
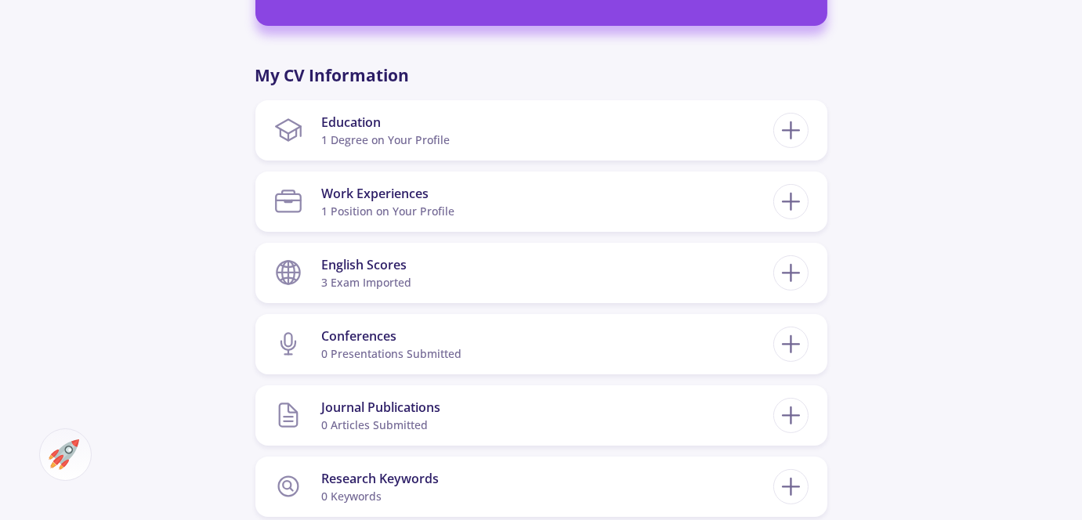
scroll to position [674, 0]
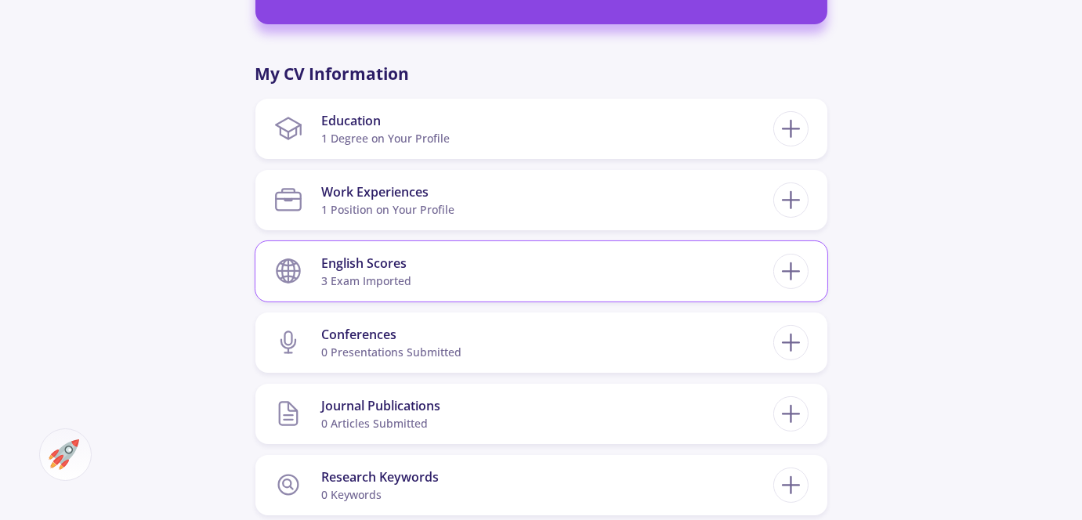
click at [357, 267] on div "English Scores" at bounding box center [366, 263] width 90 height 19
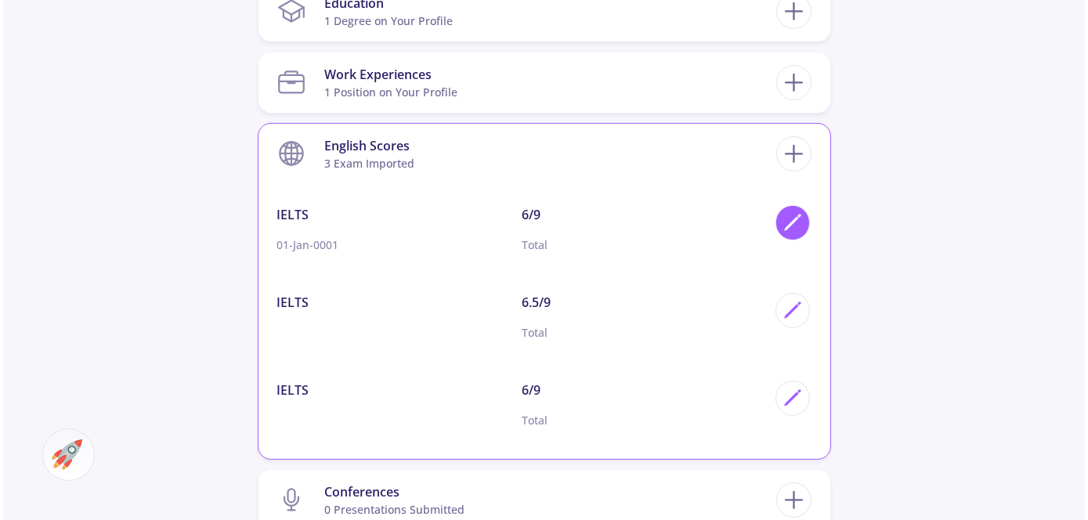
scroll to position [796, 0]
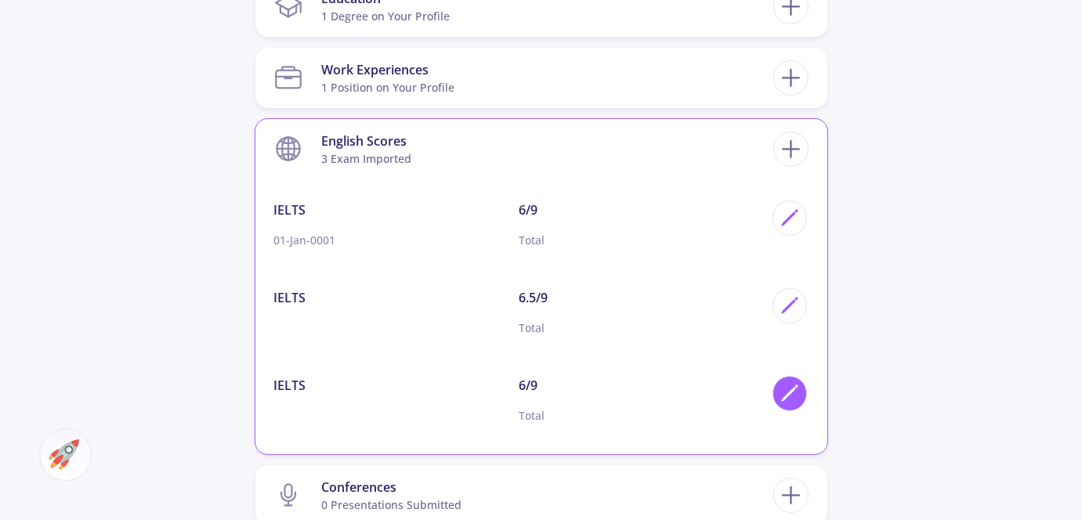
click at [788, 401] on icon at bounding box center [790, 393] width 21 height 21
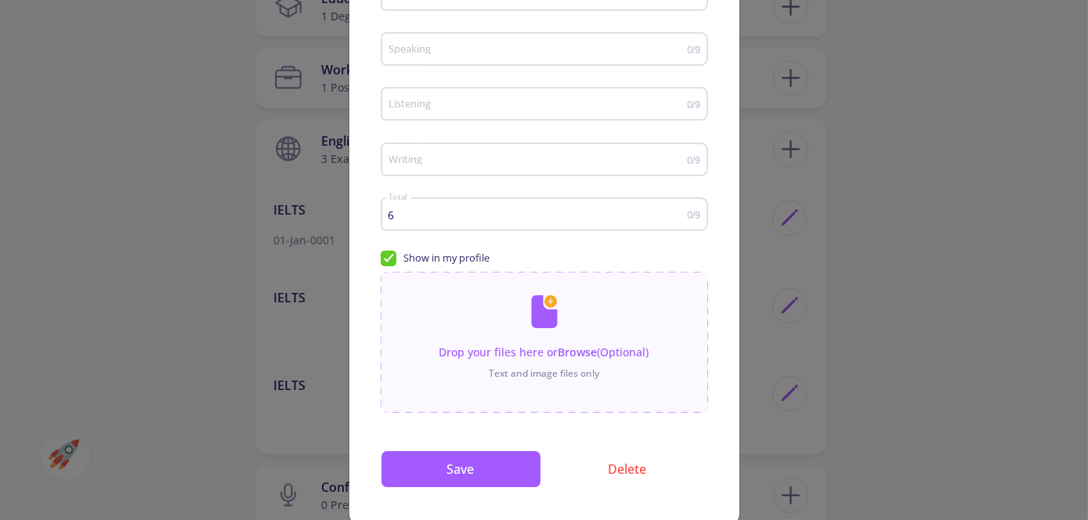
scroll to position [255, 0]
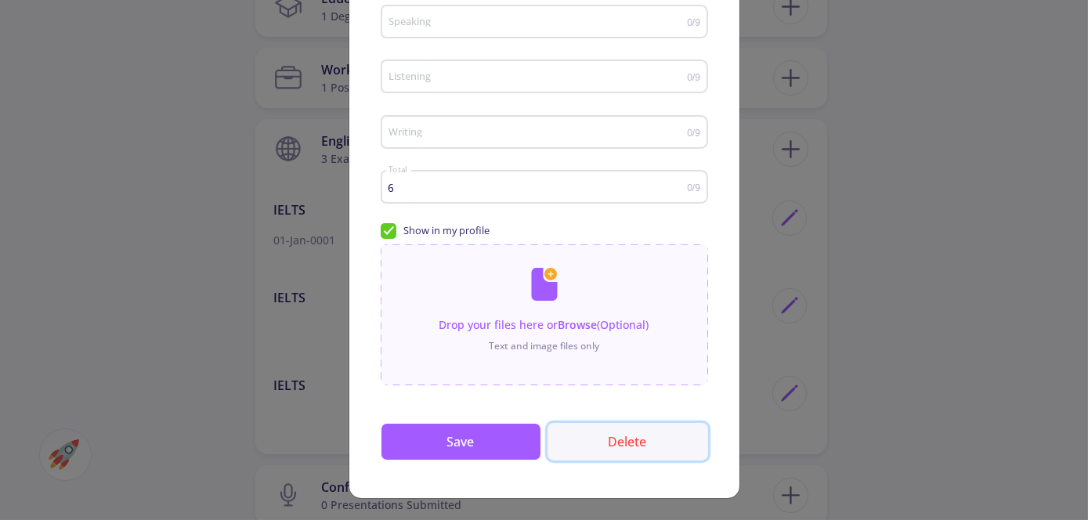
click at [632, 429] on button "Delete" at bounding box center [628, 442] width 161 height 38
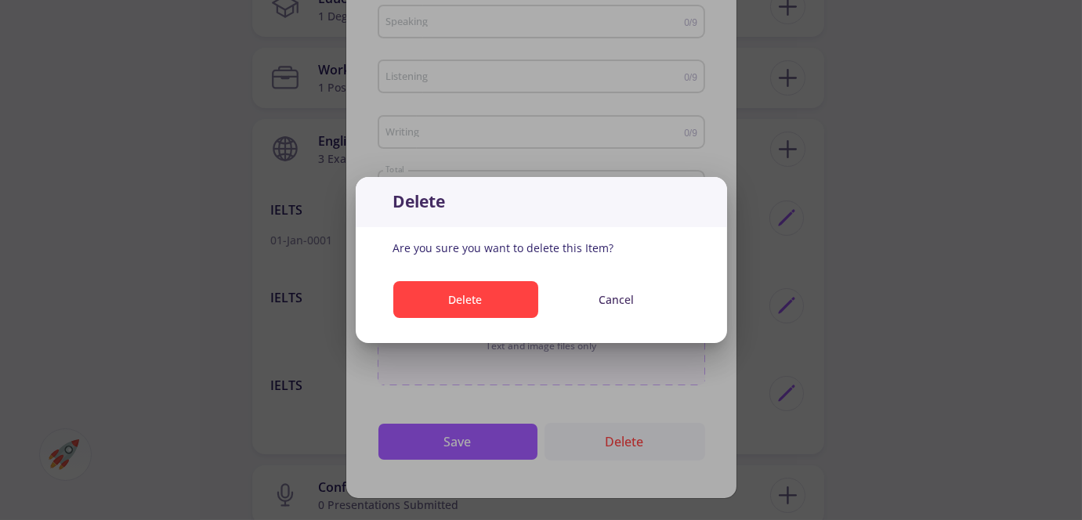
scroll to position [0, 0]
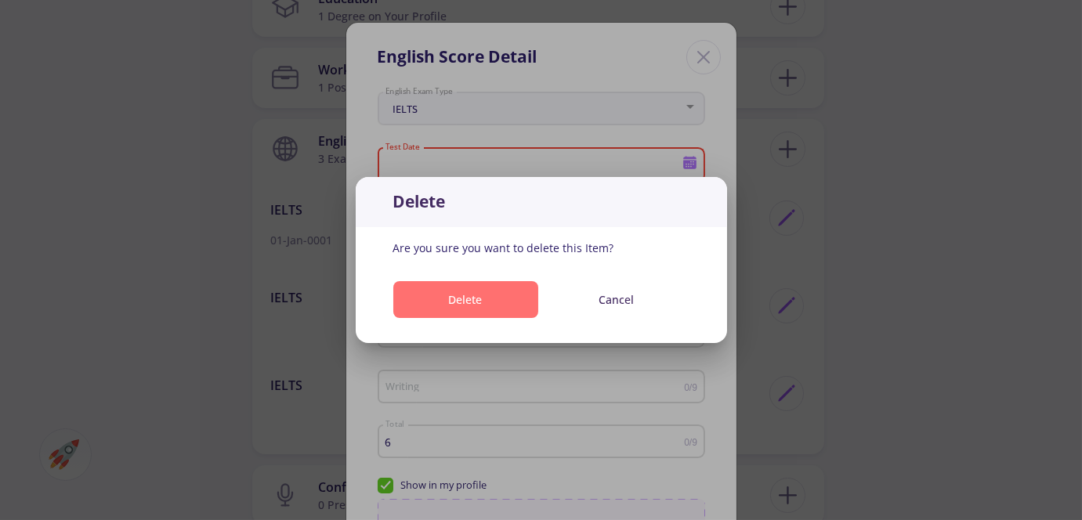
click at [476, 291] on button "Delete" at bounding box center [465, 299] width 145 height 37
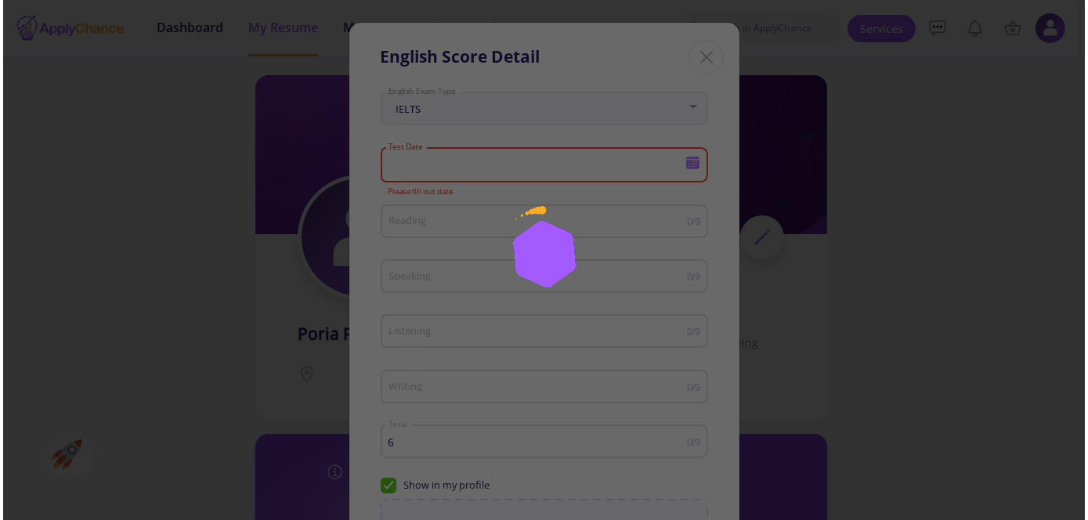
scroll to position [796, 0]
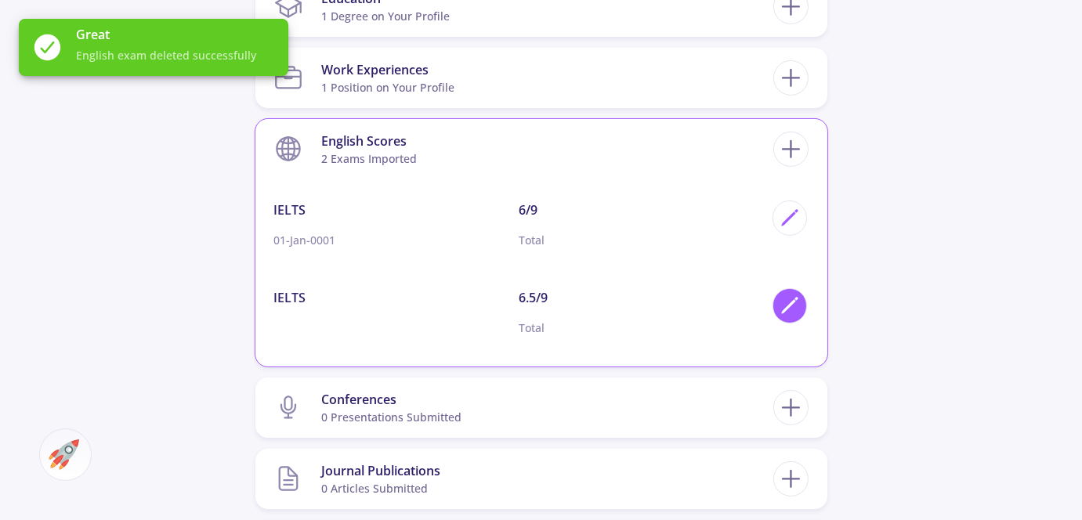
click at [786, 301] on icon at bounding box center [790, 305] width 21 height 21
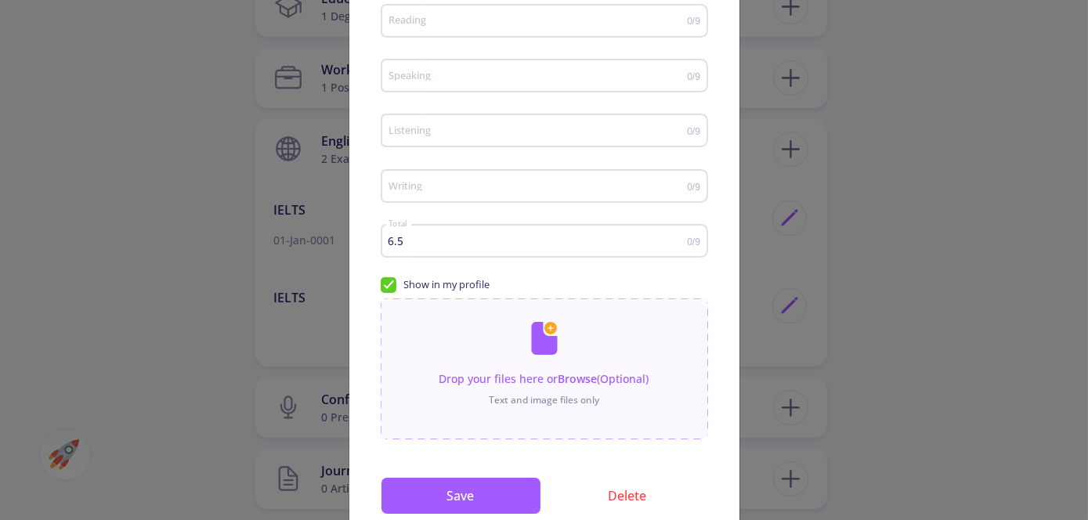
scroll to position [205, 0]
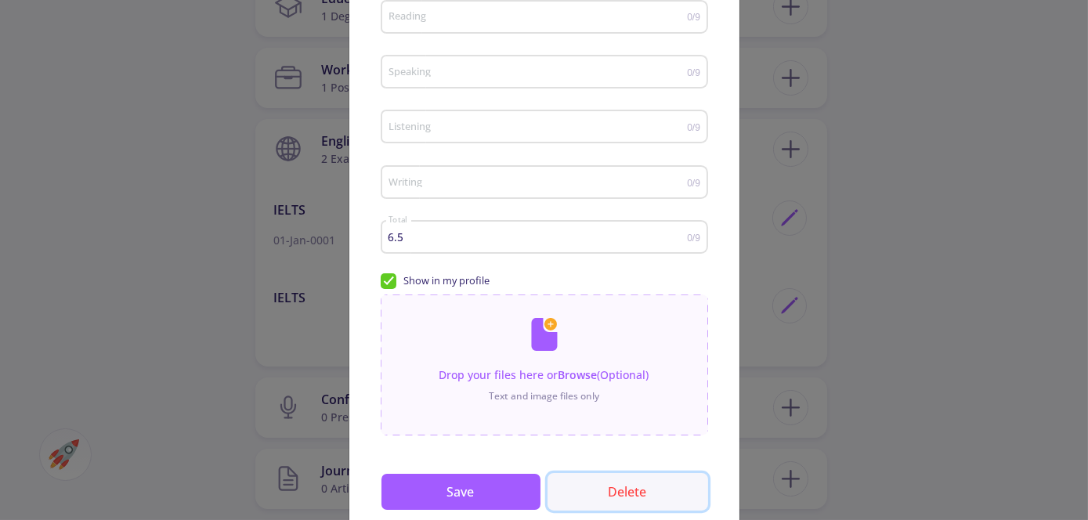
click at [615, 489] on button "Delete" at bounding box center [628, 492] width 161 height 38
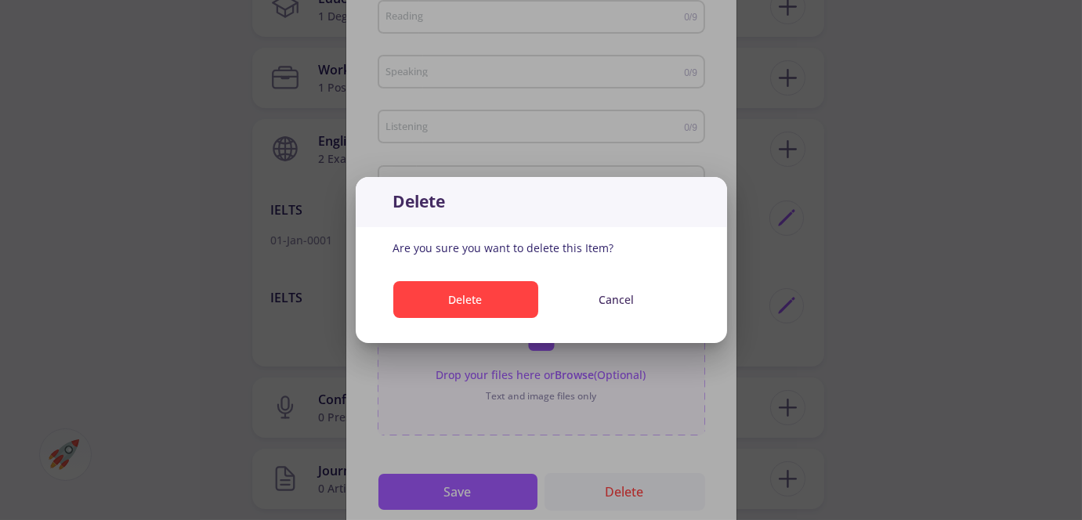
scroll to position [0, 0]
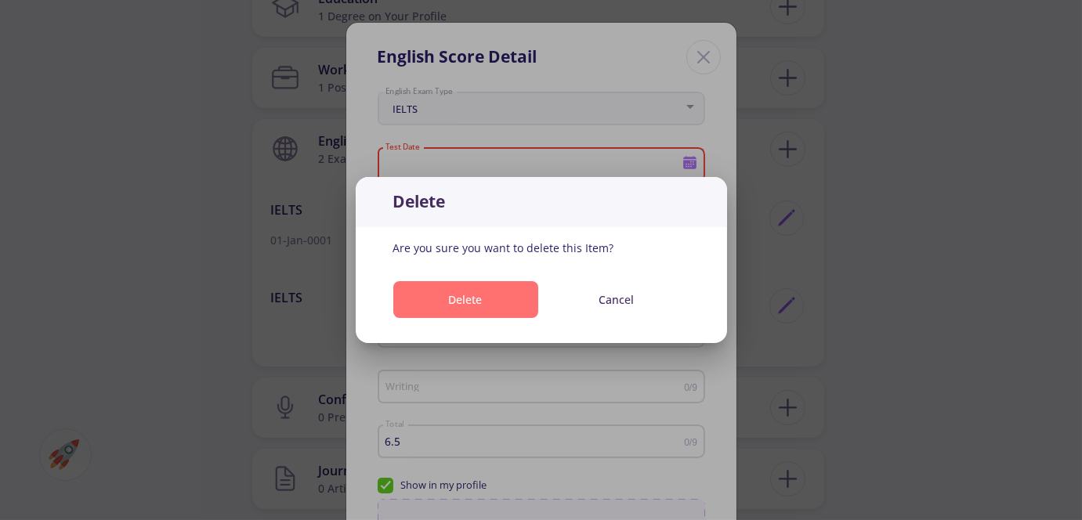
click at [448, 307] on button "Delete" at bounding box center [465, 299] width 145 height 37
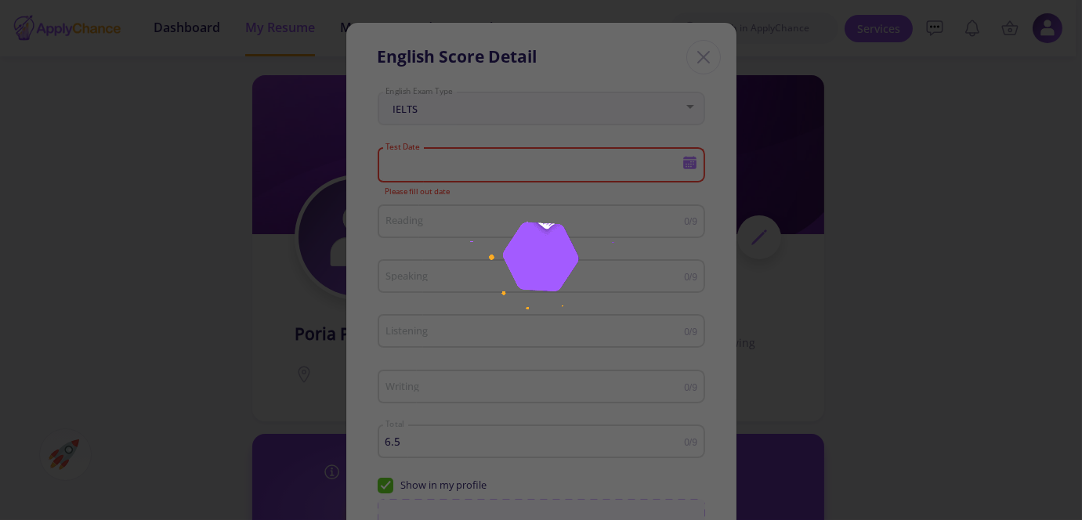
scroll to position [796, 0]
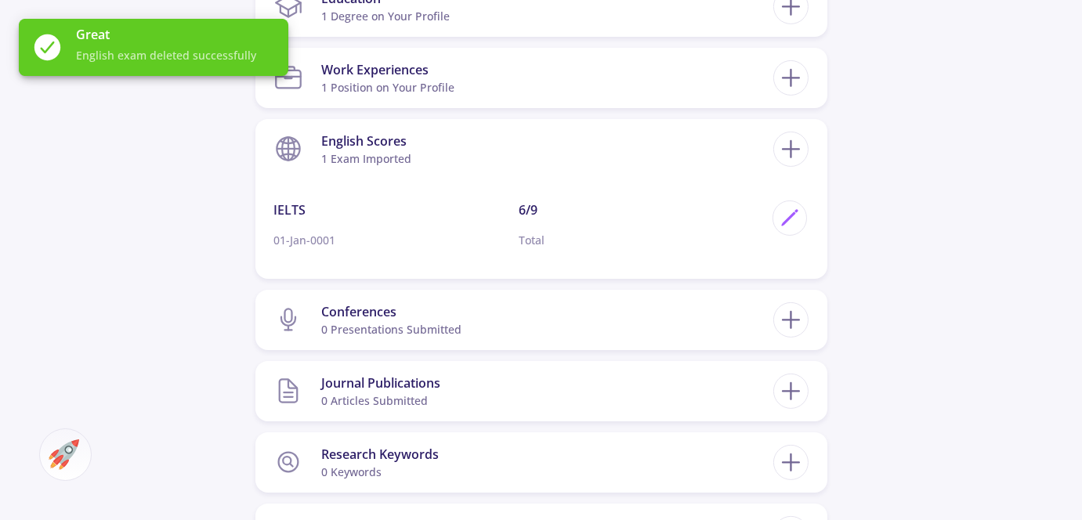
click at [128, 184] on div "poria panji 0 Followers 0 Following 53 AC-Score Fragile By Completing Your CV, …" at bounding box center [541, 66] width 1082 height 1612
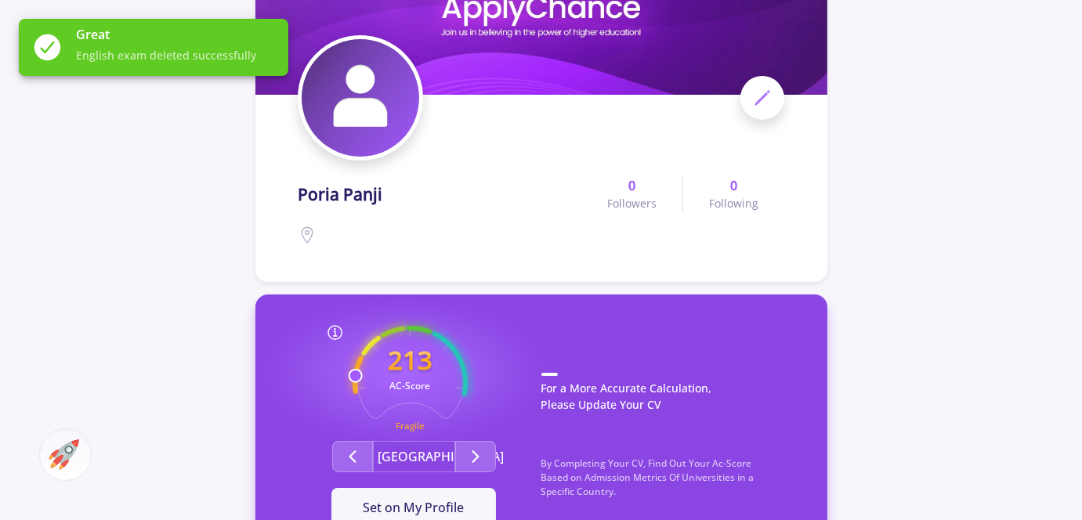
scroll to position [142, 0]
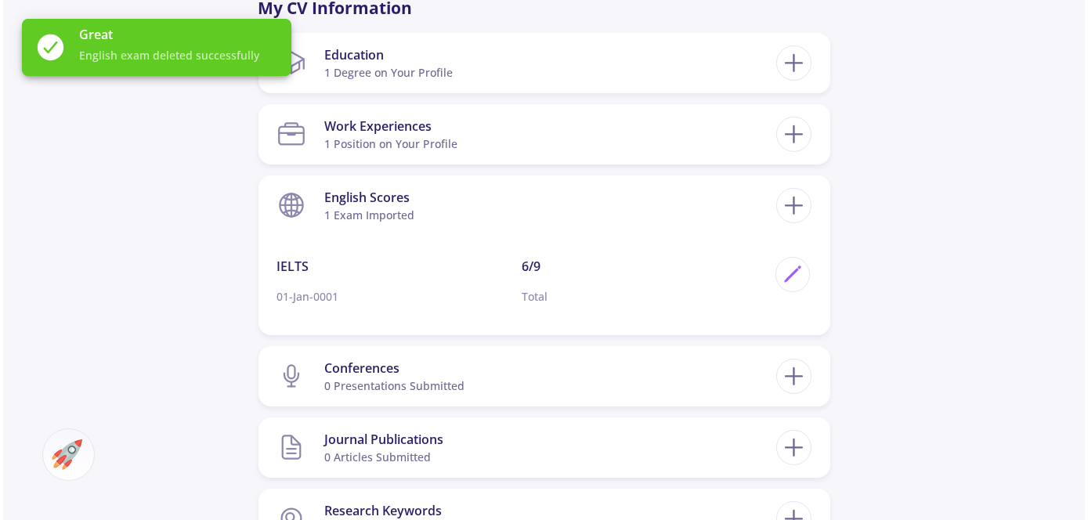
scroll to position [739, 0]
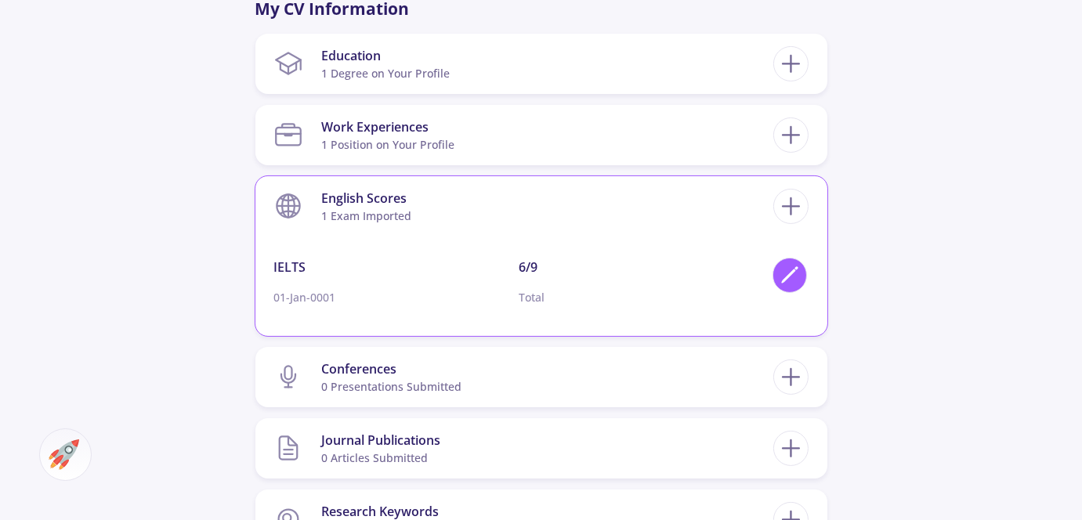
click at [784, 273] on icon at bounding box center [790, 275] width 21 height 21
type input "1/1/1"
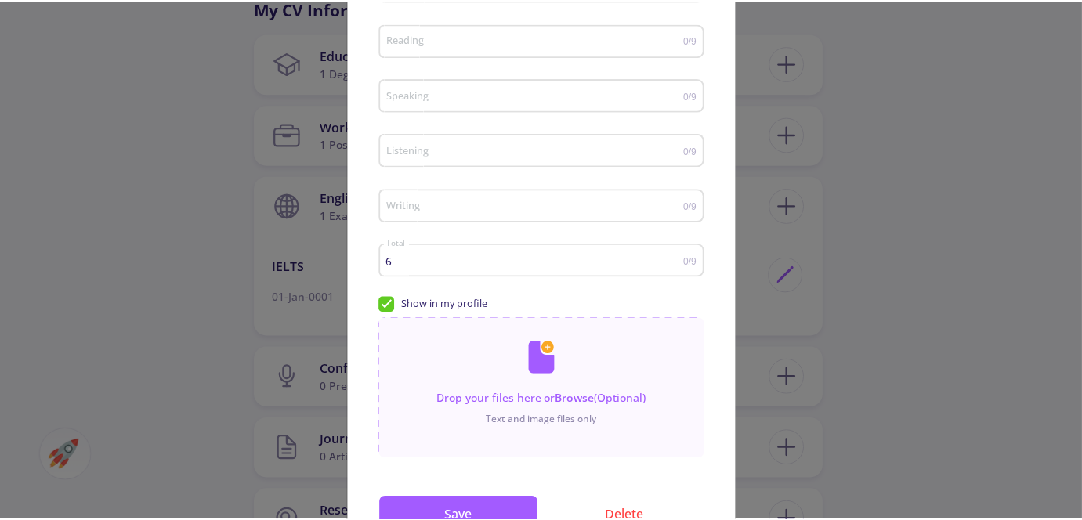
scroll to position [182, 0]
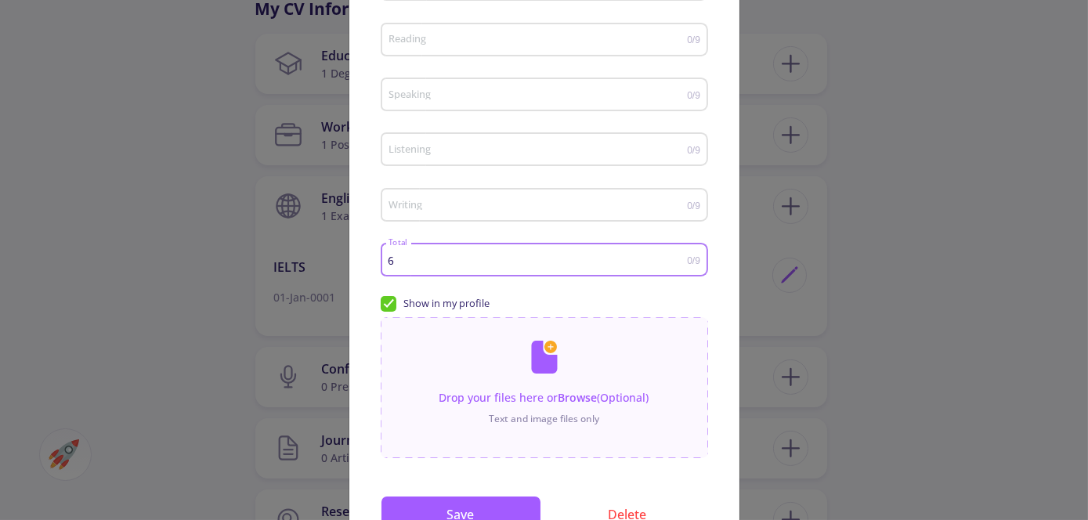
click at [459, 259] on input "6" at bounding box center [537, 261] width 299 height 12
type input "6.5"
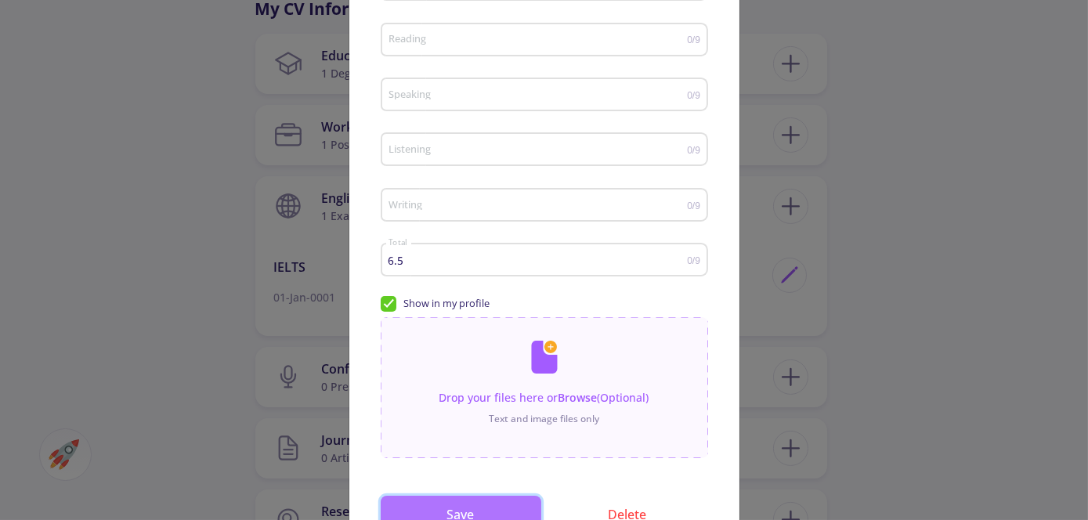
click at [500, 501] on button "Save" at bounding box center [461, 515] width 161 height 38
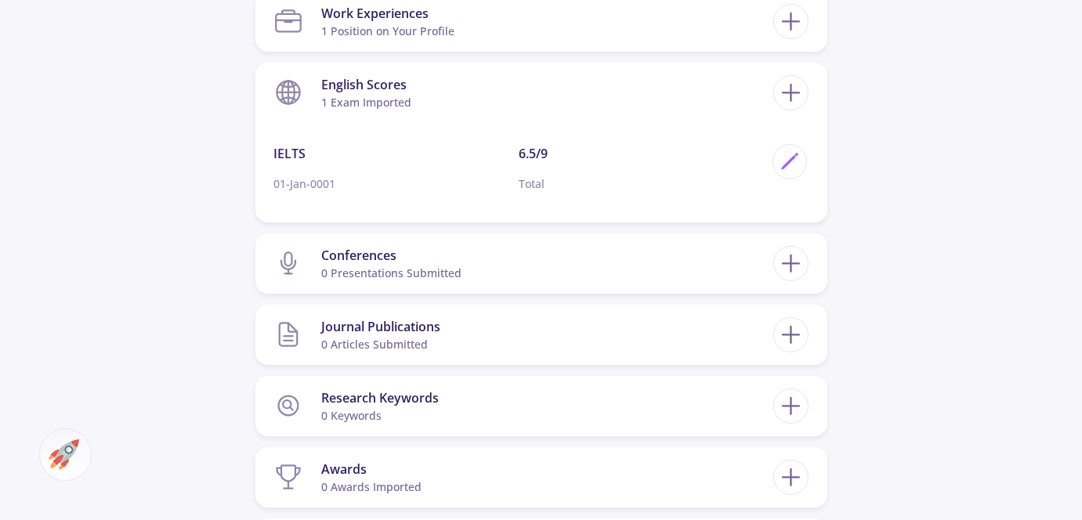
scroll to position [853, 0]
click at [797, 335] on line at bounding box center [791, 335] width 16 height 0
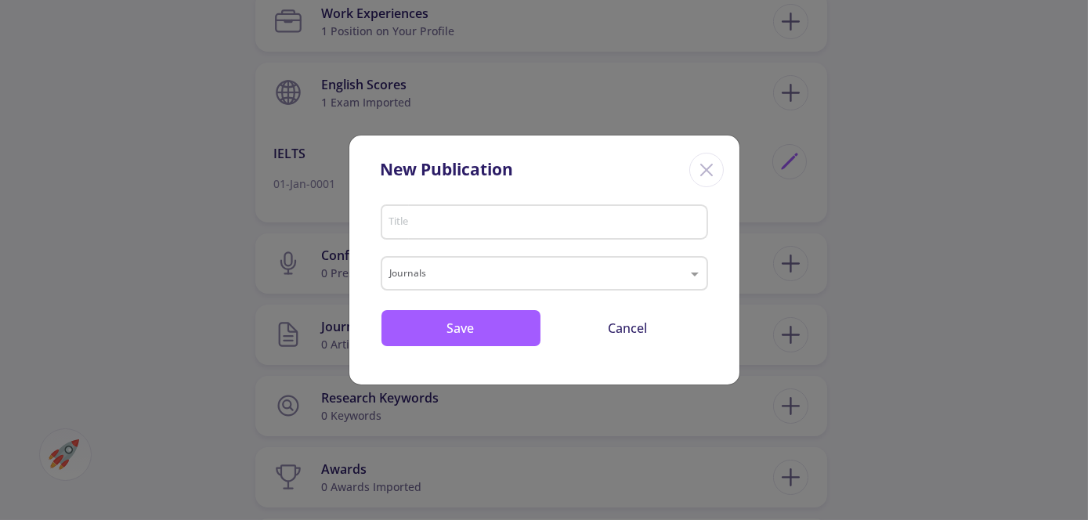
click at [568, 230] on div "Title" at bounding box center [544, 219] width 313 height 41
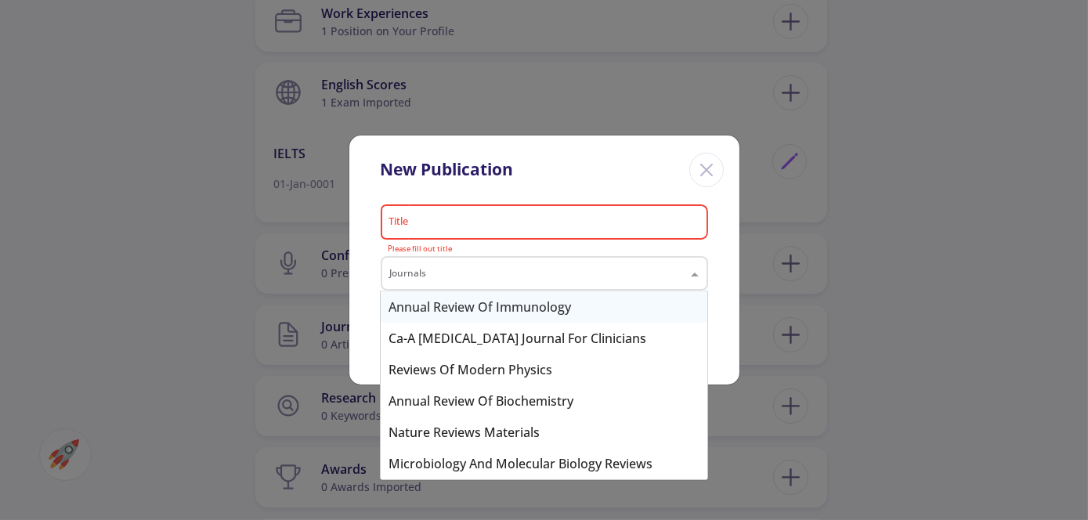
click at [637, 285] on div "Journals" at bounding box center [545, 273] width 328 height 34
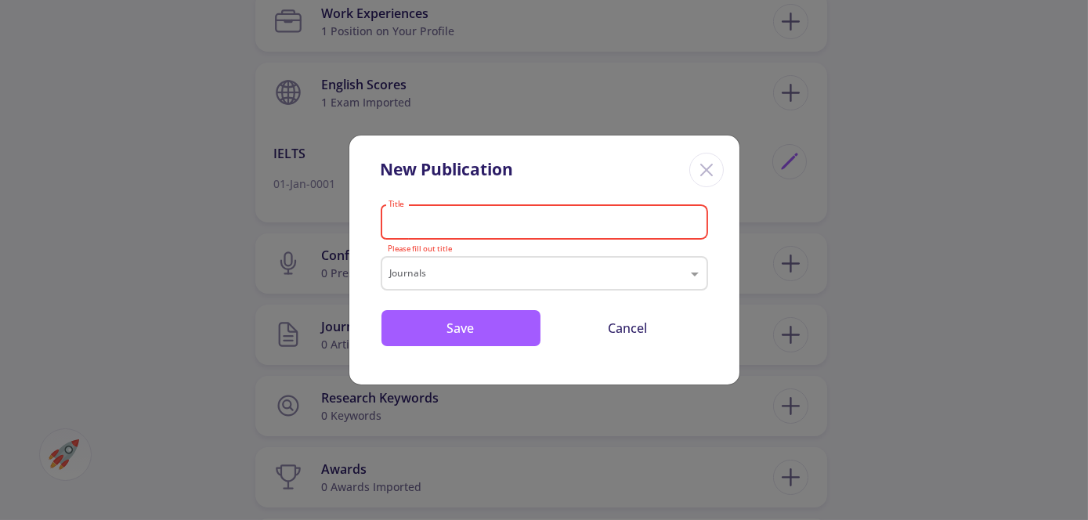
click at [546, 221] on input "Title" at bounding box center [546, 223] width 317 height 14
click at [809, 324] on div "New Publication Title Please fill out title Journals Save Cancel" at bounding box center [544, 260] width 1088 height 520
